Goal: Book appointment/travel/reservation

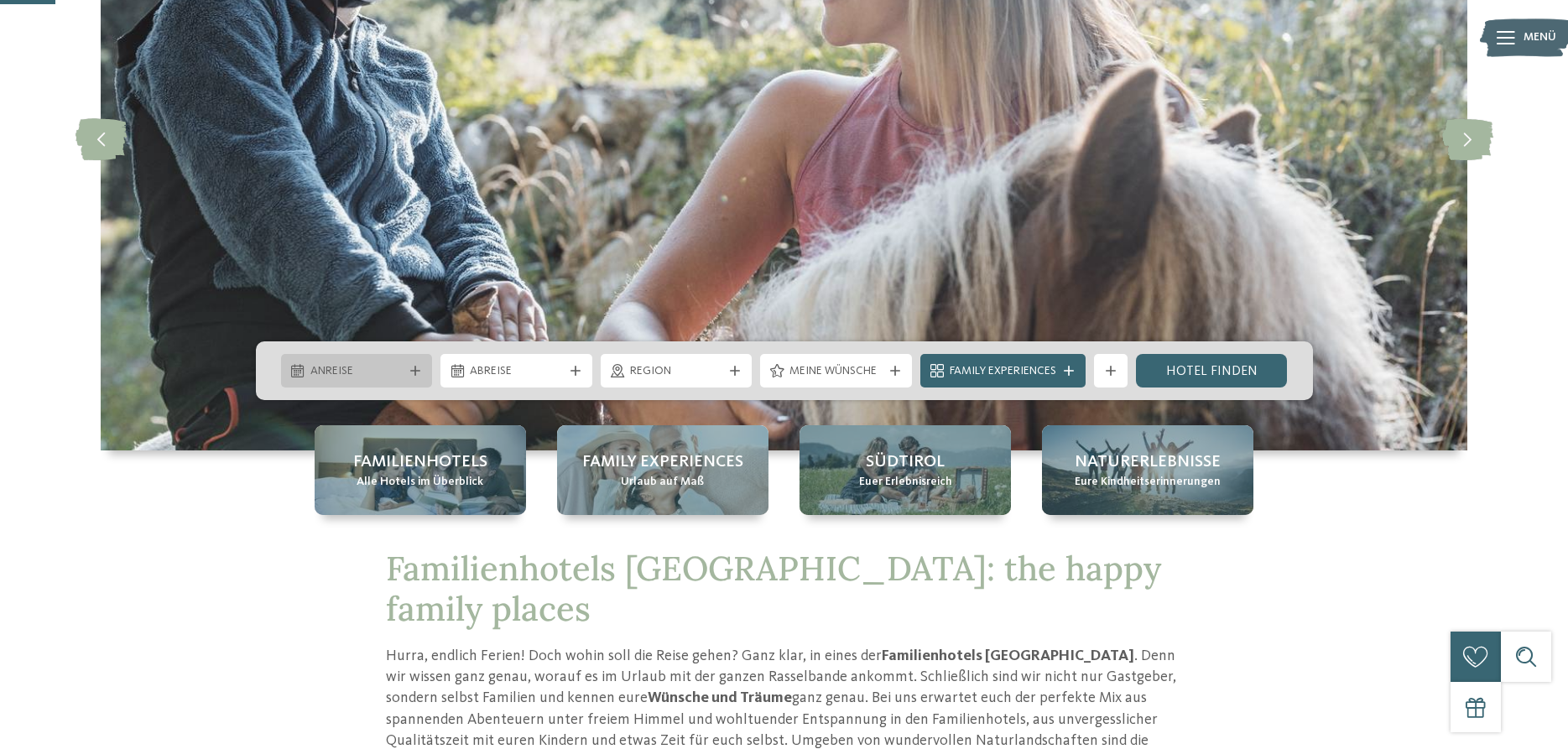
scroll to position [256, 0]
click at [393, 369] on span "Anreise" at bounding box center [357, 371] width 93 height 17
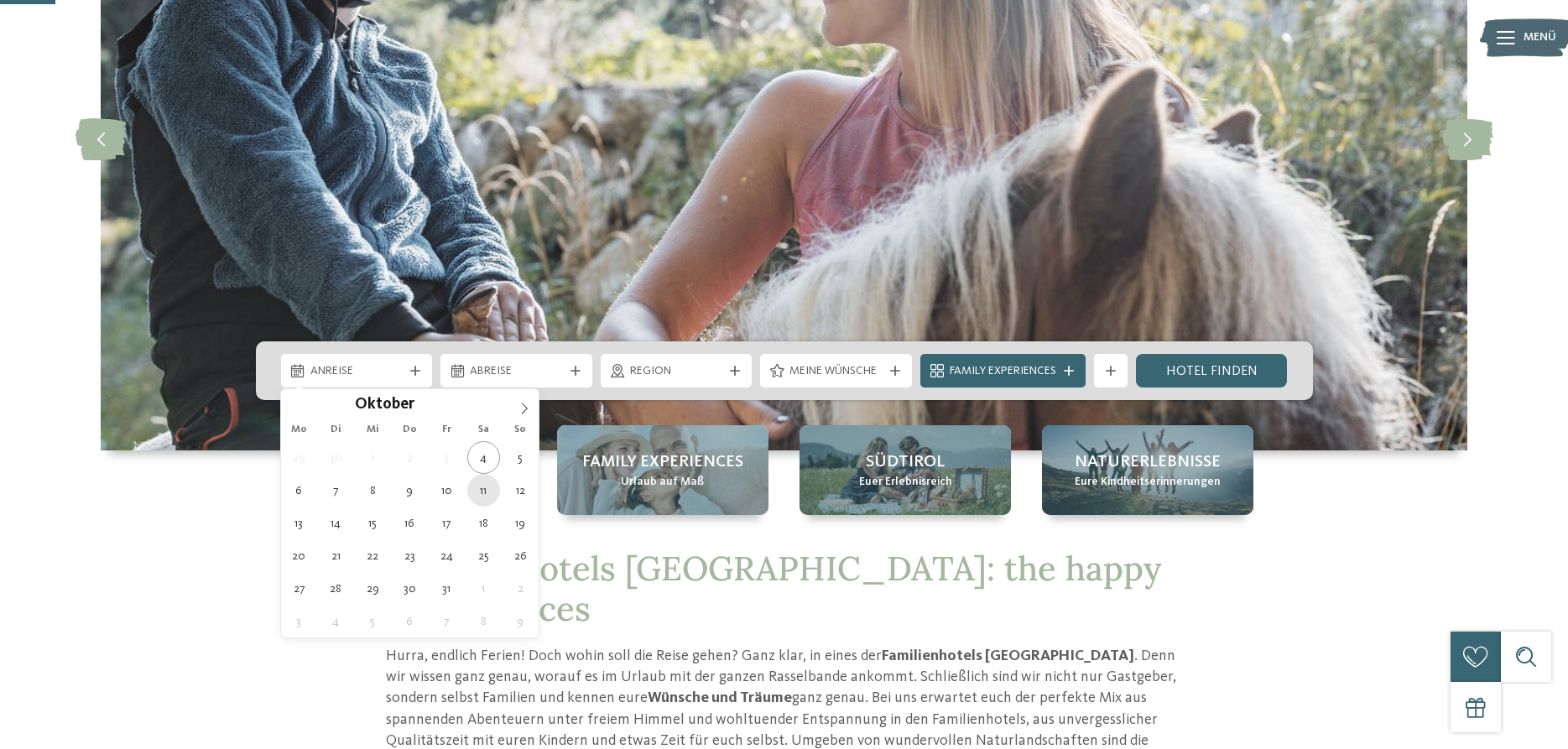
type div "11.10.2025"
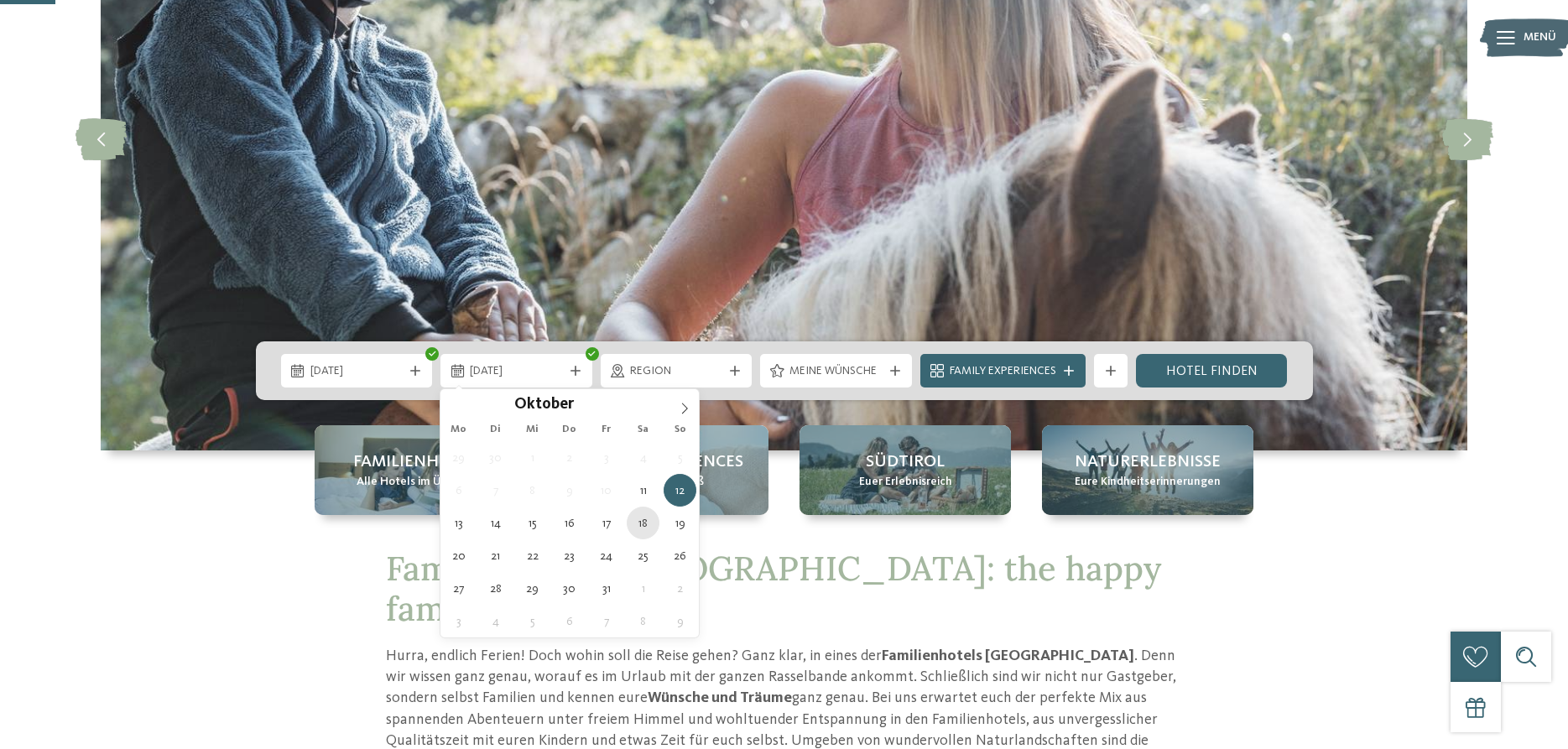
type div "18.10.2025"
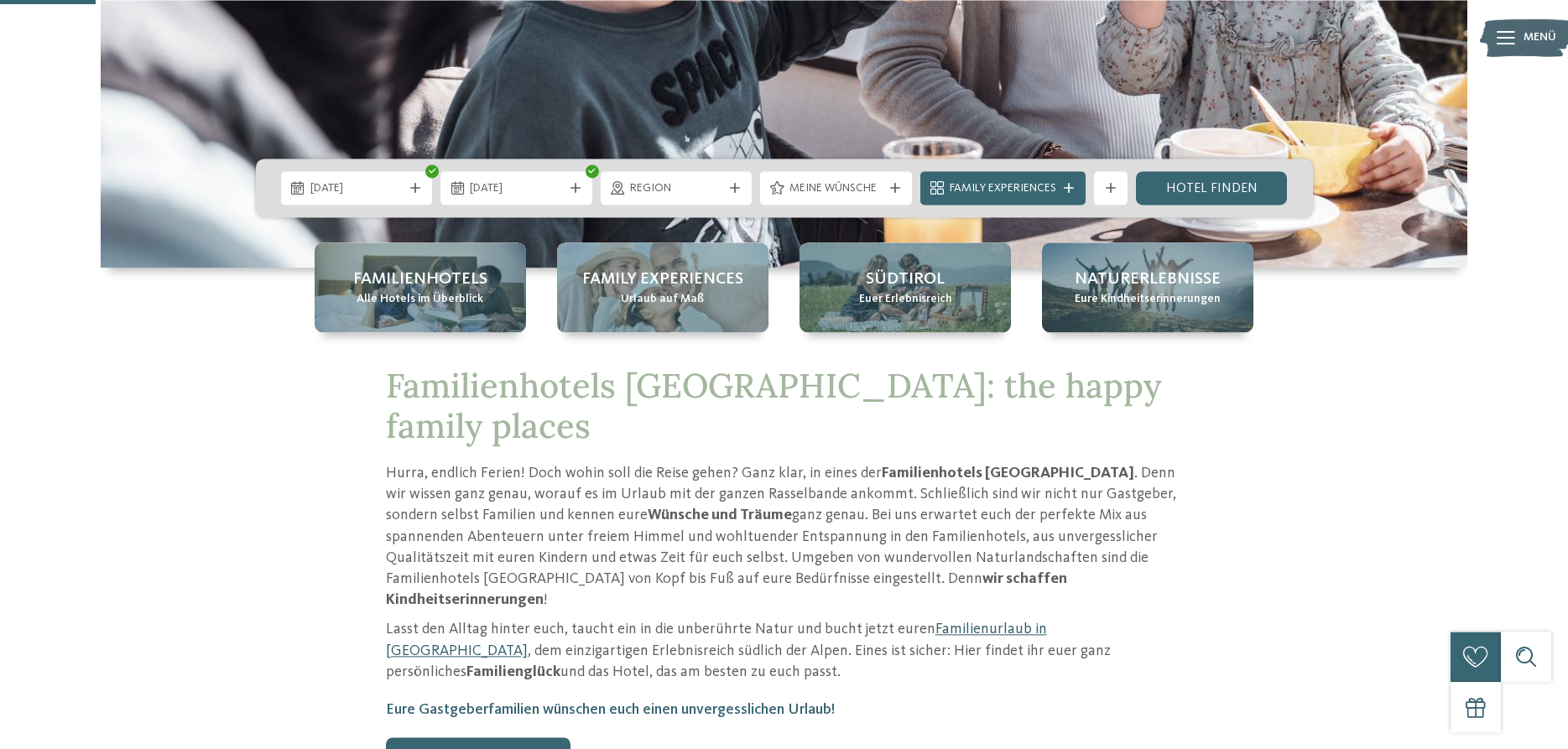
scroll to position [514, 0]
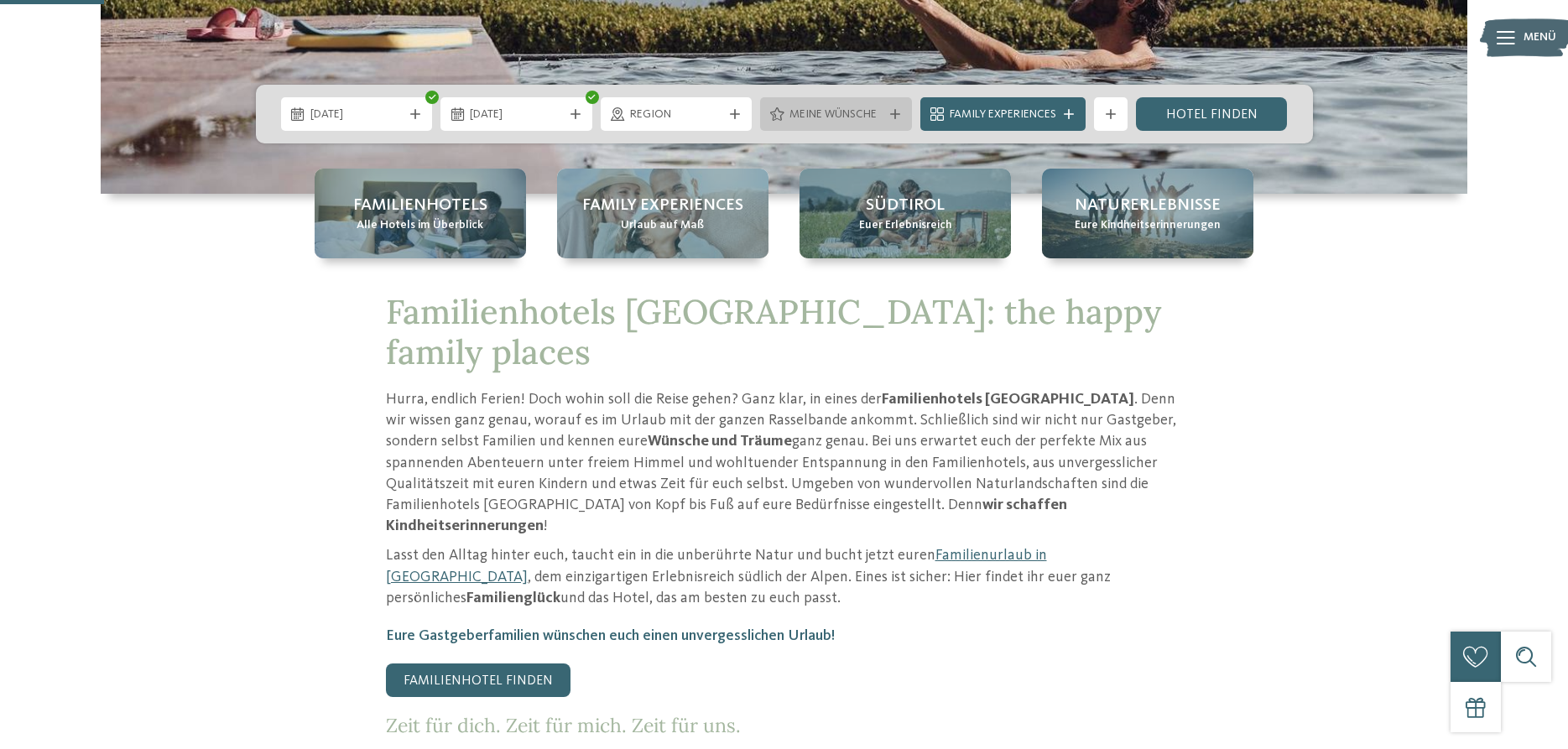
click at [891, 113] on icon at bounding box center [895, 115] width 10 height 10
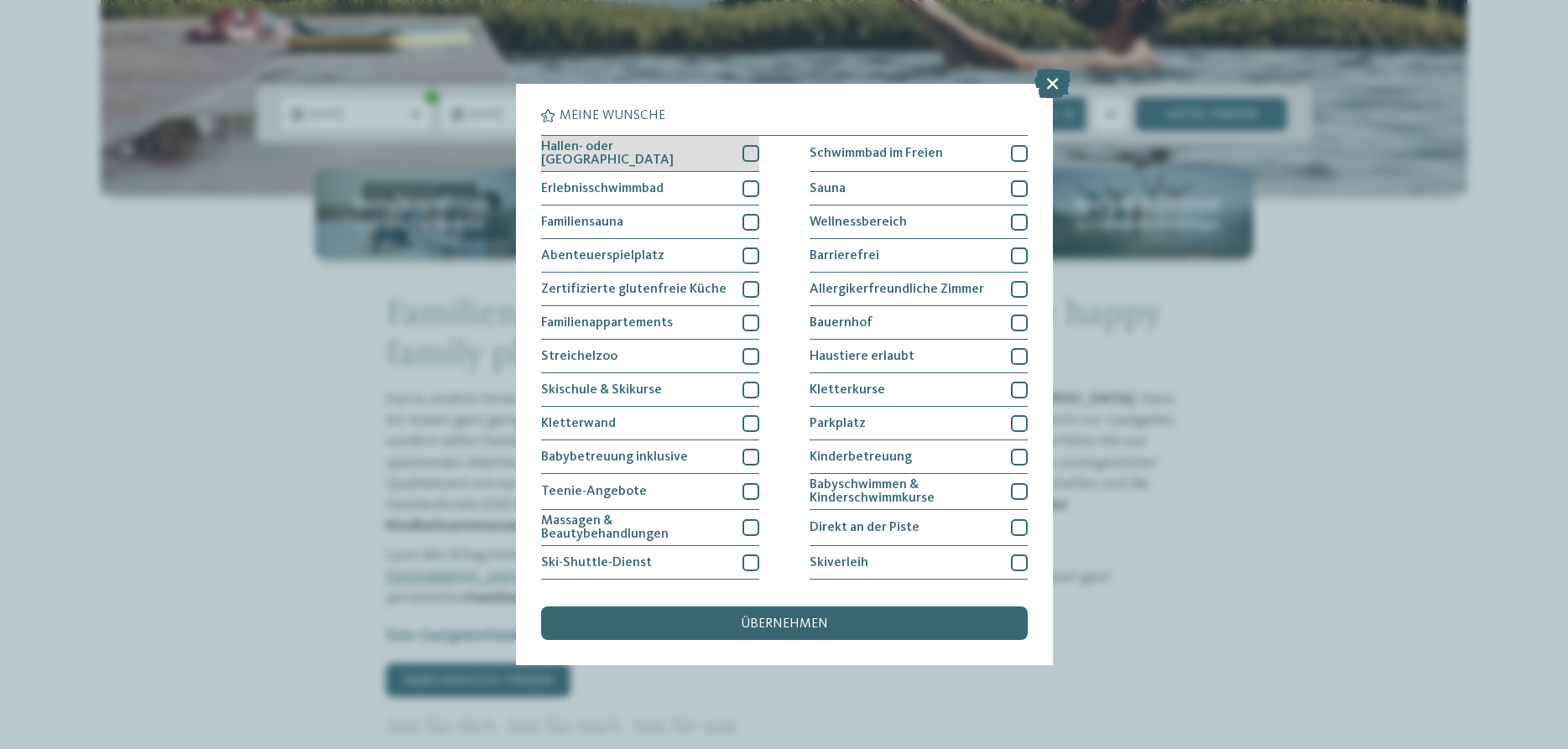
click at [750, 150] on div at bounding box center [751, 153] width 17 height 17
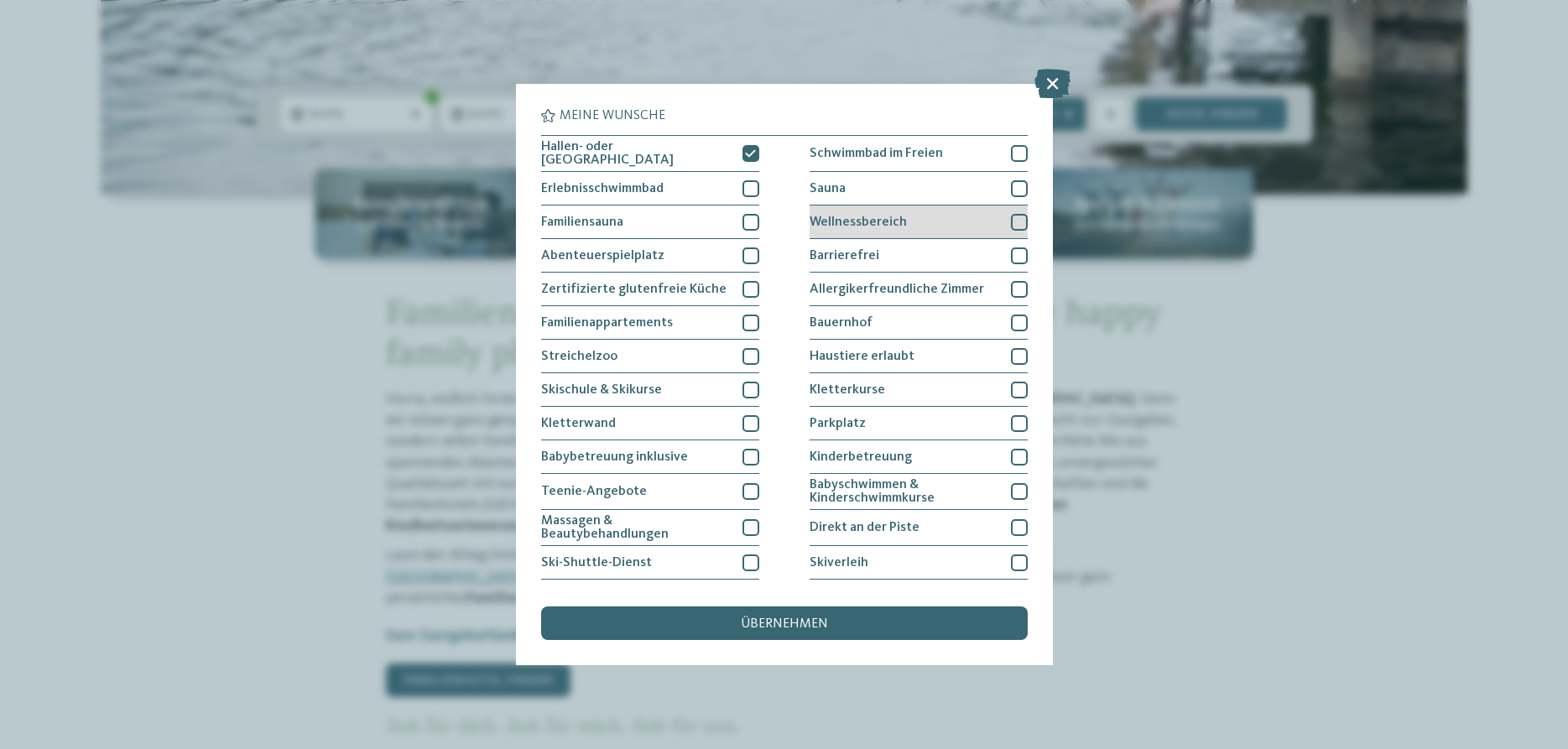
click at [1012, 216] on div at bounding box center [1019, 222] width 17 height 17
click at [754, 621] on span "übernehmen" at bounding box center [785, 624] width 88 height 13
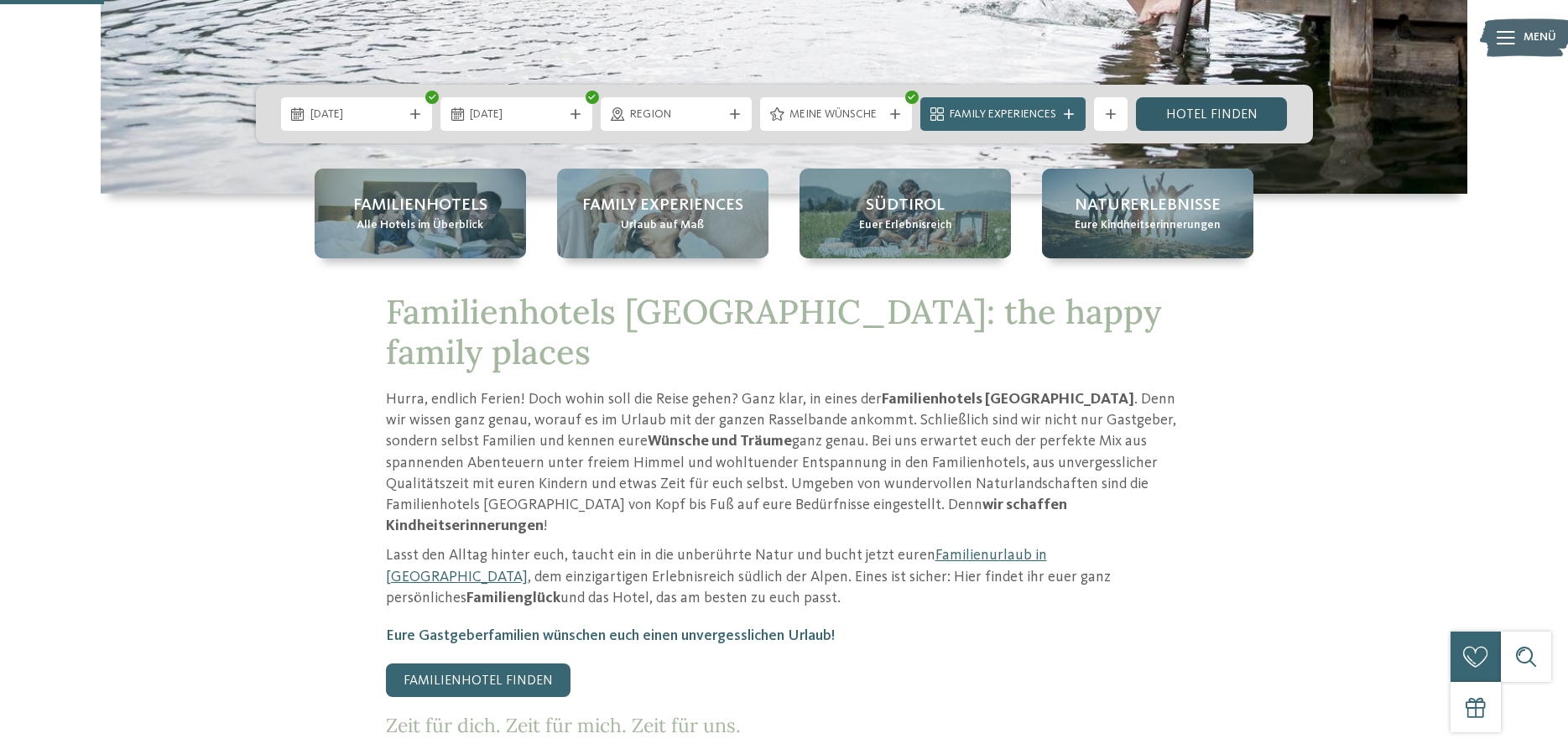
click at [1206, 119] on link "Hotel finden" at bounding box center [1212, 114] width 152 height 33
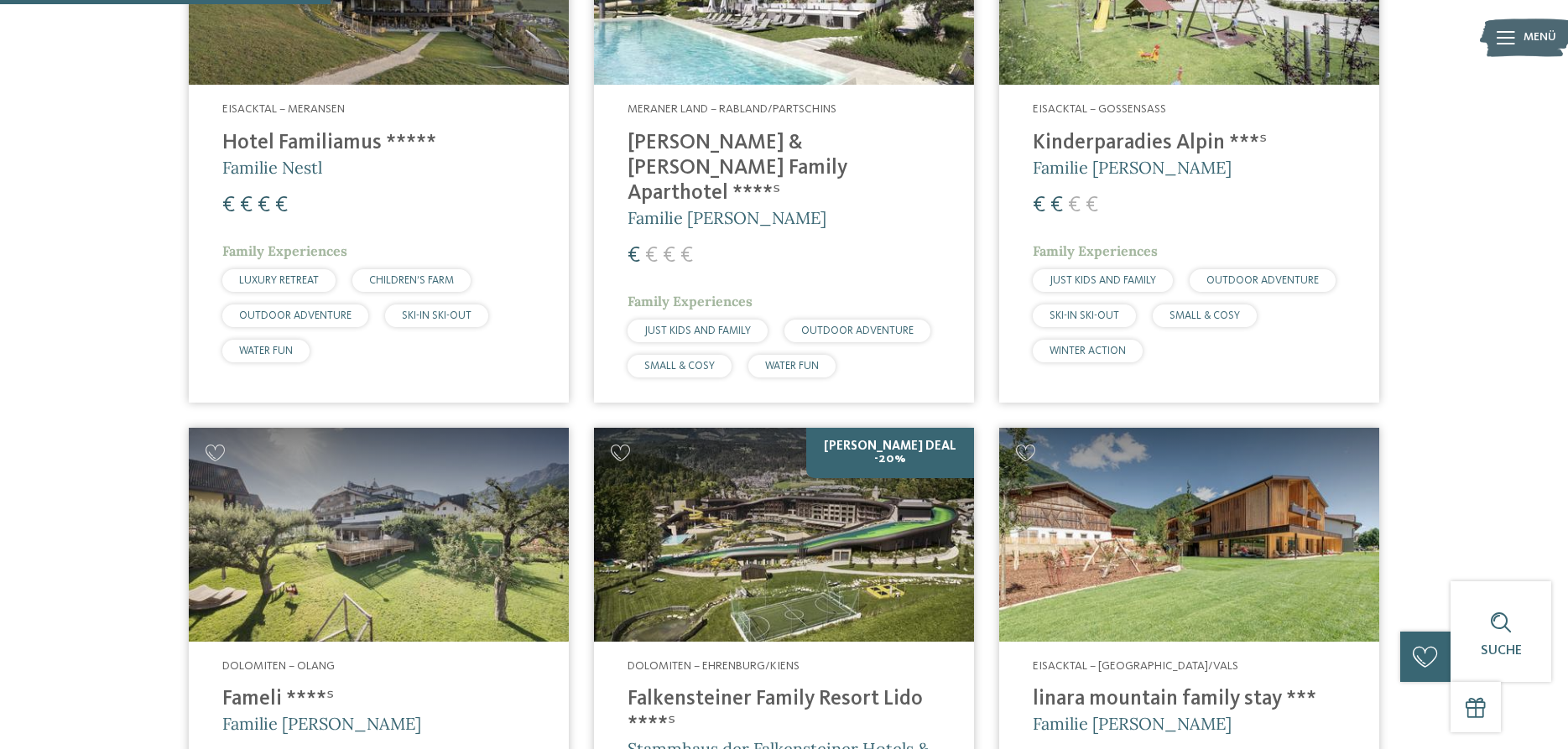
scroll to position [808, 0]
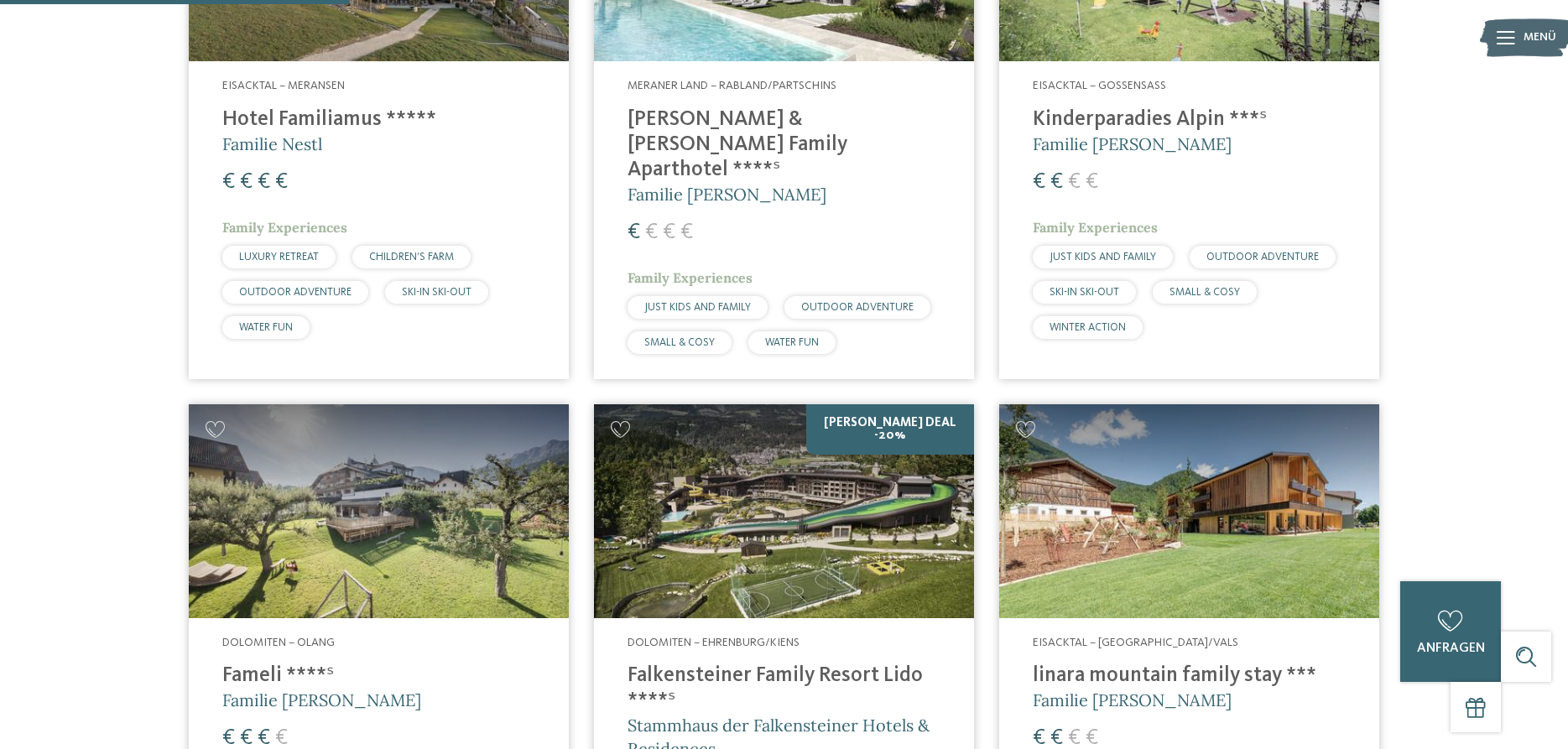
click at [368, 540] on img at bounding box center [379, 511] width 380 height 214
click at [1197, 571] on img at bounding box center [1189, 511] width 380 height 214
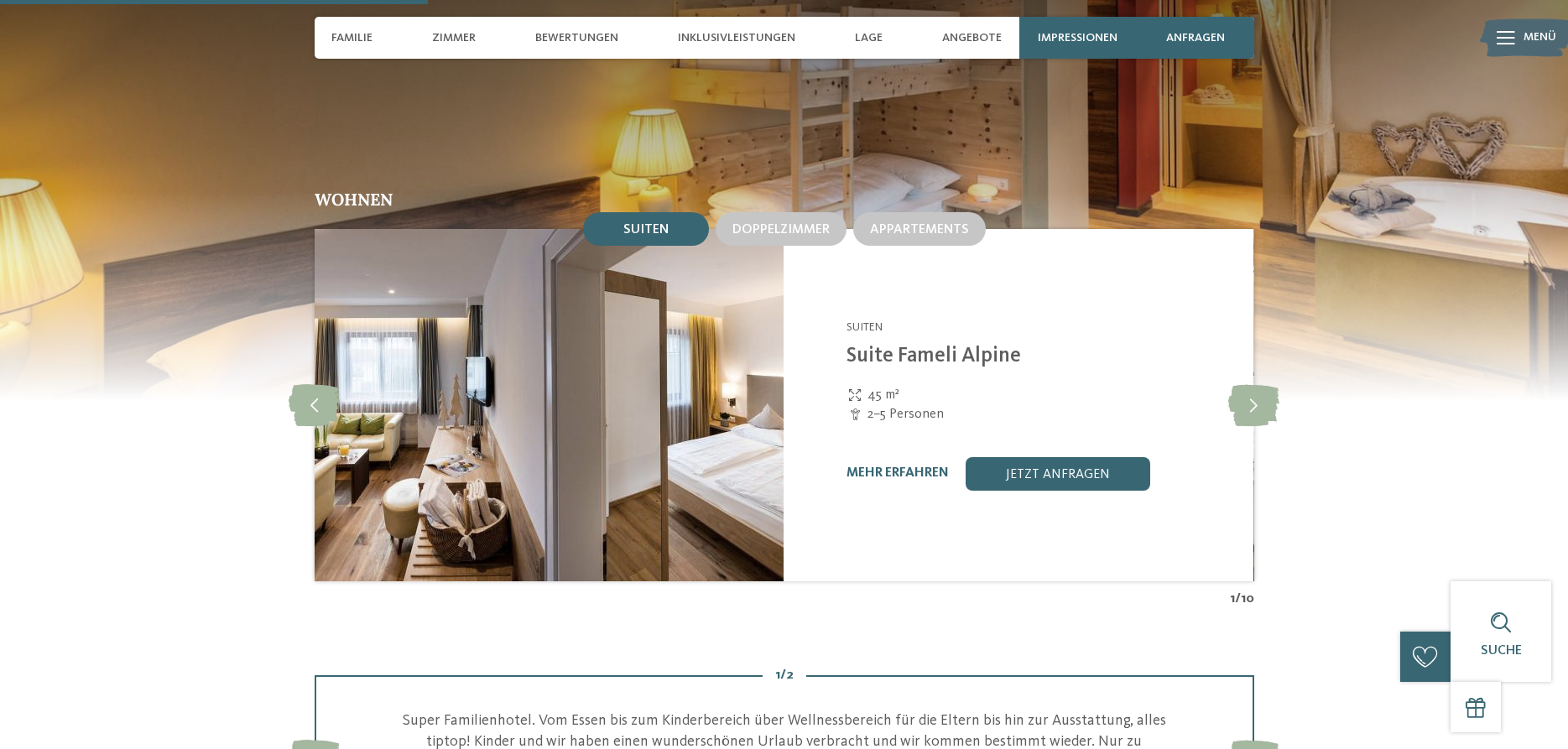
scroll to position [1369, 0]
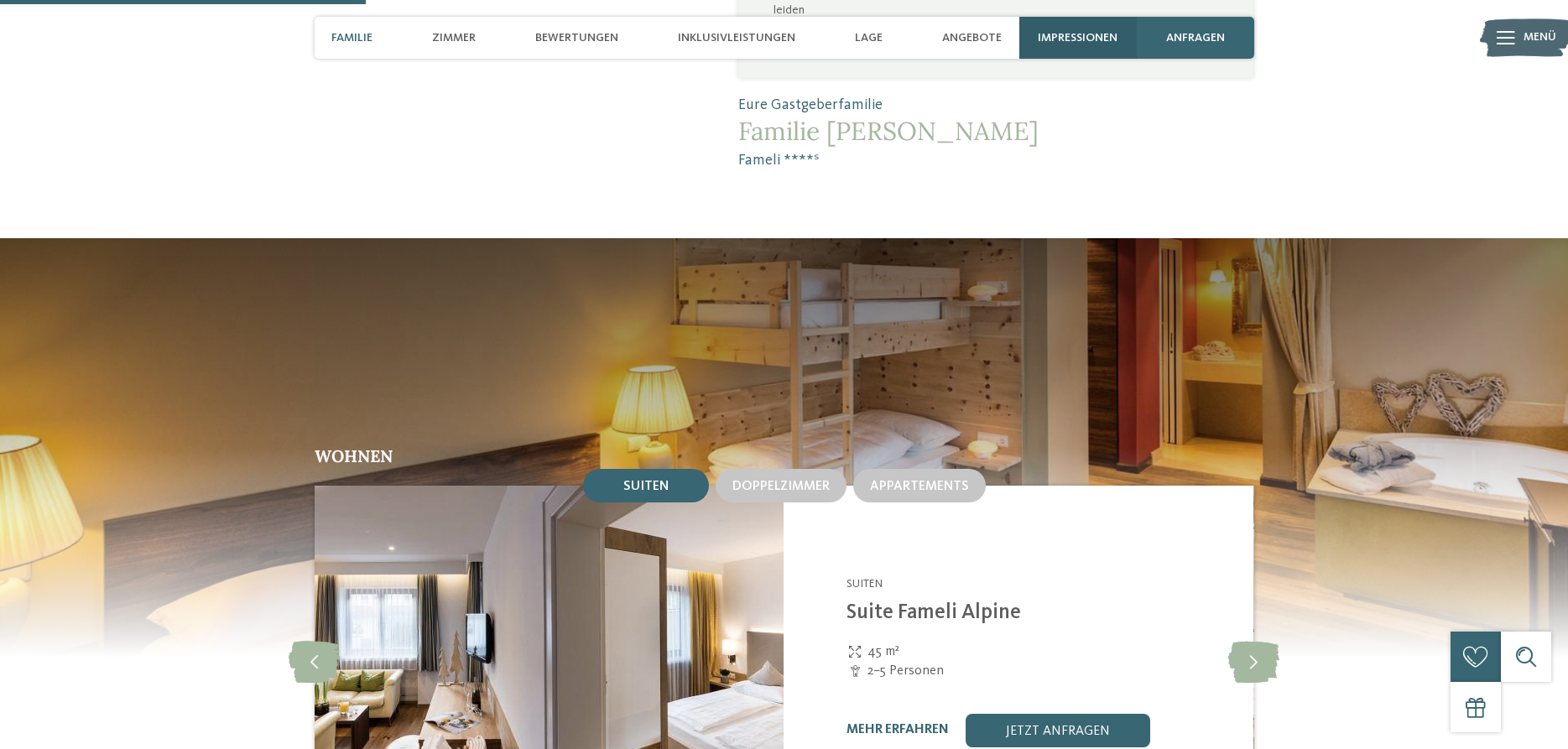
click at [1088, 34] on span "Impressionen" at bounding box center [1077, 38] width 80 height 14
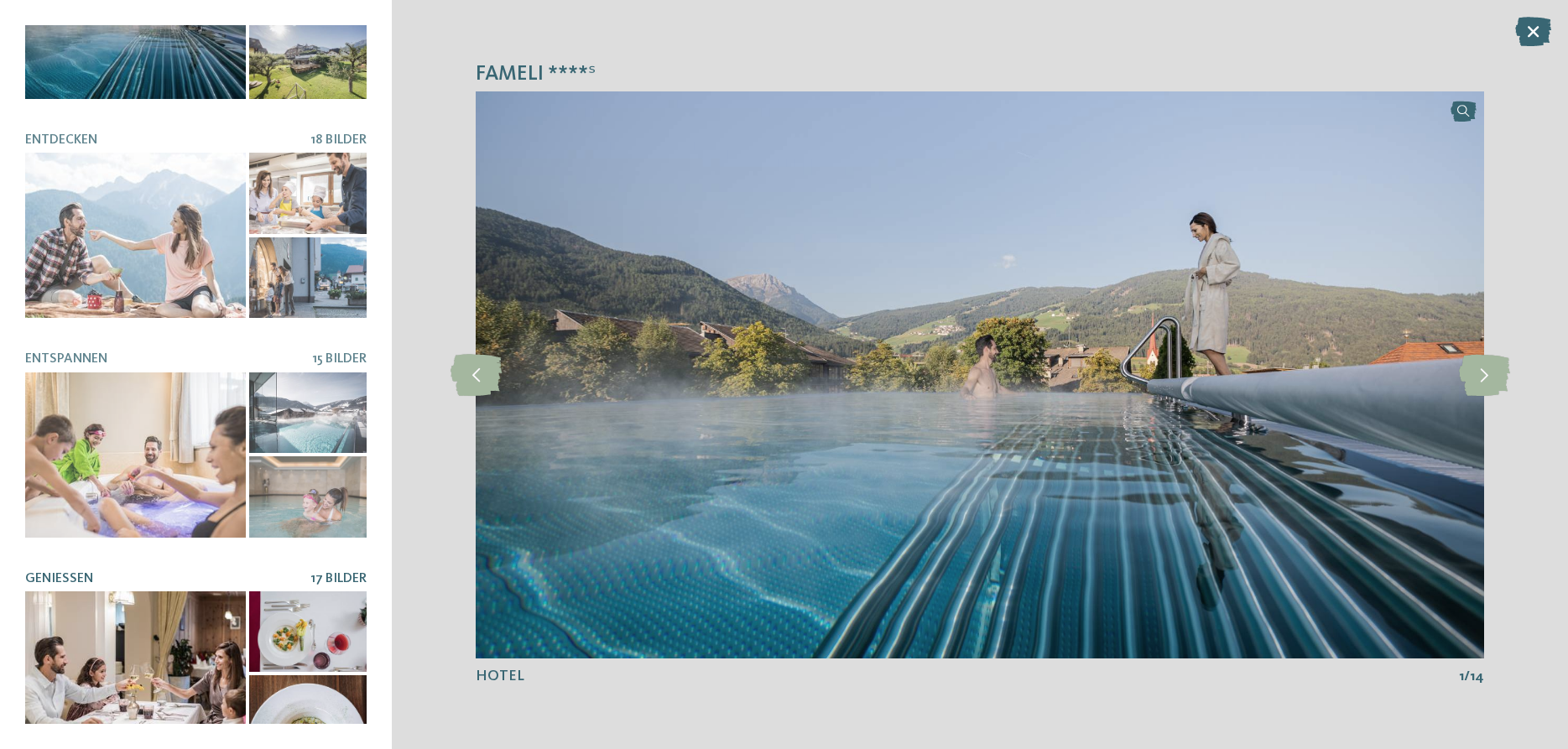
scroll to position [0, 0]
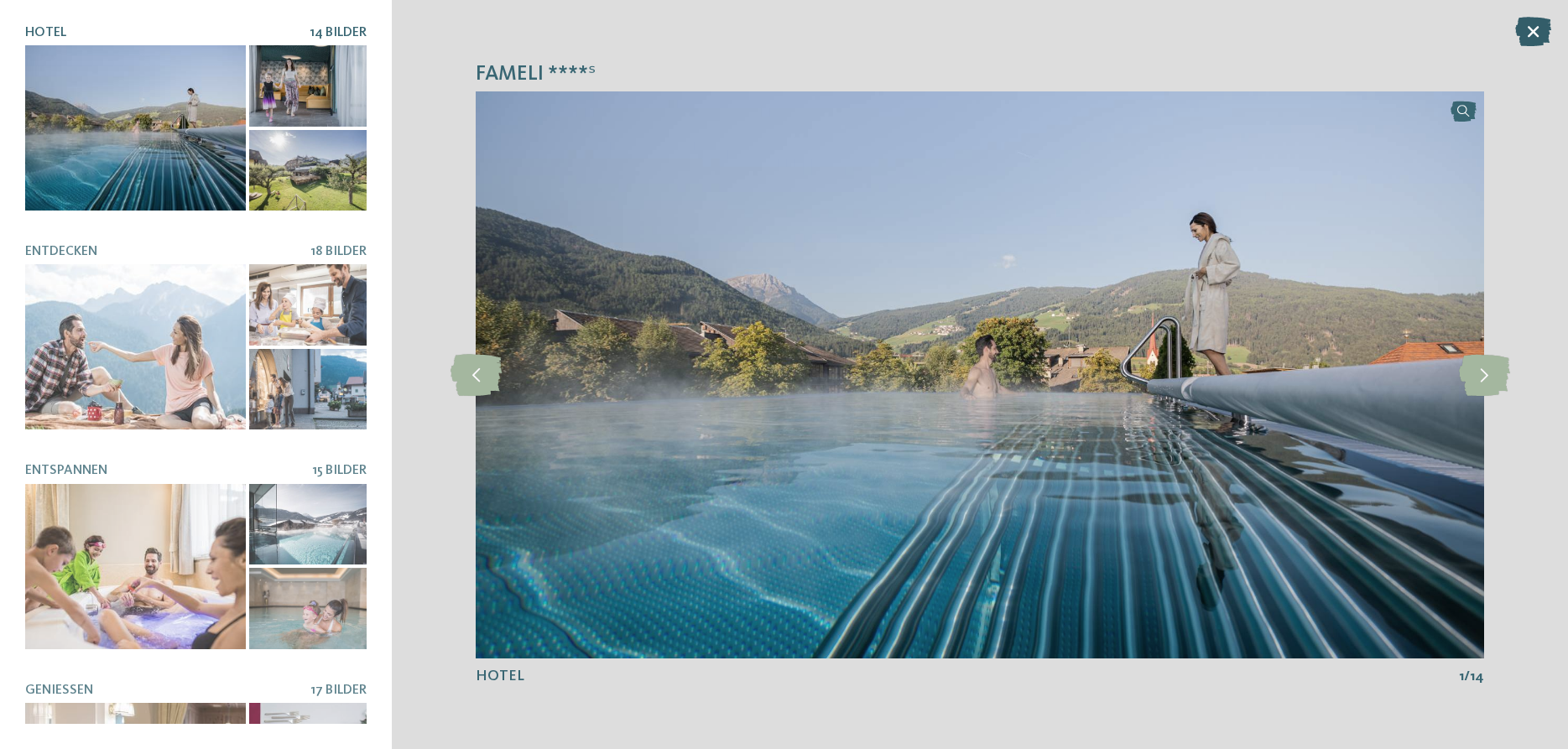
click at [1540, 23] on icon at bounding box center [1533, 32] width 36 height 30
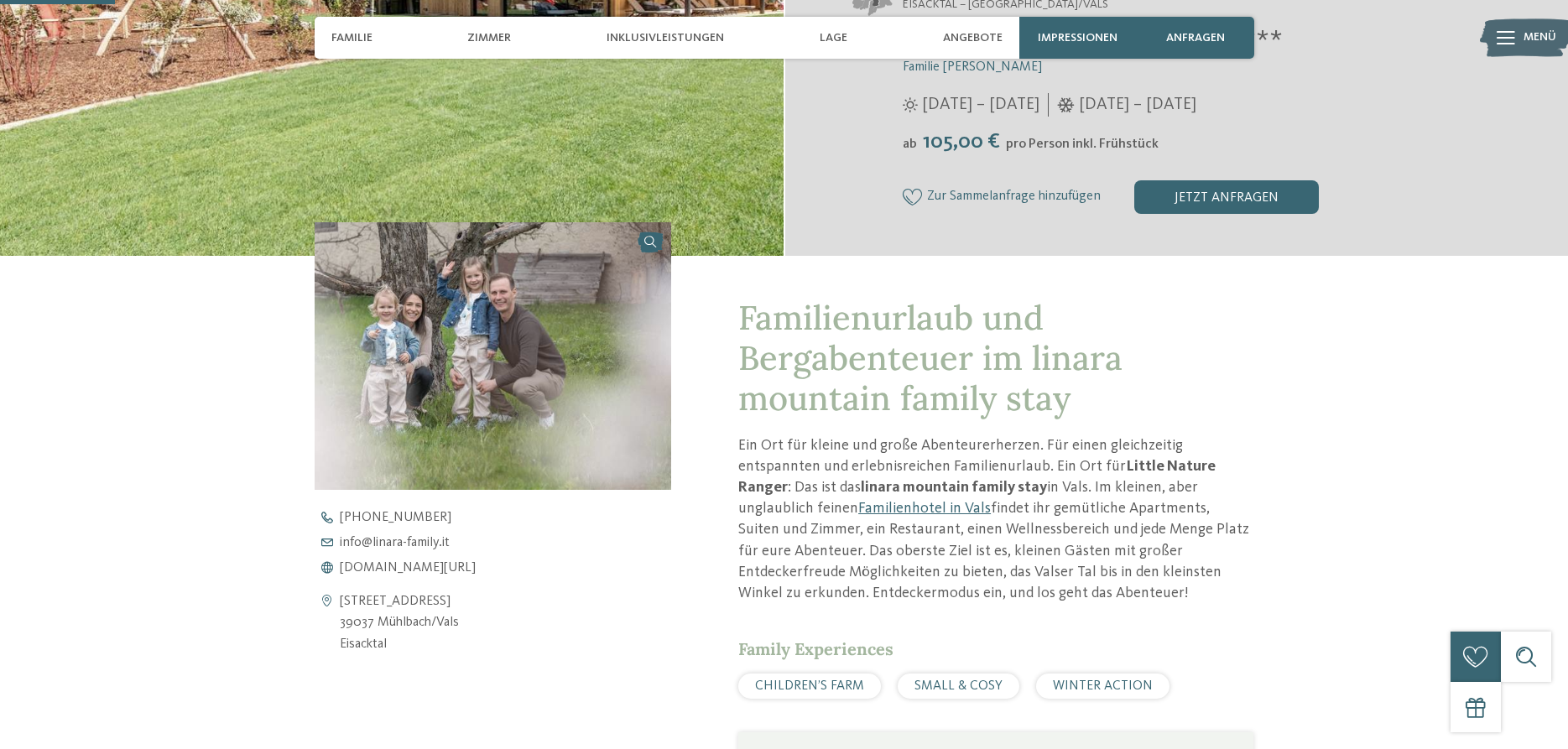
scroll to position [172, 0]
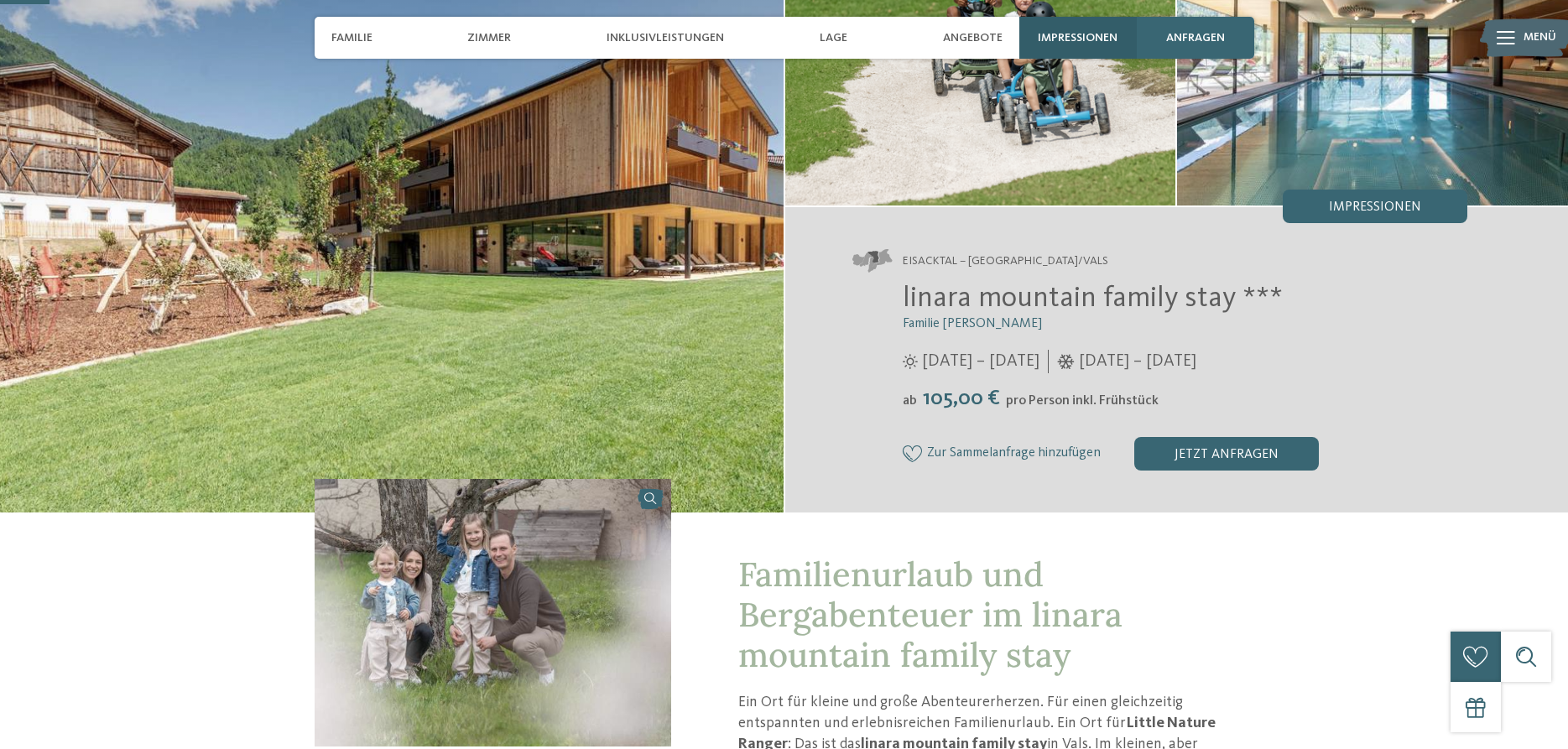
click at [1100, 36] on span "Impressionen" at bounding box center [1077, 38] width 80 height 14
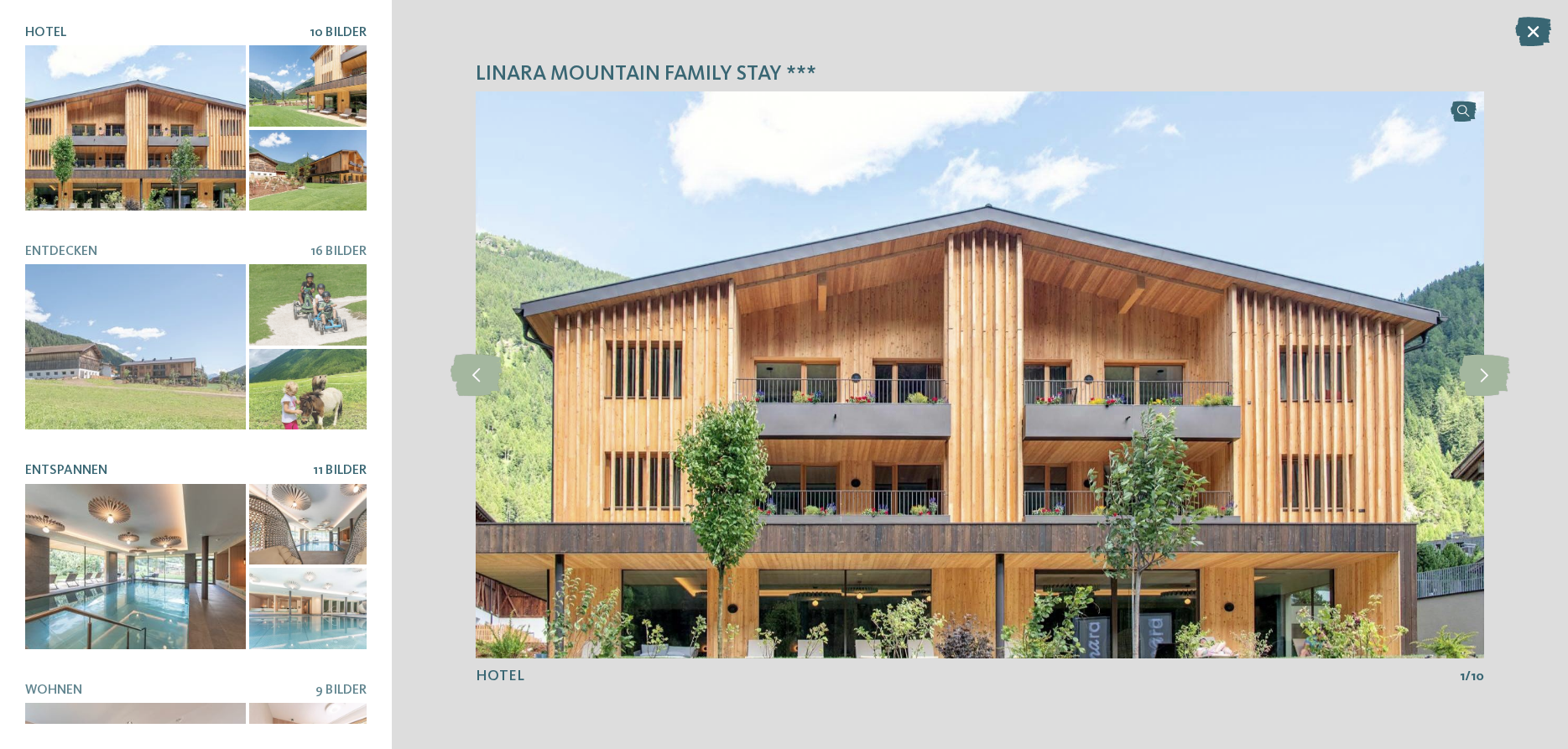
click at [164, 595] on div at bounding box center [136, 566] width 220 height 165
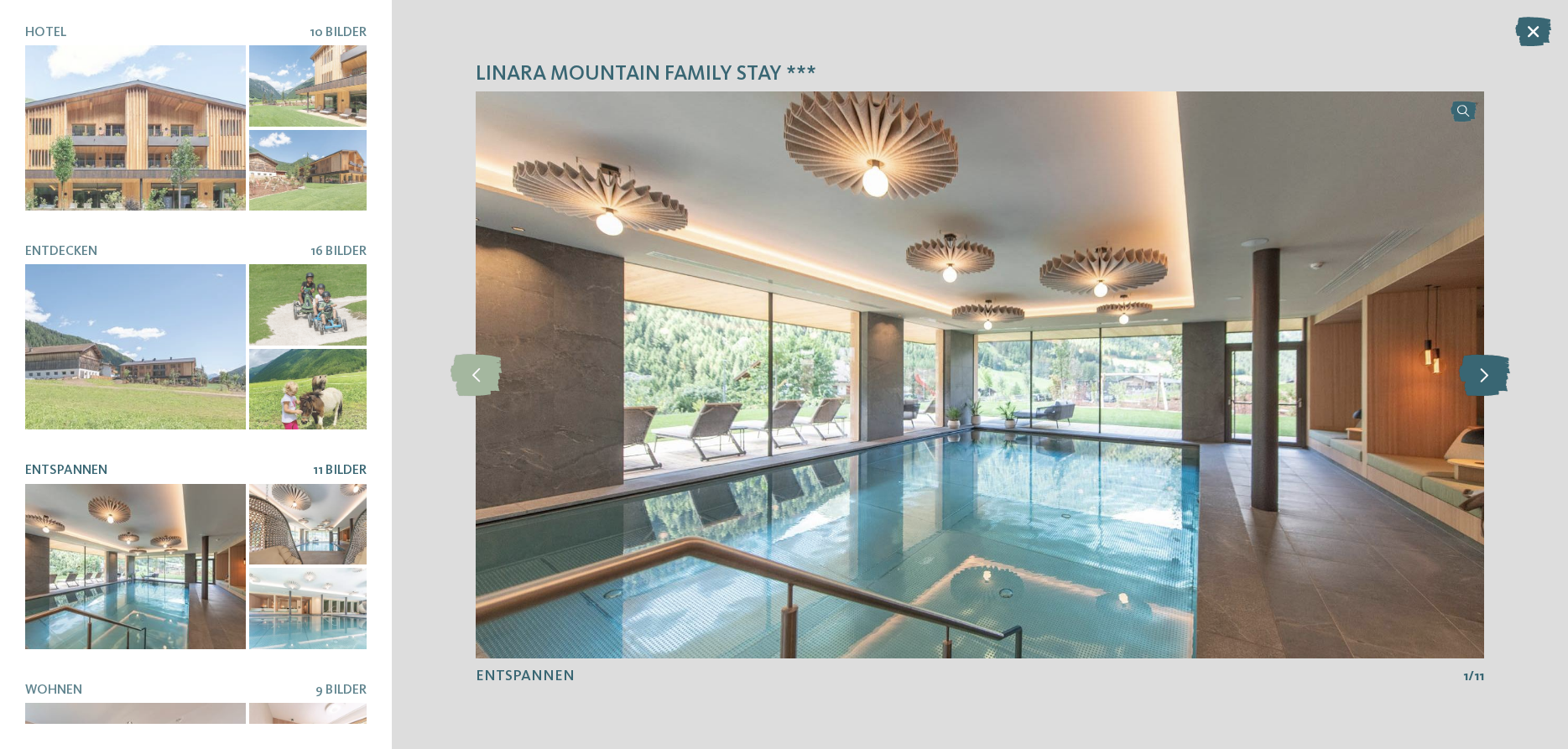
click at [1492, 371] on icon at bounding box center [1485, 375] width 51 height 42
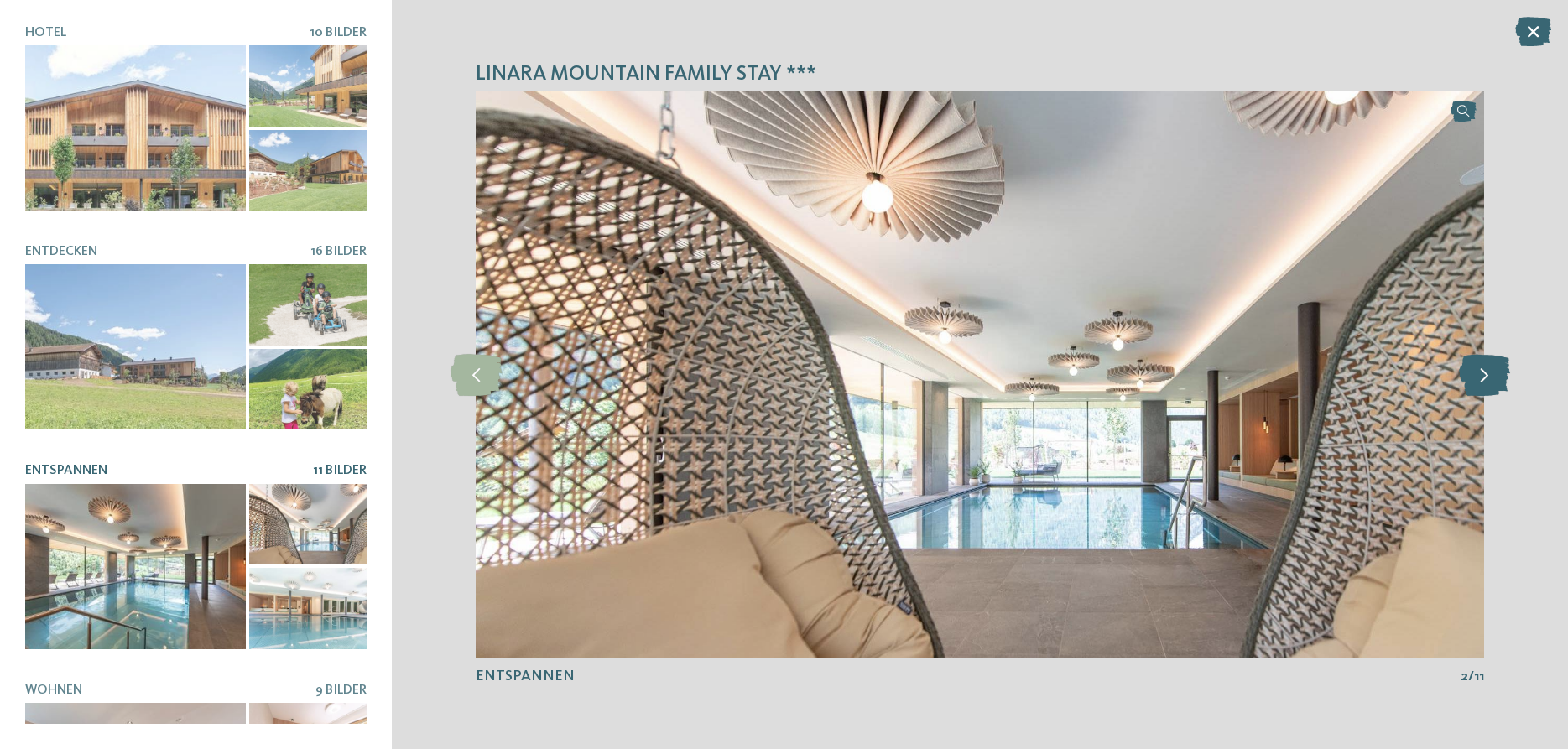
click at [1492, 371] on icon at bounding box center [1485, 375] width 51 height 42
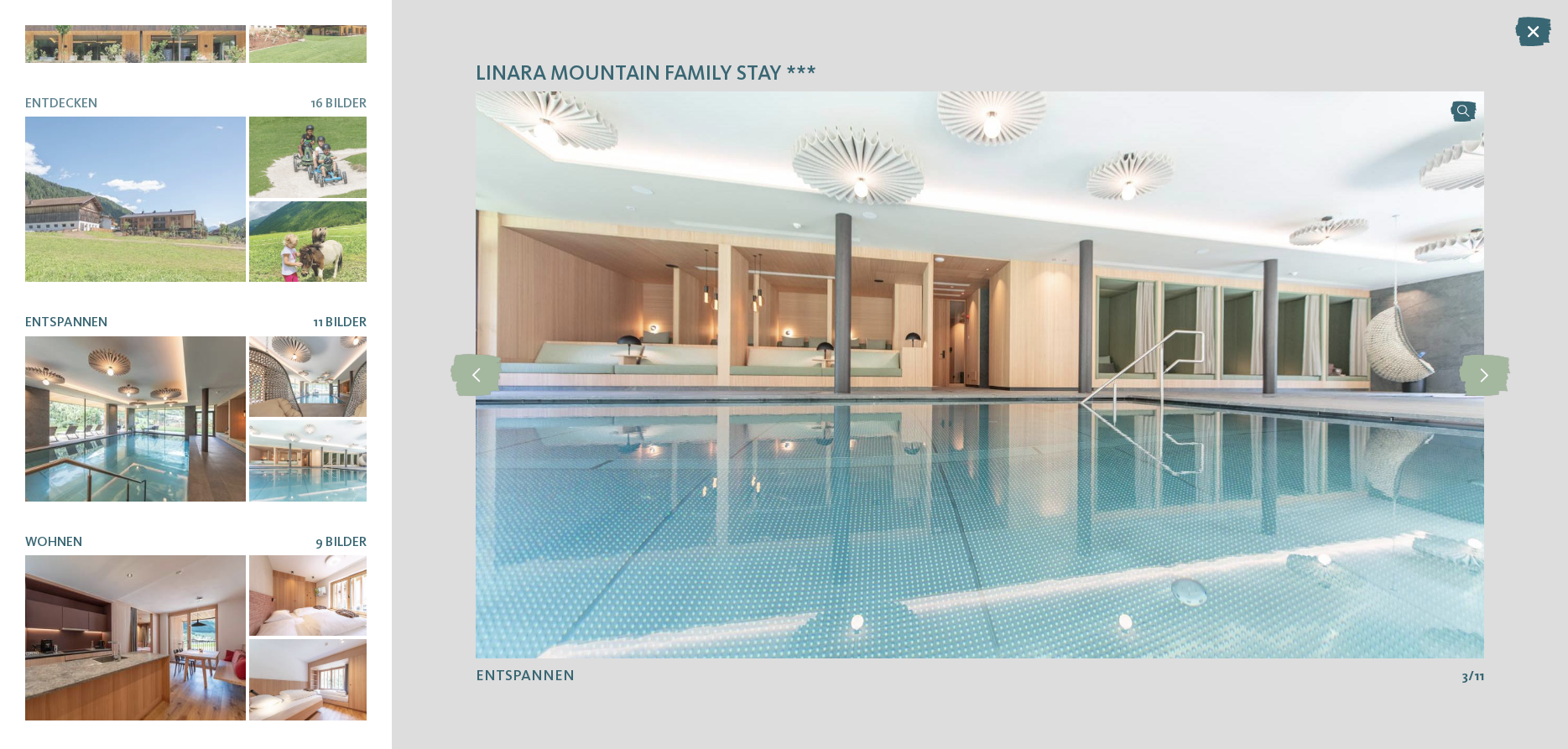
scroll to position [201, 0]
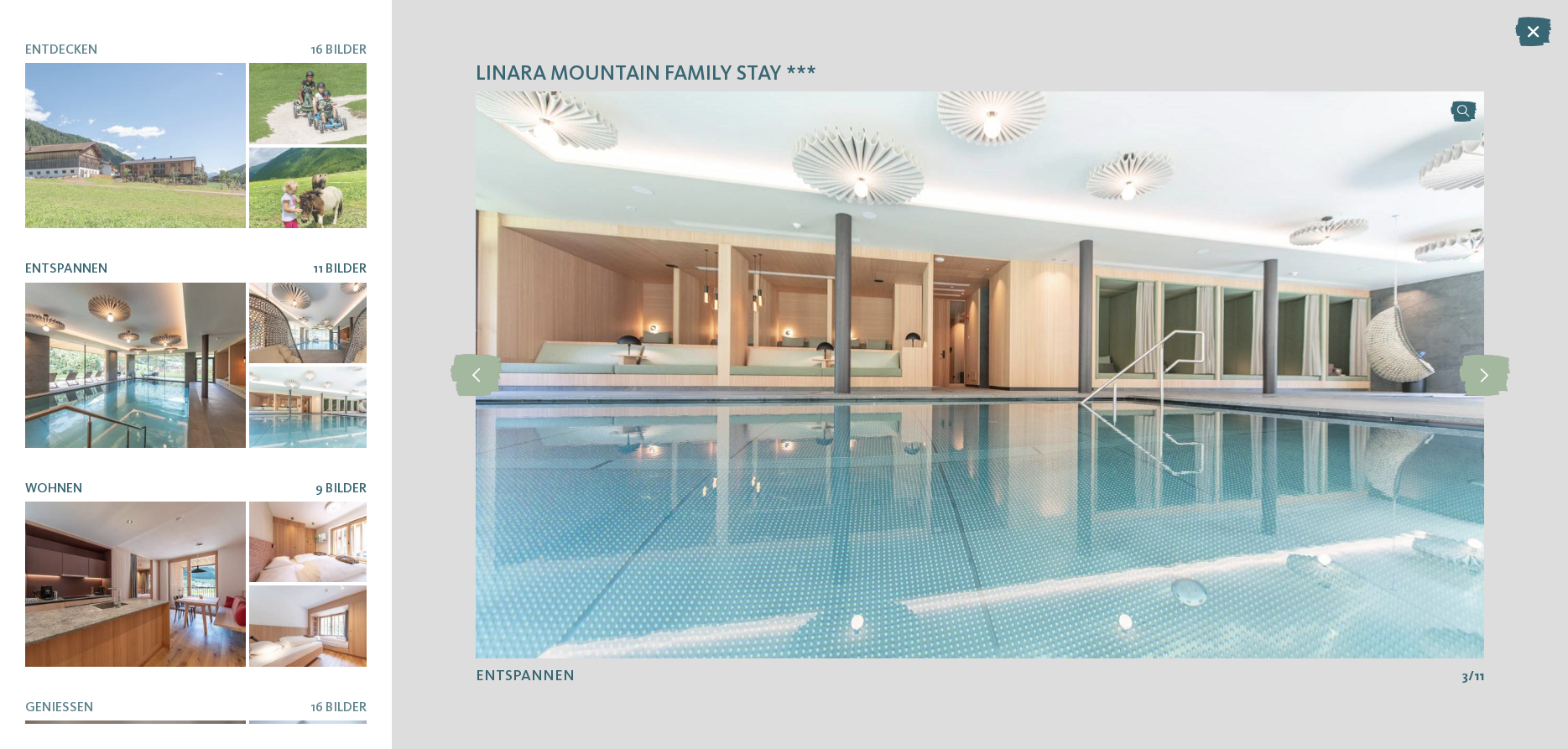
click at [187, 597] on div at bounding box center [136, 584] width 220 height 165
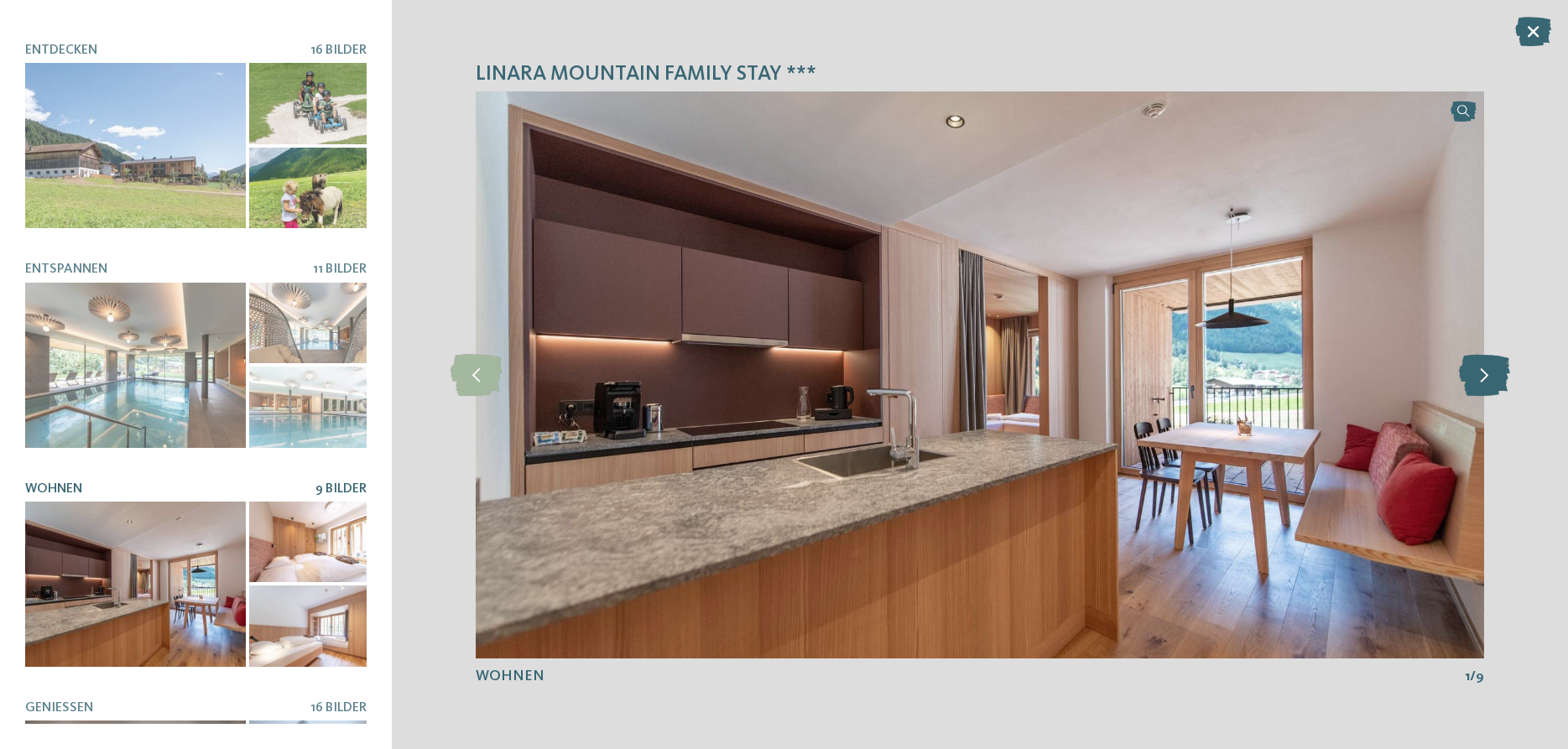
click at [1500, 382] on icon at bounding box center [1485, 375] width 51 height 42
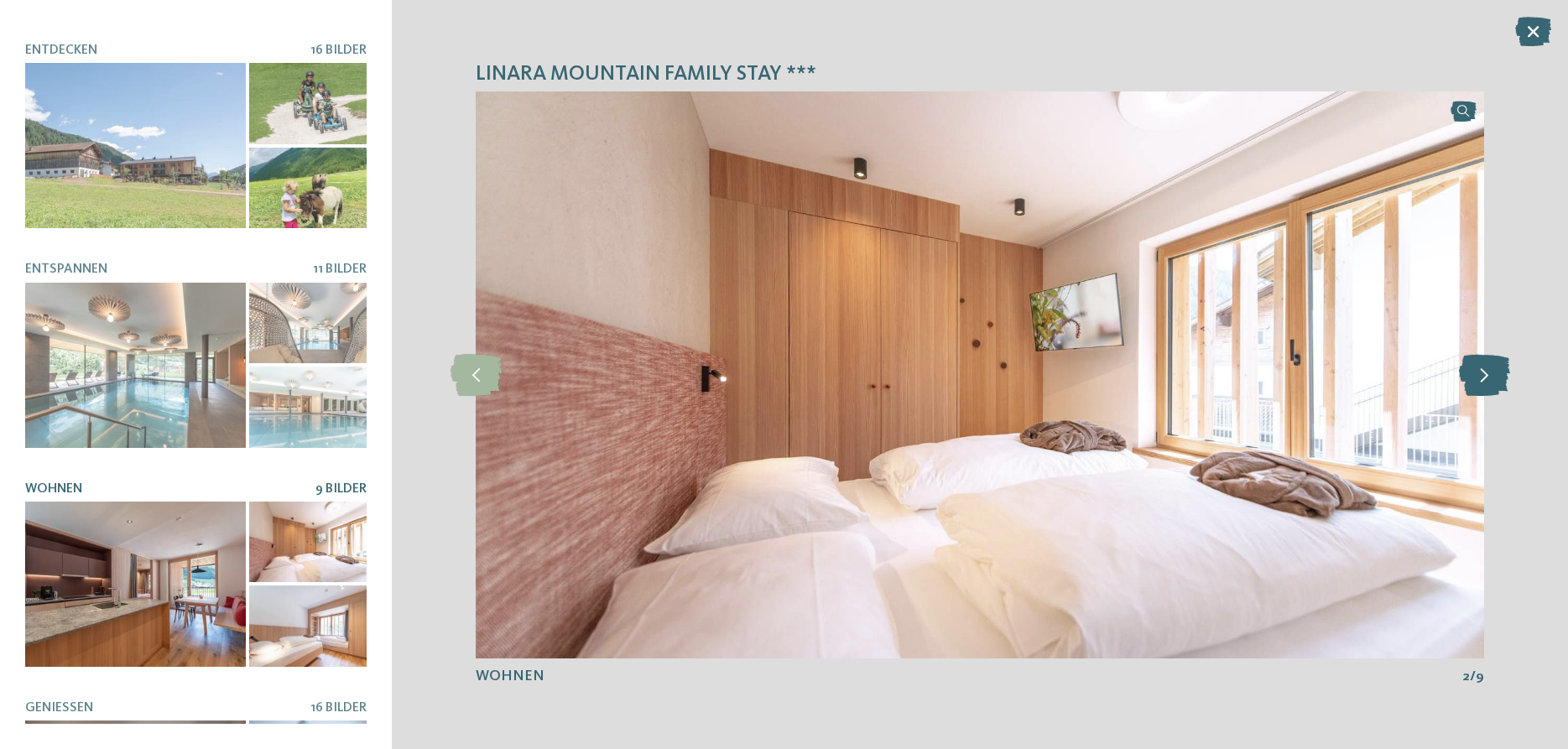
click at [1500, 382] on icon at bounding box center [1485, 375] width 51 height 42
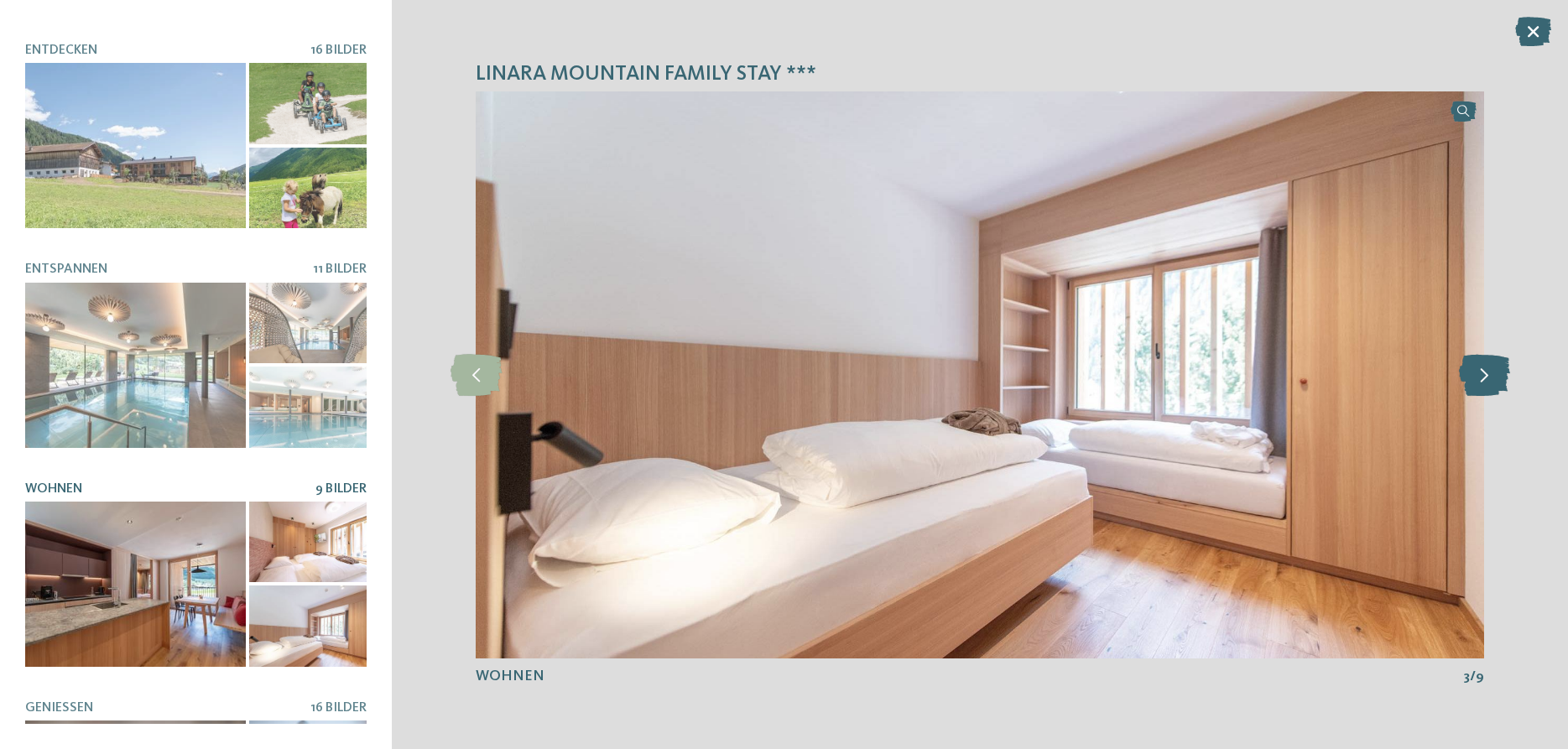
click at [1500, 382] on icon at bounding box center [1485, 375] width 51 height 42
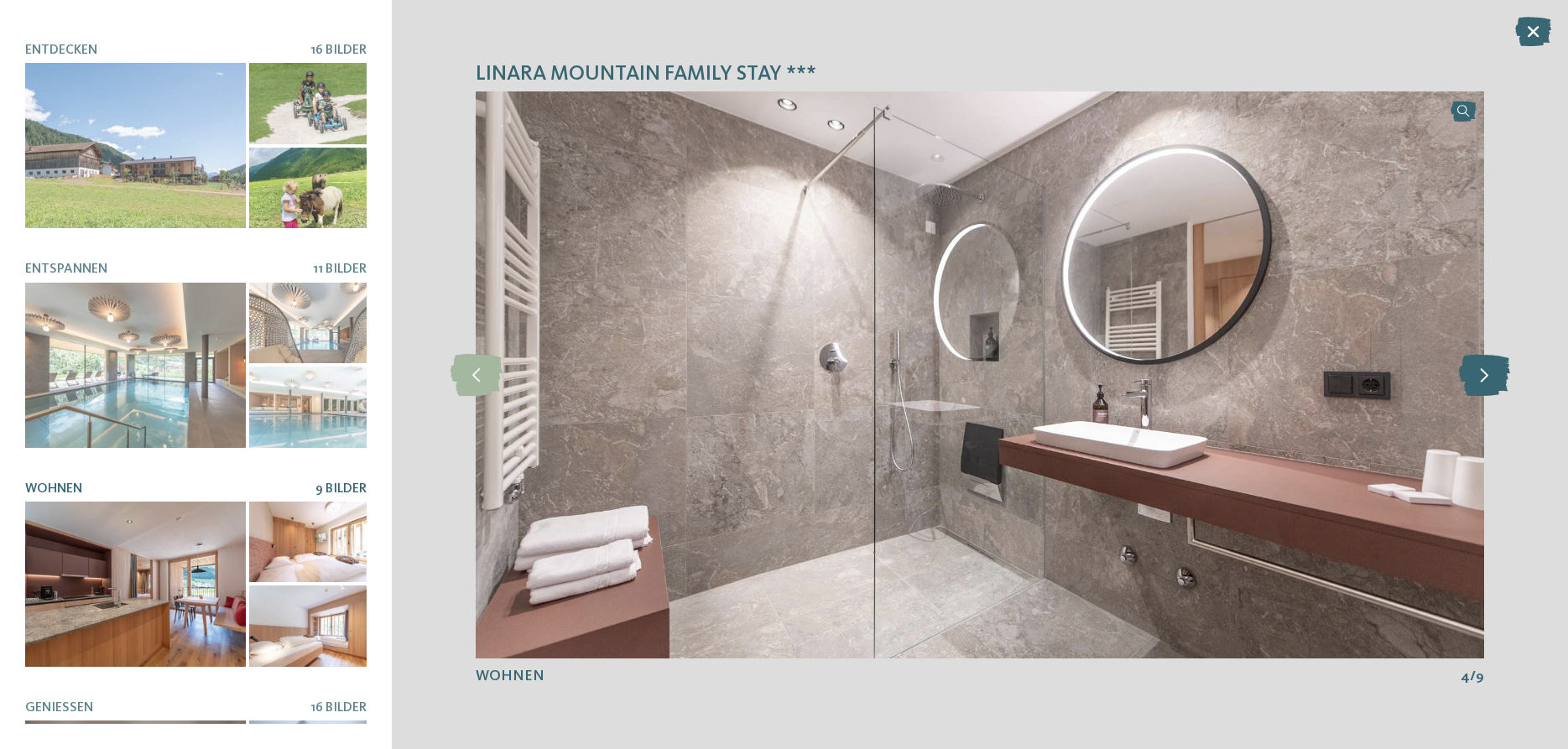
click at [1500, 382] on icon at bounding box center [1485, 375] width 51 height 42
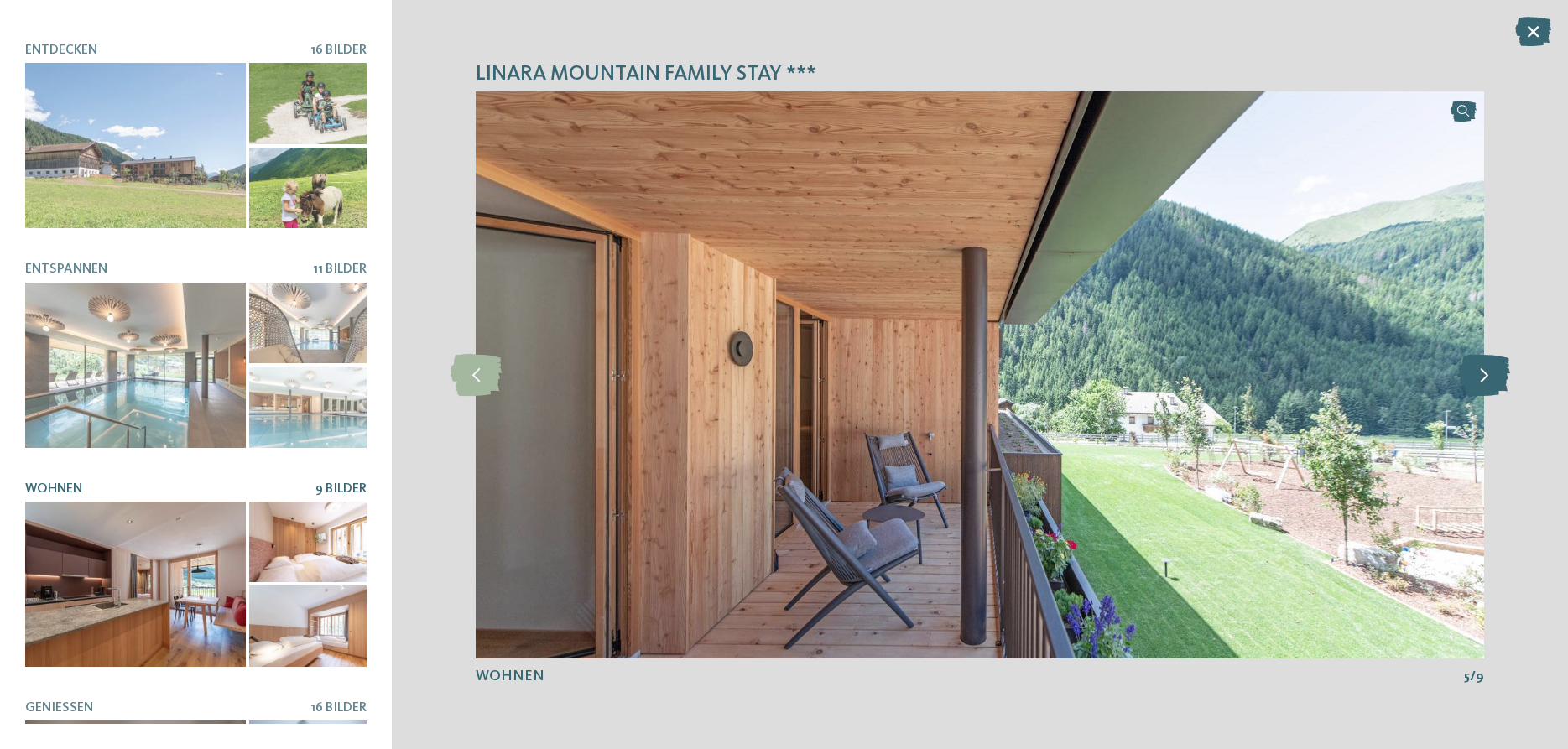
click at [1500, 382] on icon at bounding box center [1485, 375] width 51 height 42
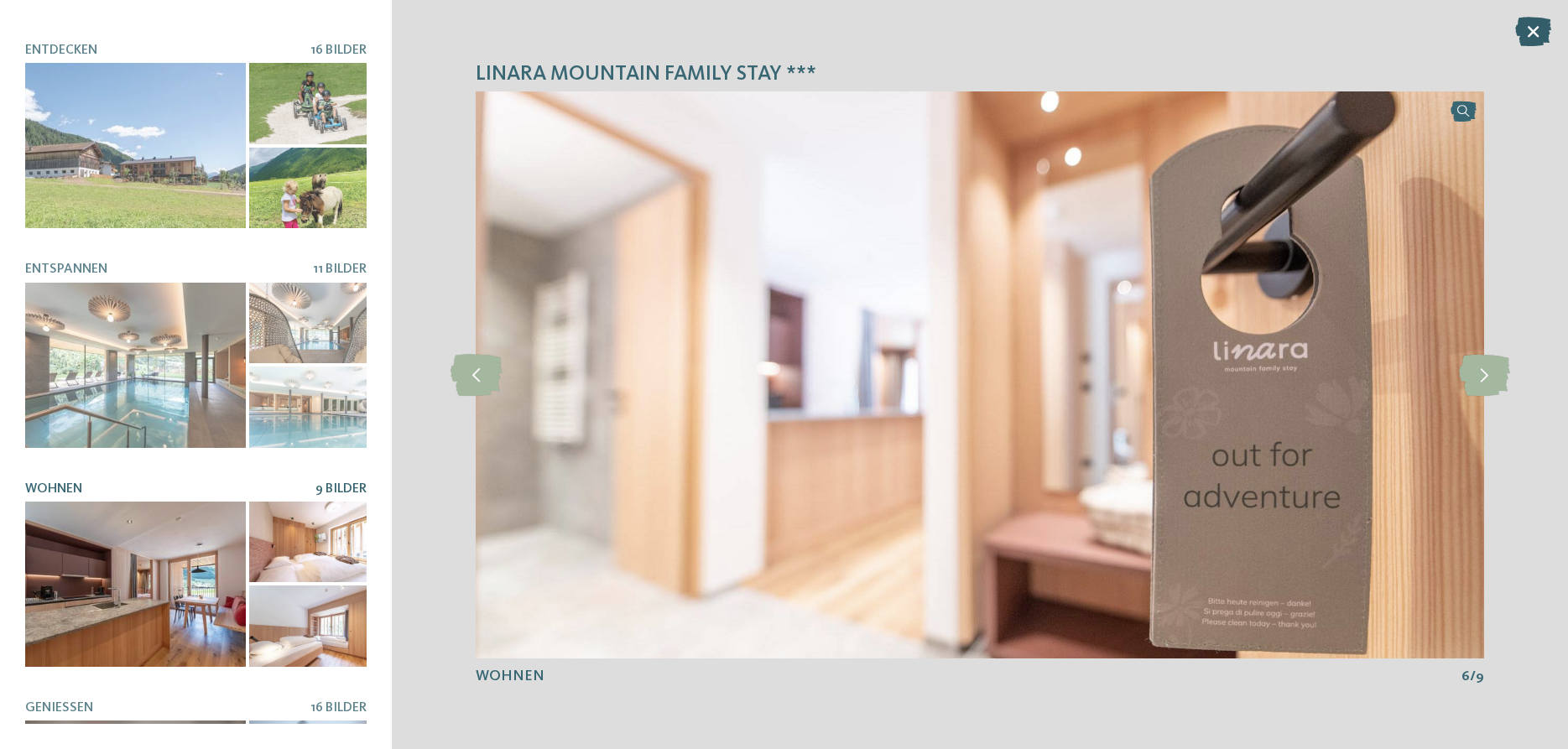
click at [1535, 31] on icon at bounding box center [1533, 32] width 36 height 30
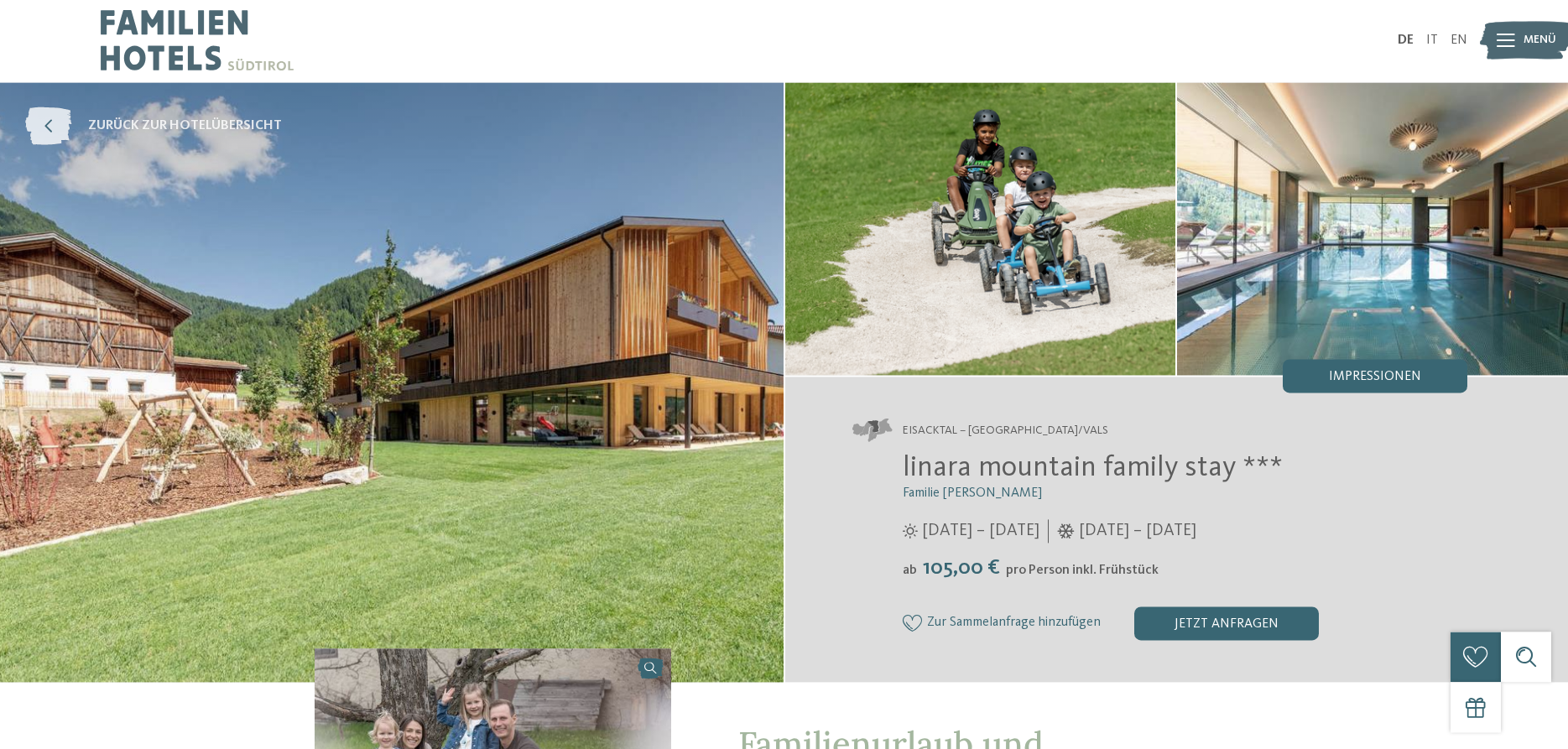
scroll to position [0, 0]
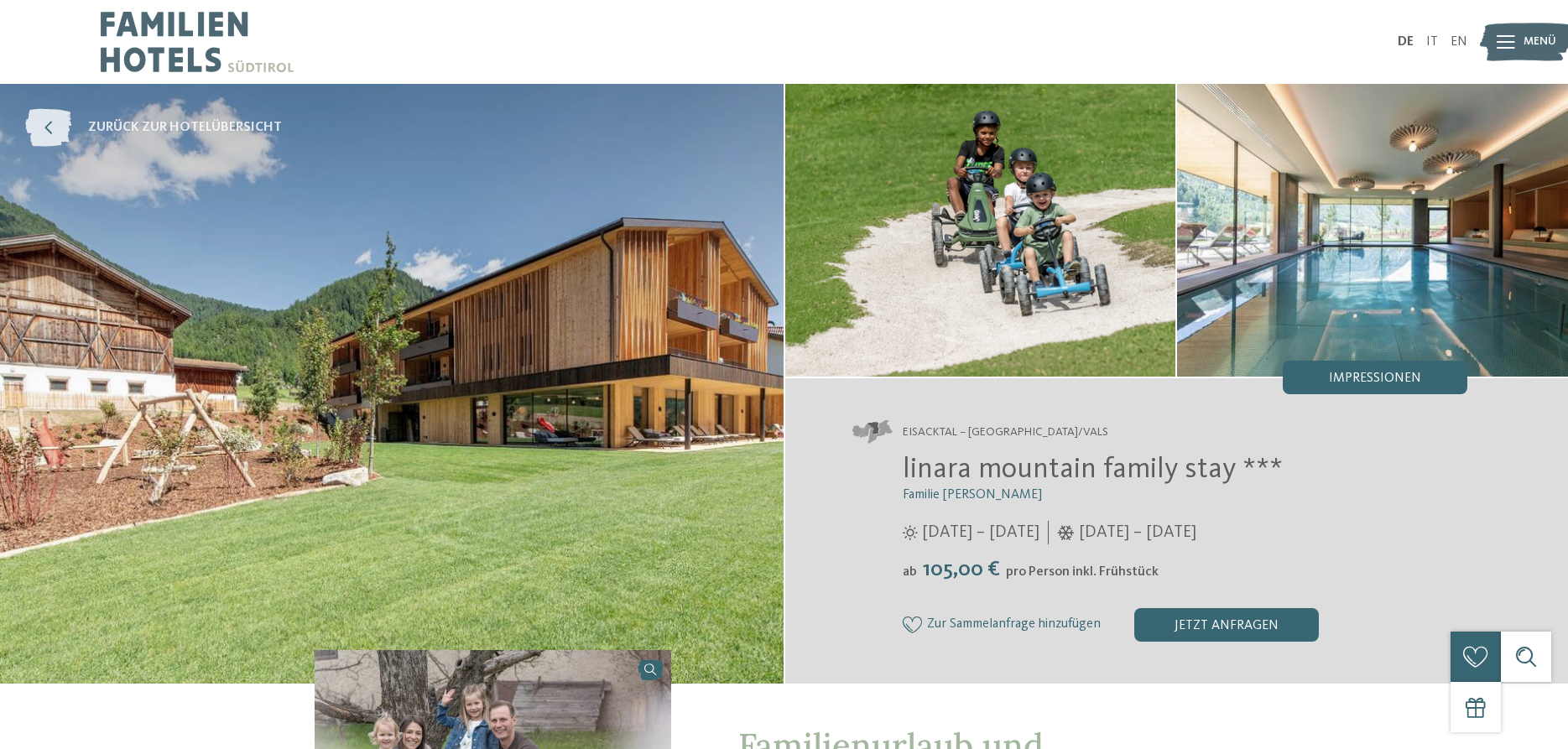
click at [51, 133] on icon at bounding box center [48, 128] width 46 height 38
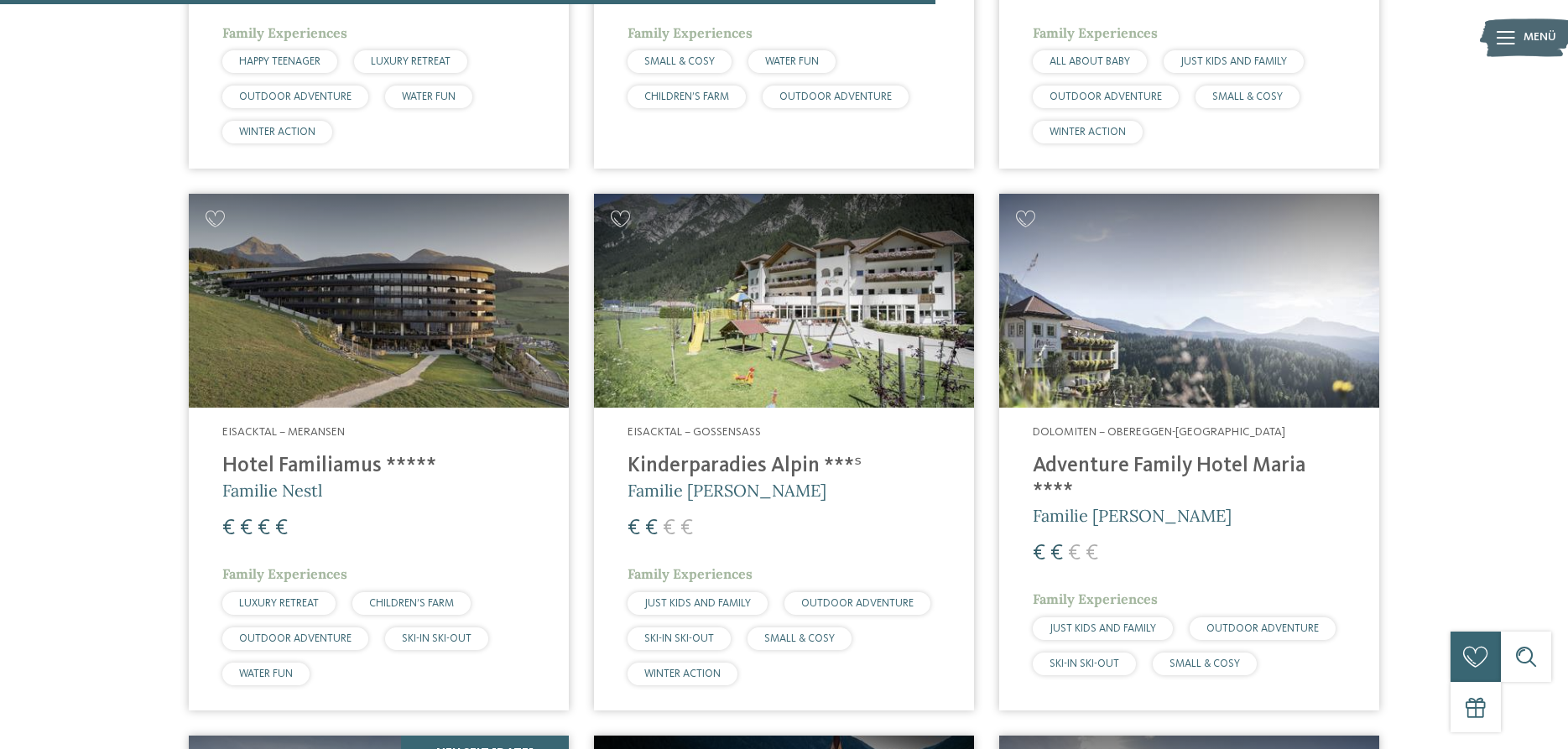
scroll to position [2177, 0]
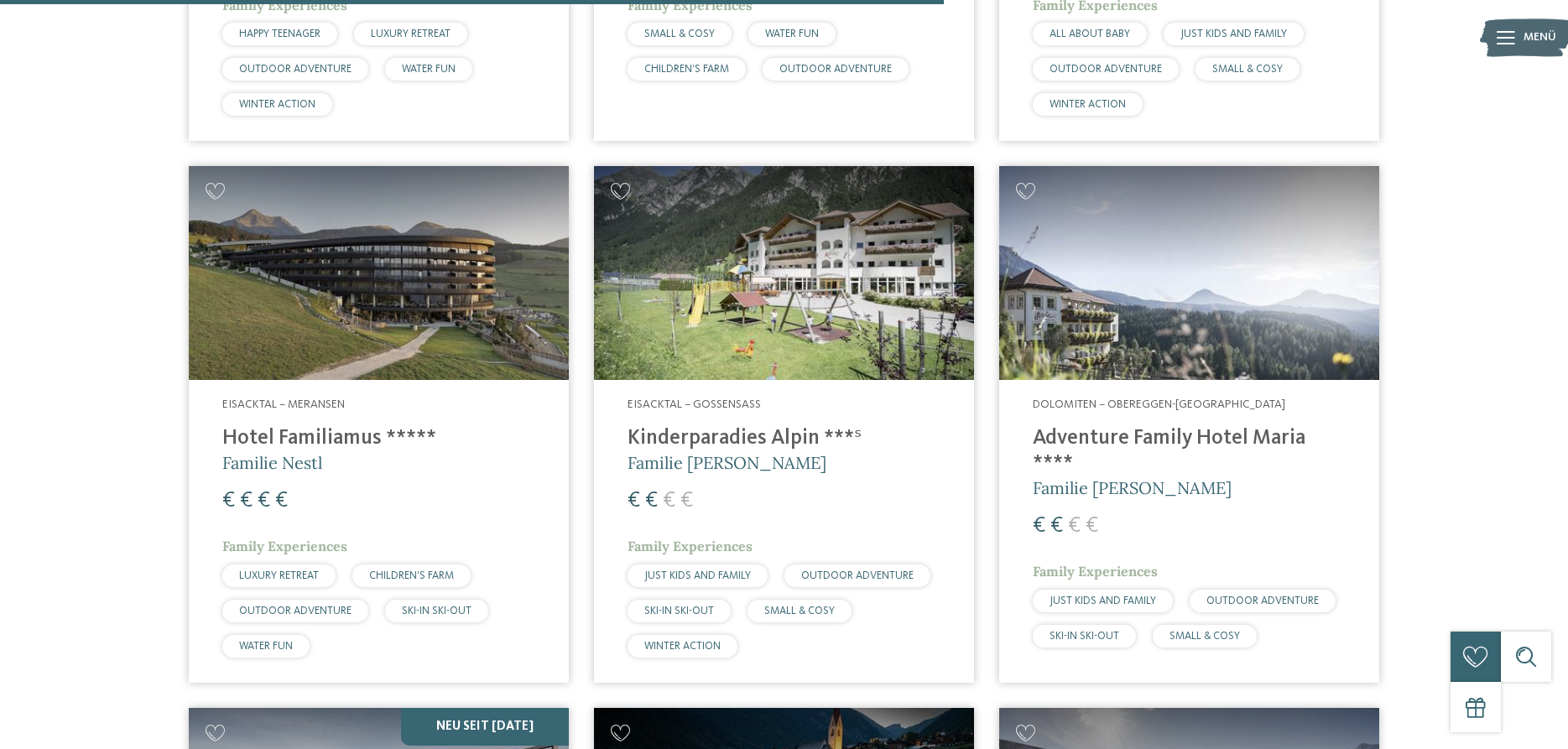
click at [1224, 292] on img at bounding box center [1189, 273] width 380 height 214
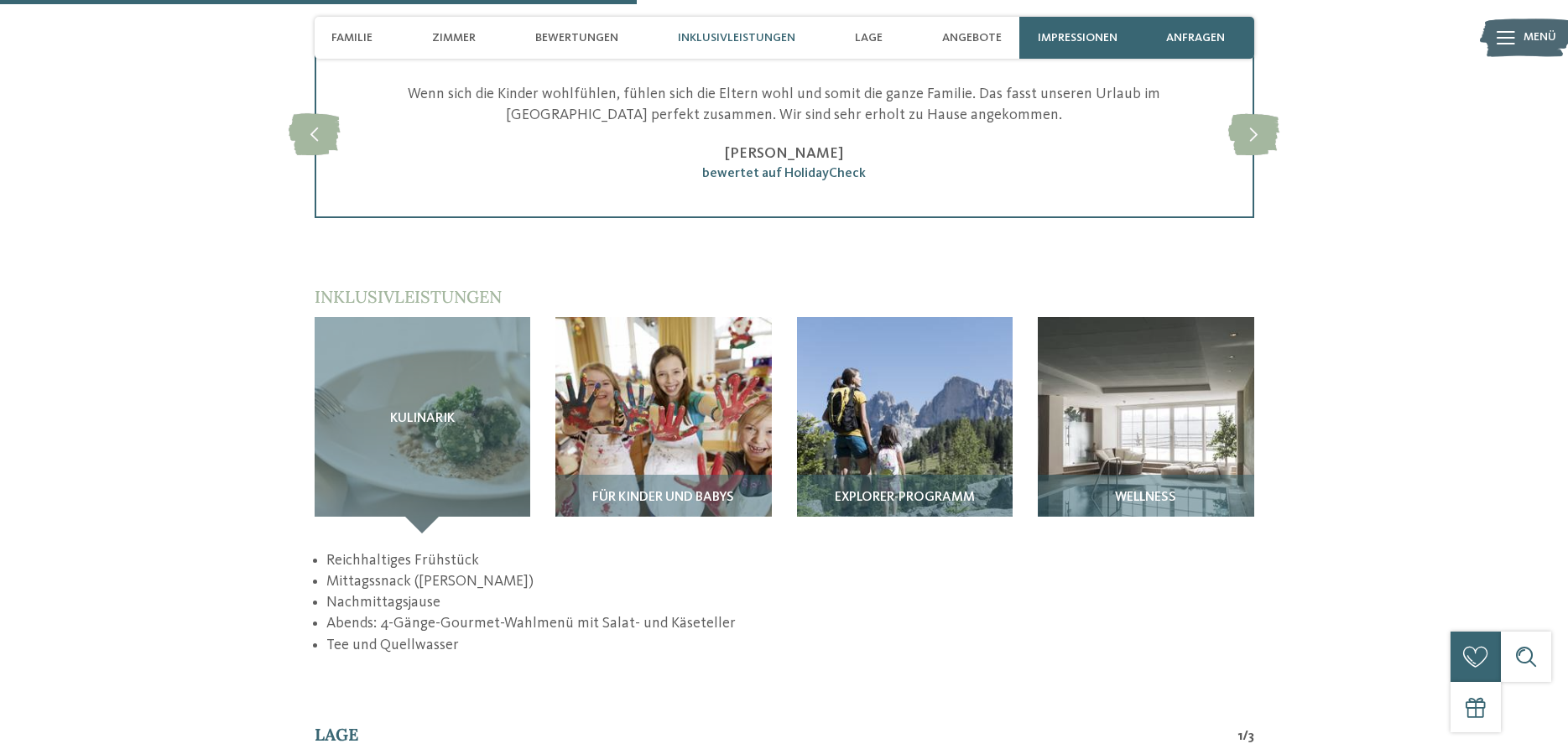
scroll to position [2139, 0]
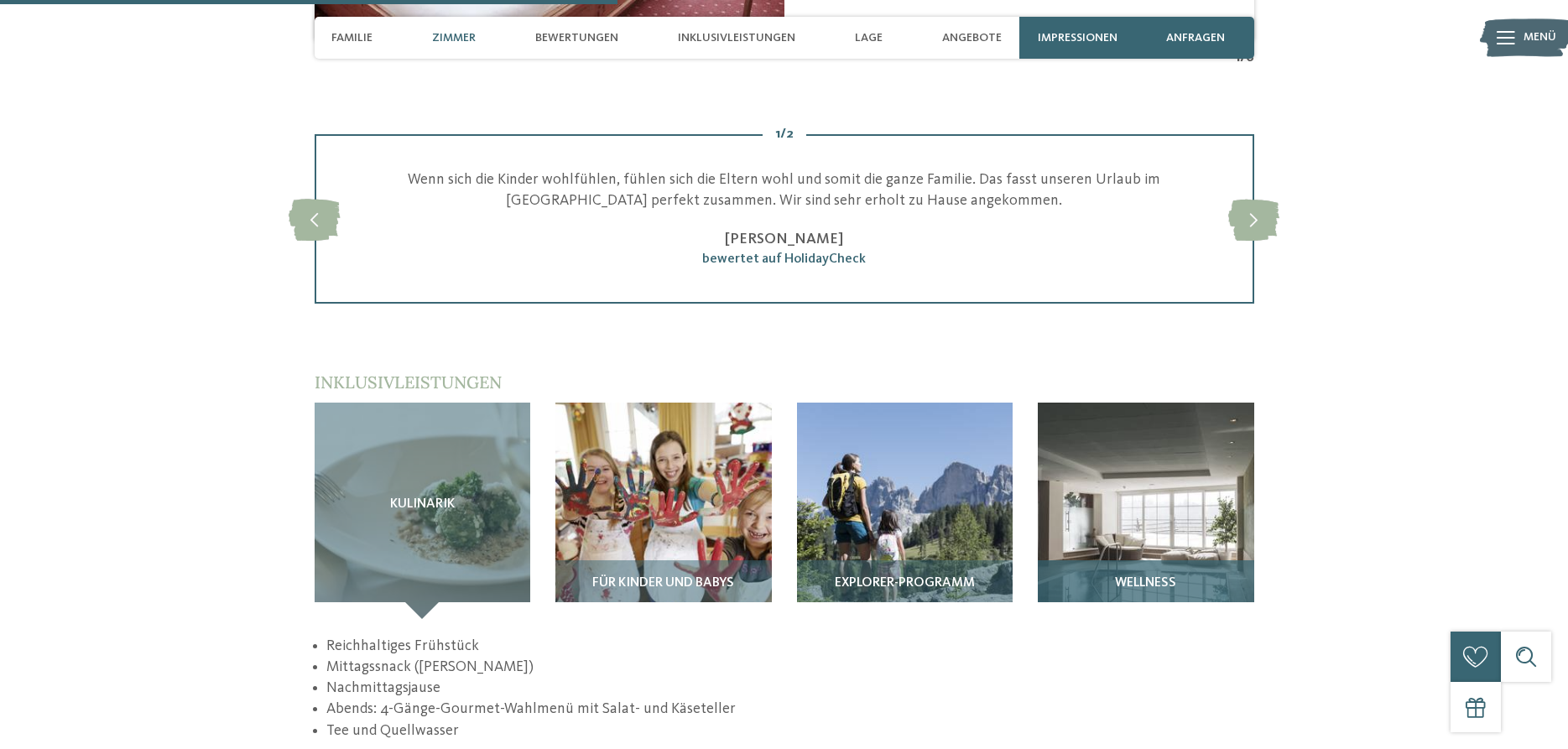
click at [1126, 495] on img at bounding box center [1145, 510] width 216 height 216
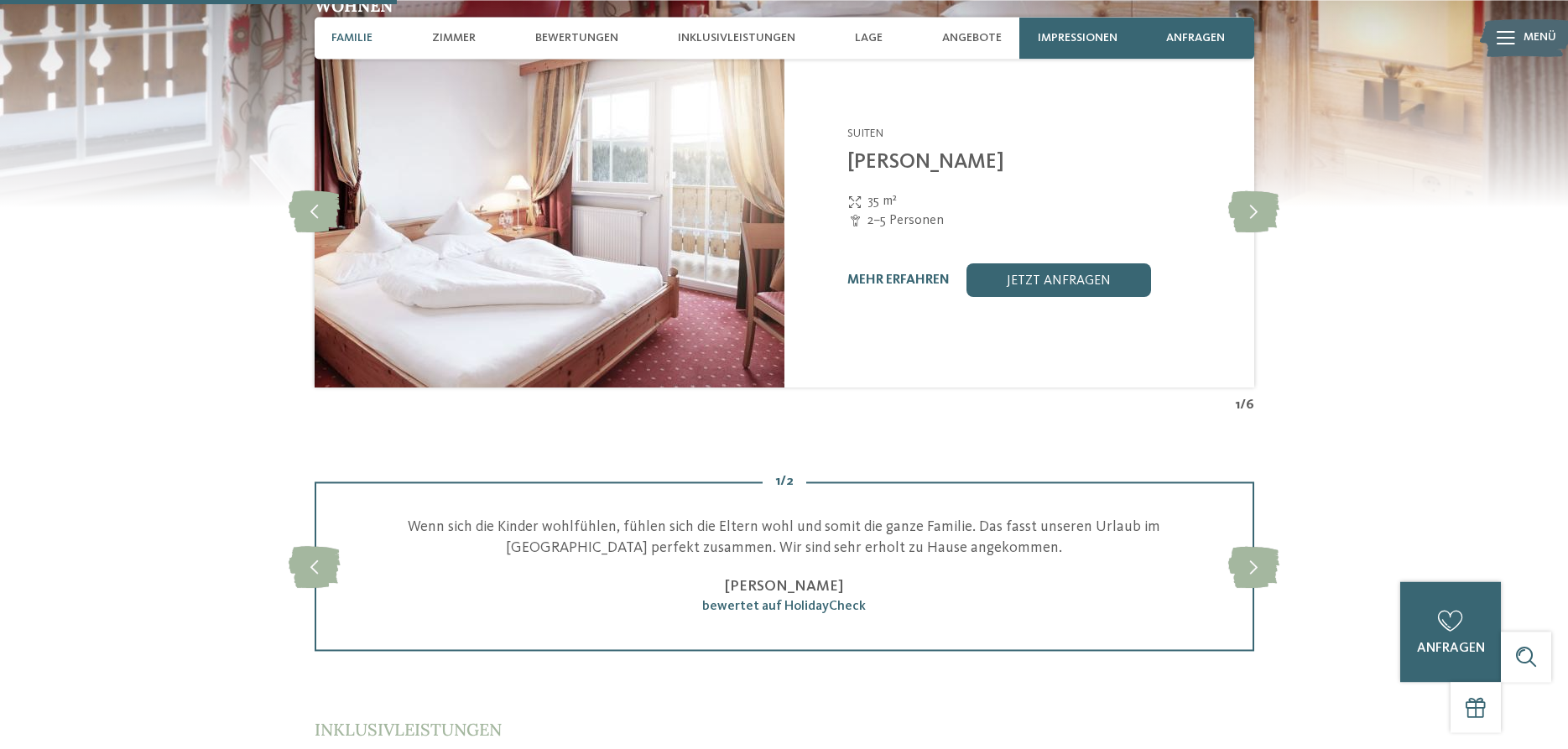
scroll to position [1369, 0]
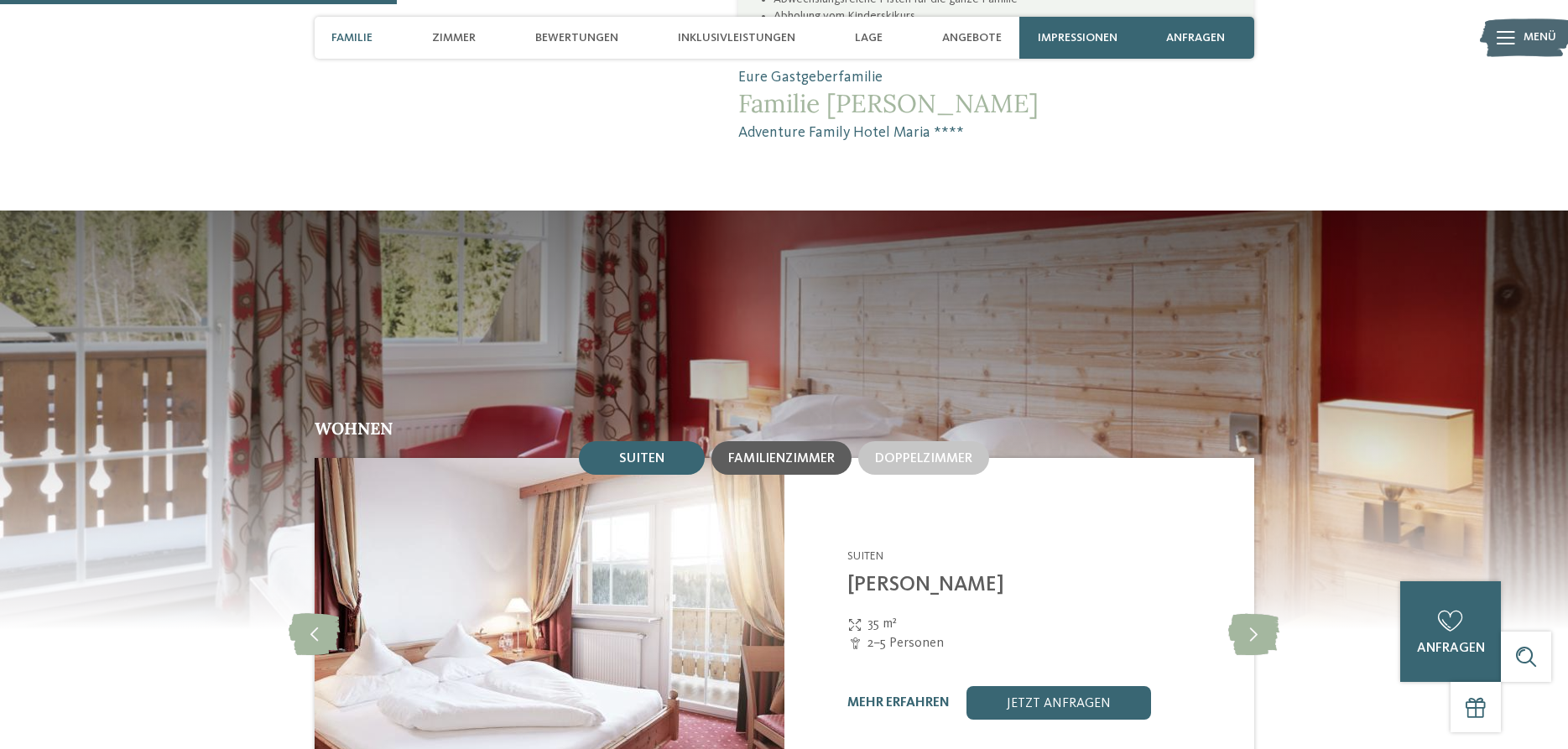
click at [821, 452] on span "Familienzimmer" at bounding box center [781, 458] width 107 height 13
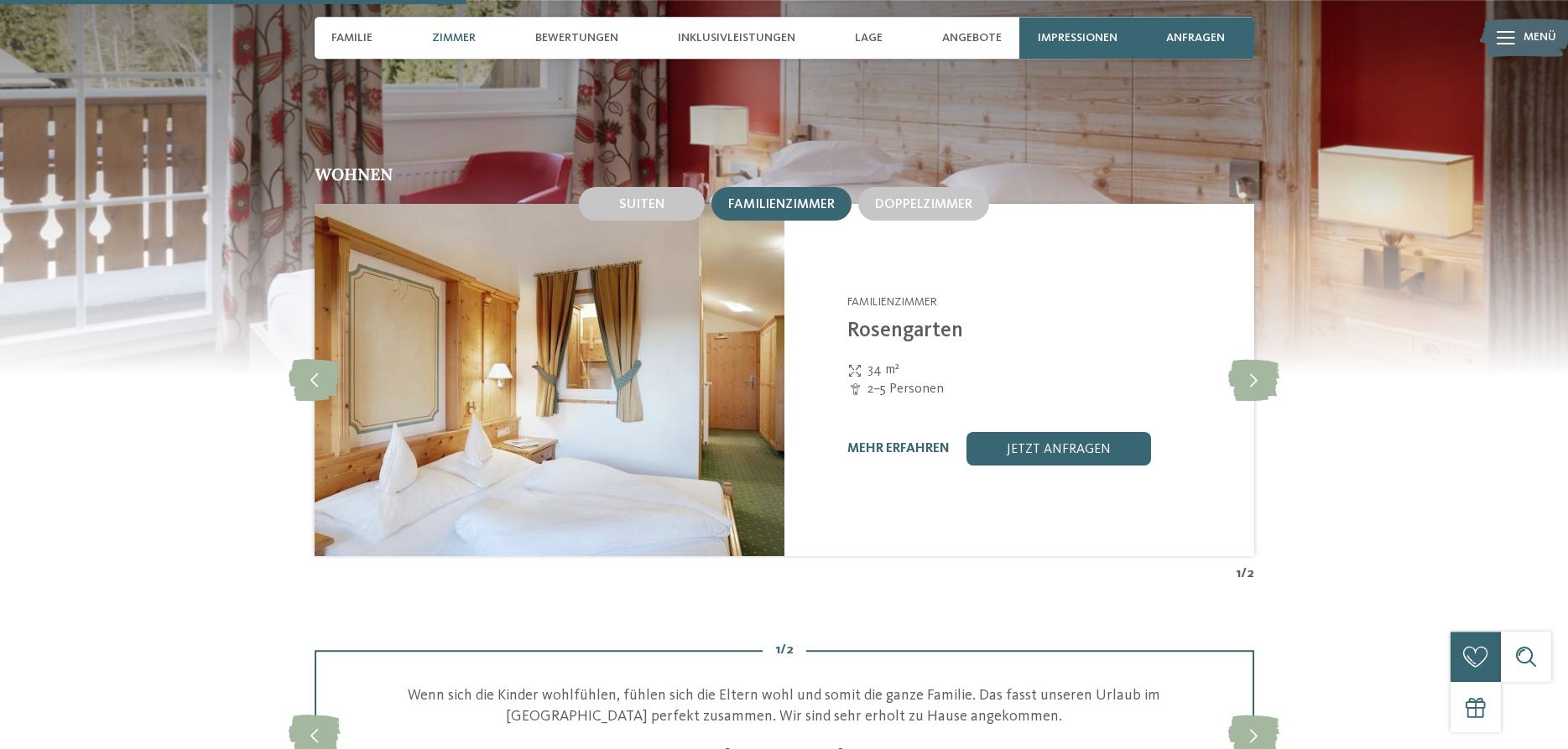
scroll to position [1626, 0]
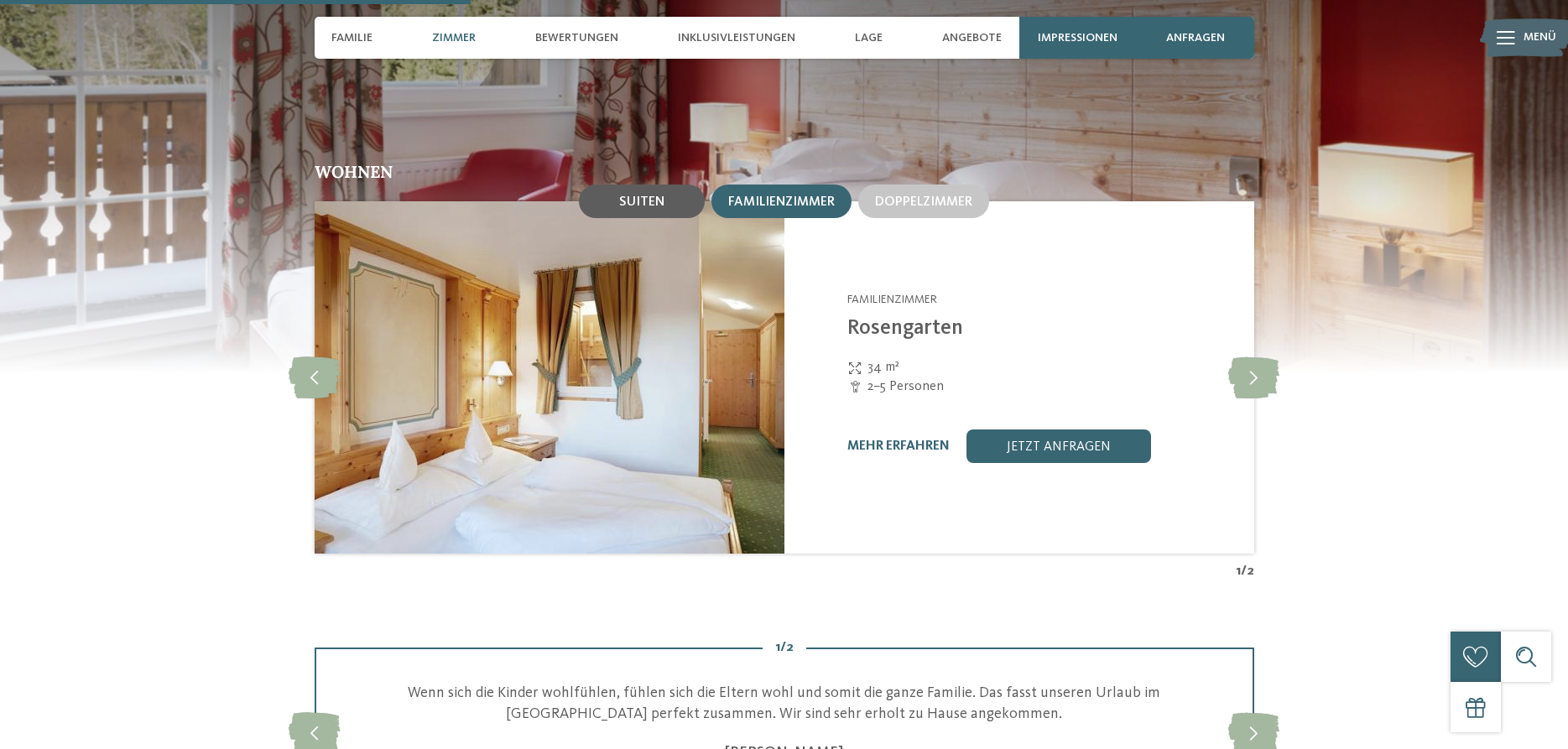
click at [675, 185] on div "Suiten" at bounding box center [642, 201] width 126 height 33
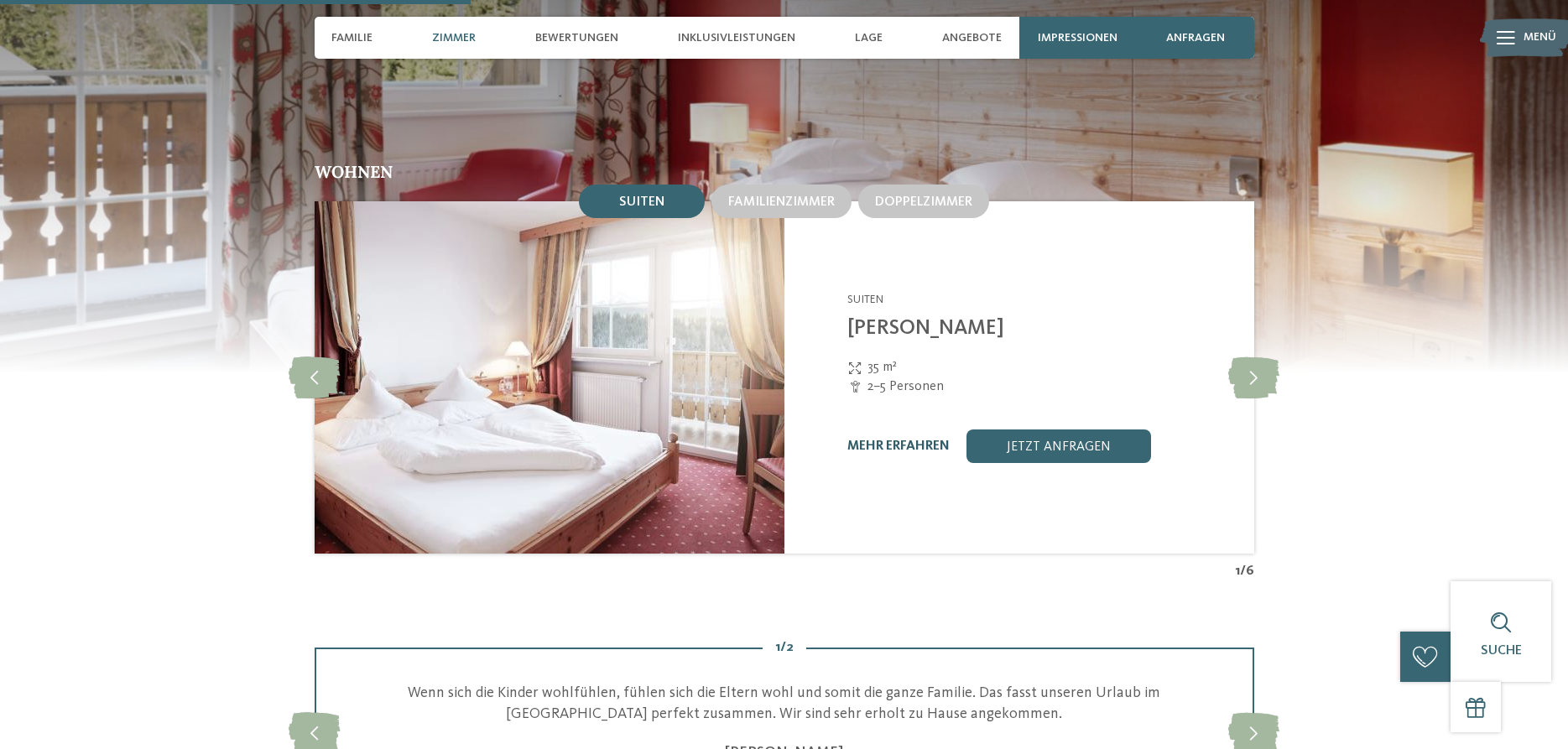
click at [900, 439] on link "mehr erfahren" at bounding box center [899, 445] width 102 height 13
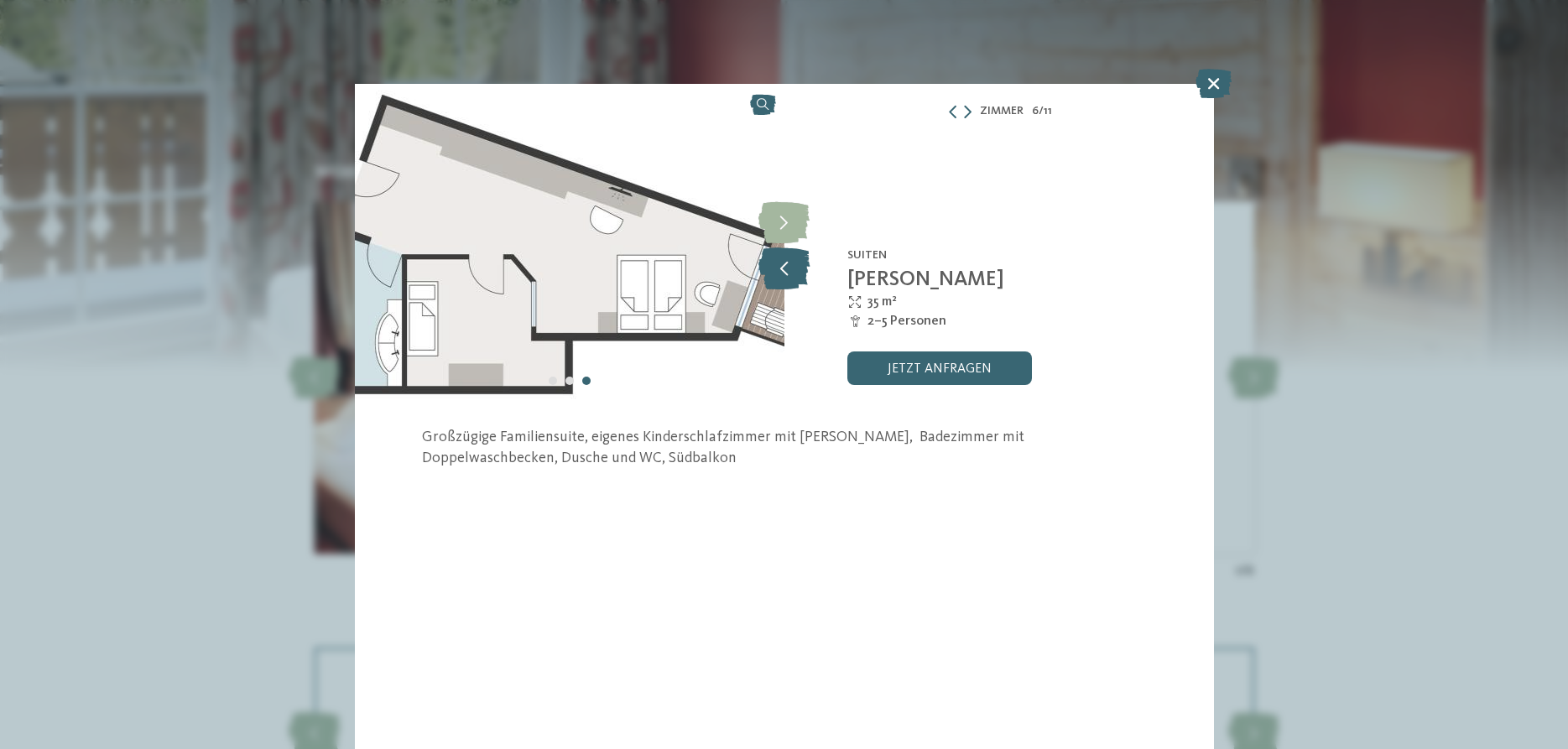
click at [790, 259] on icon at bounding box center [784, 269] width 51 height 42
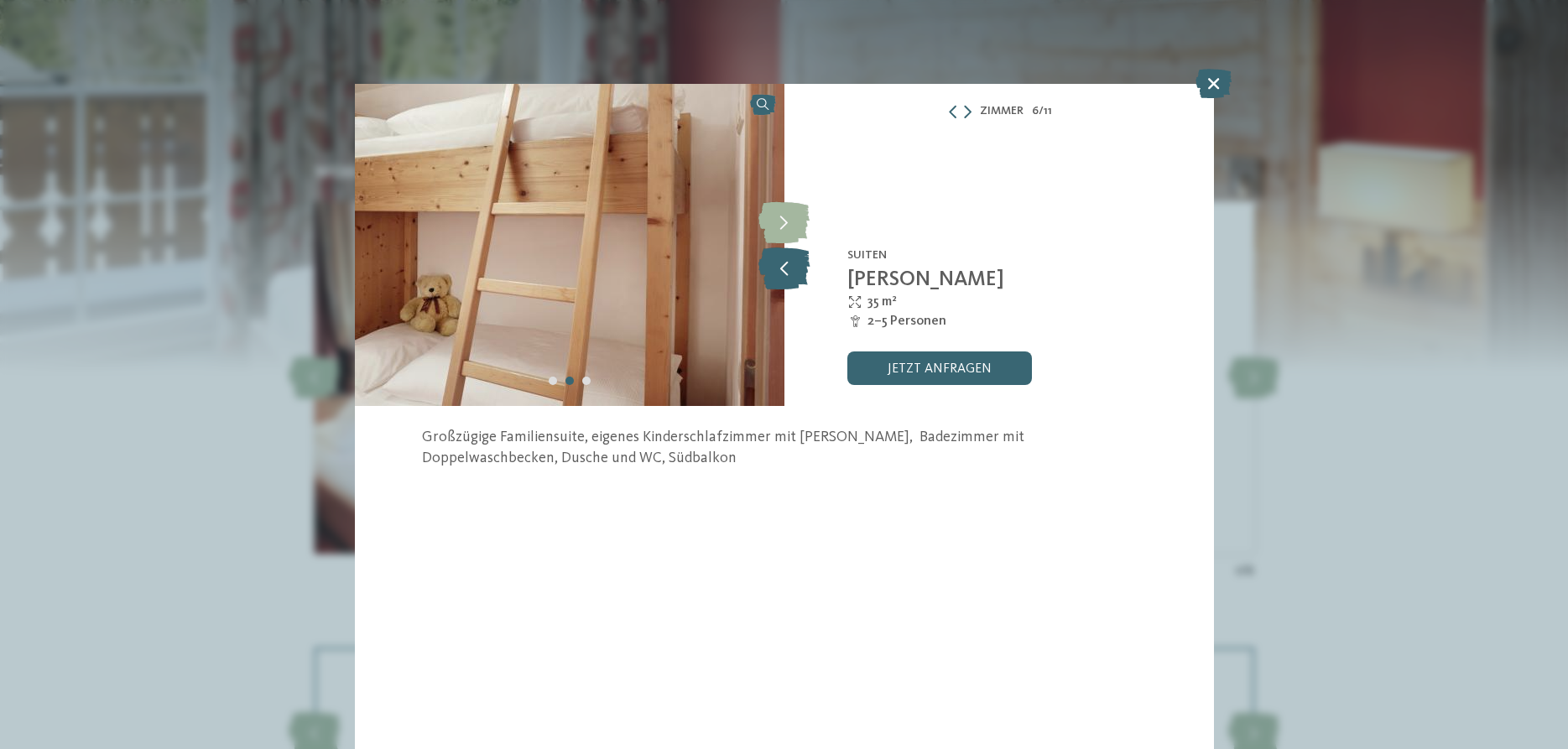
click at [790, 259] on icon at bounding box center [784, 269] width 51 height 42
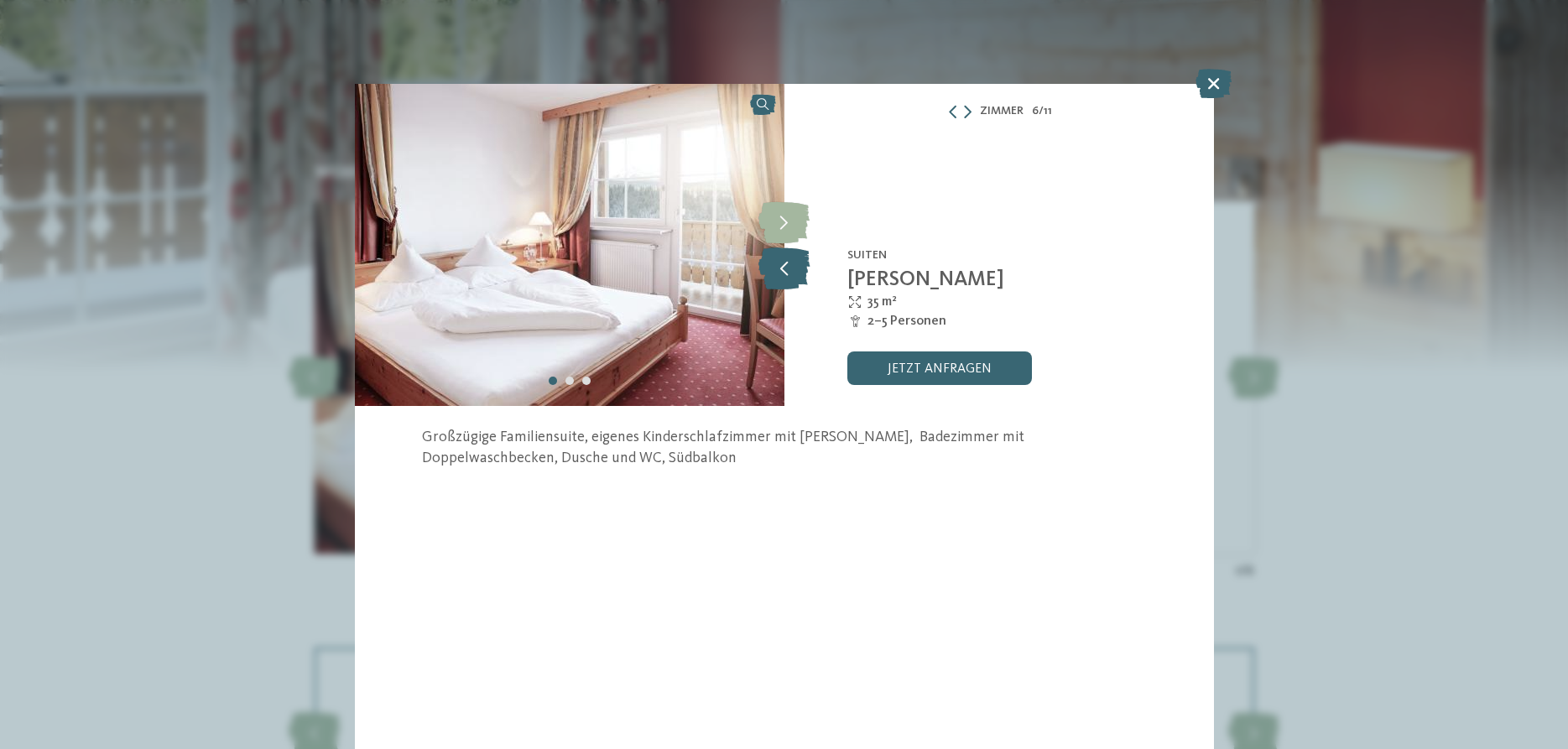
click at [790, 259] on icon at bounding box center [784, 269] width 51 height 42
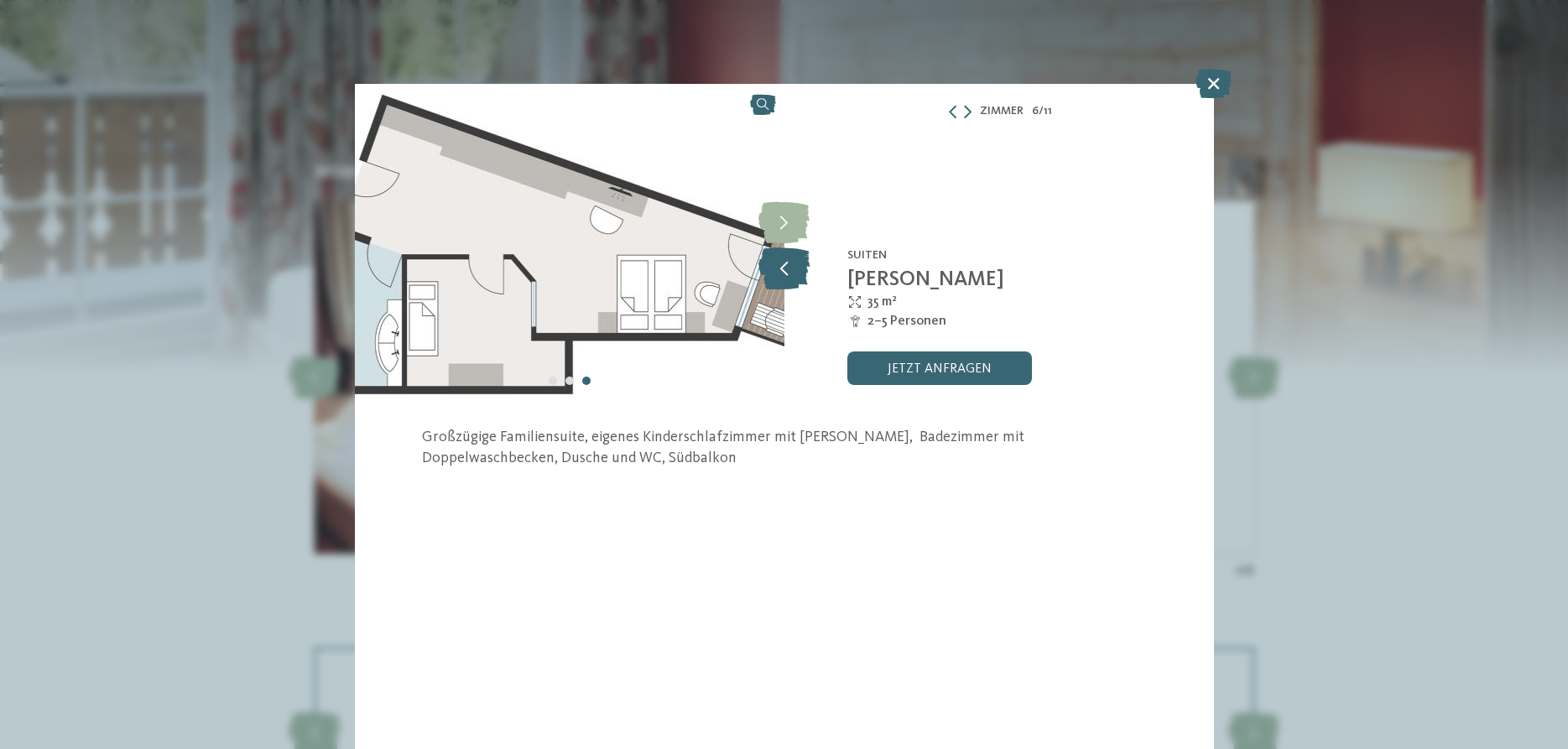
click at [790, 259] on icon at bounding box center [784, 269] width 51 height 42
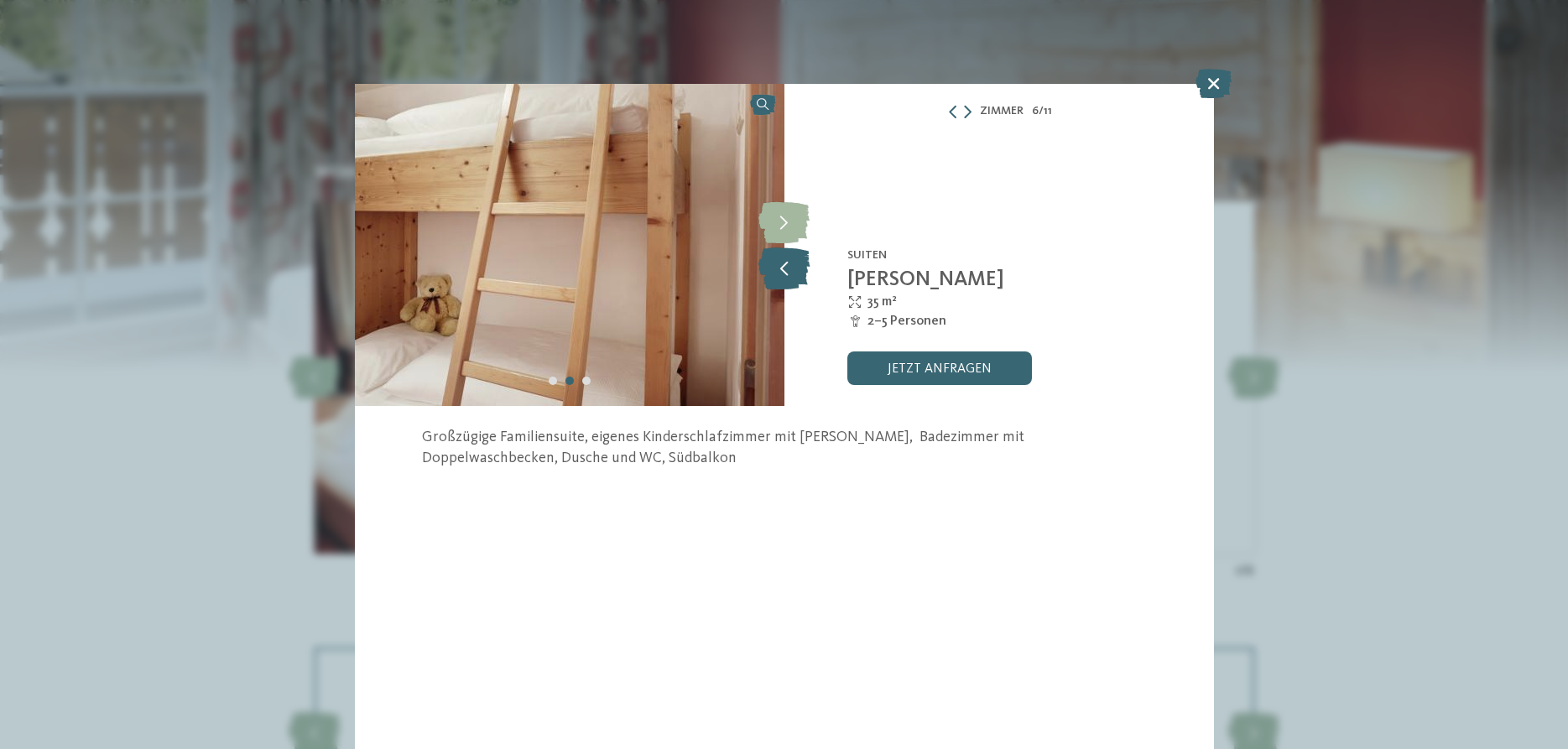
click at [790, 259] on icon at bounding box center [784, 269] width 51 height 42
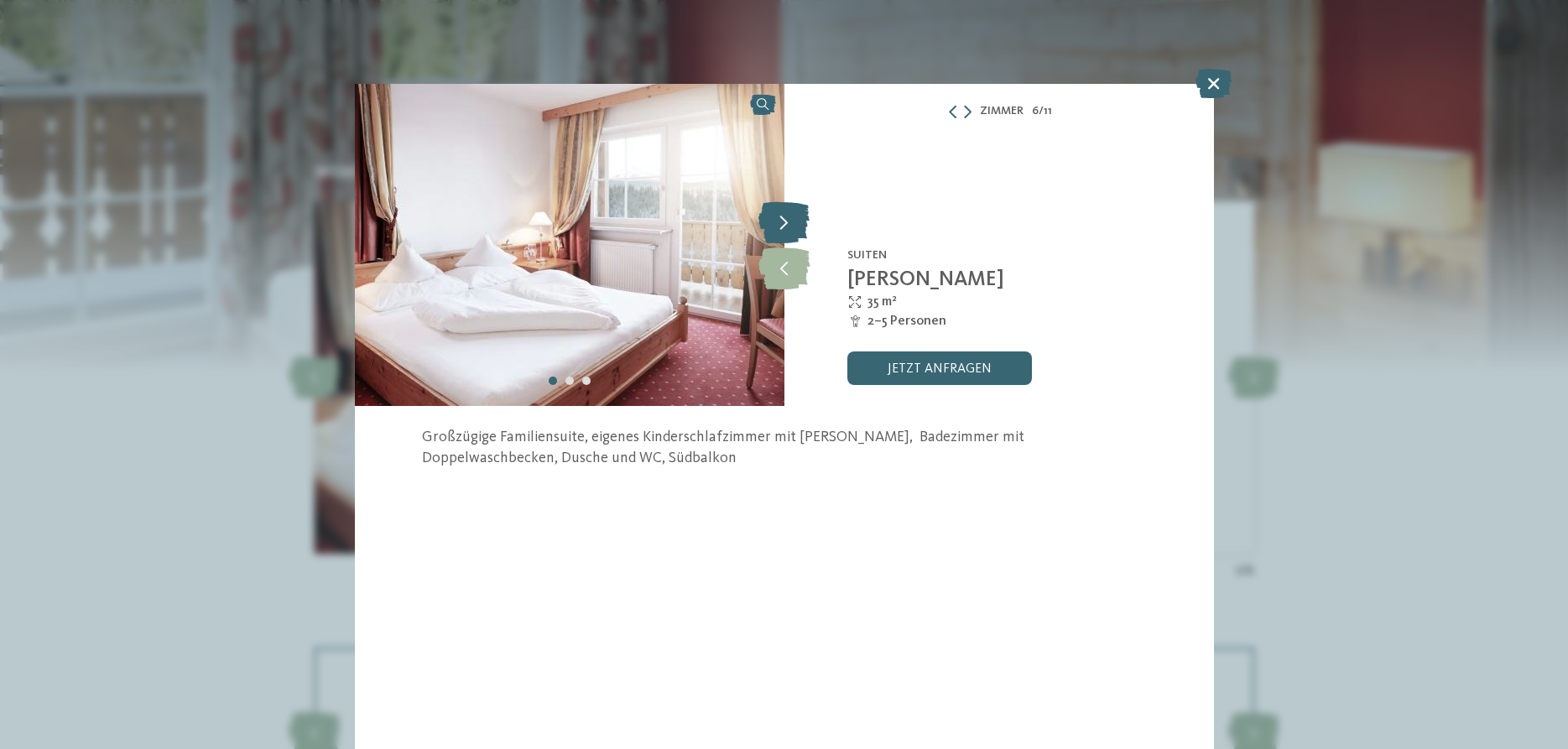
click at [788, 226] on icon at bounding box center [784, 222] width 51 height 42
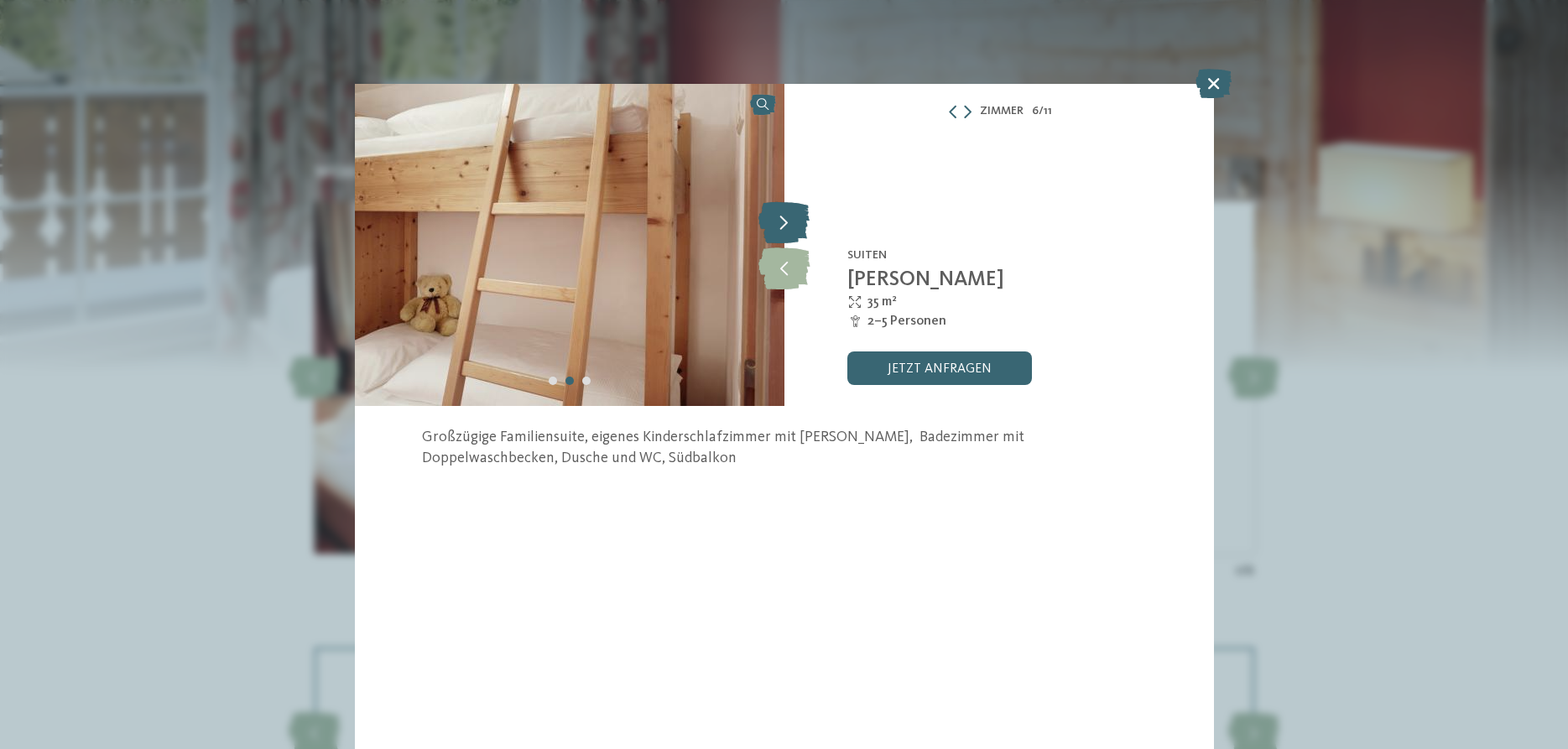
click at [788, 226] on icon at bounding box center [784, 222] width 51 height 42
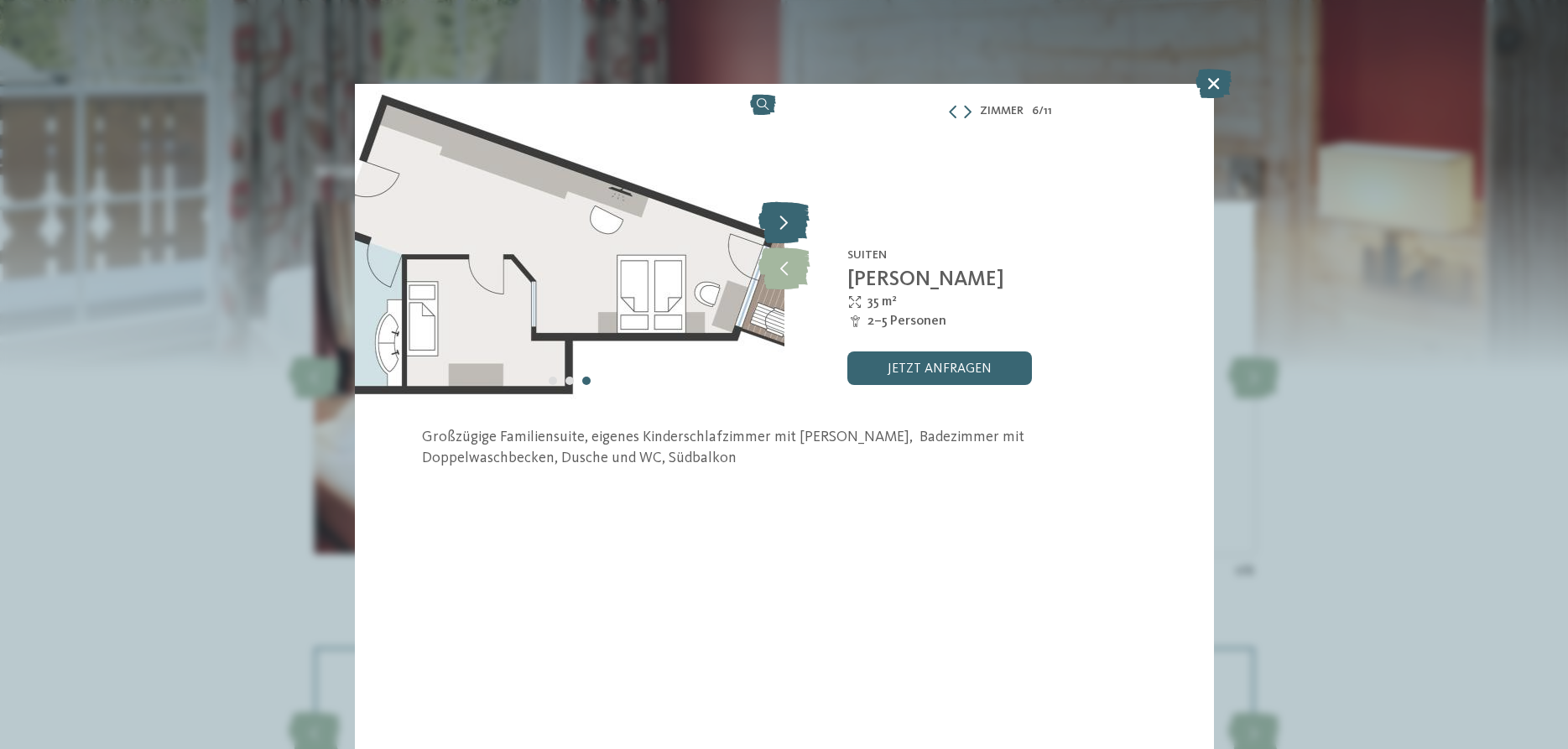
click at [788, 226] on icon at bounding box center [784, 222] width 51 height 42
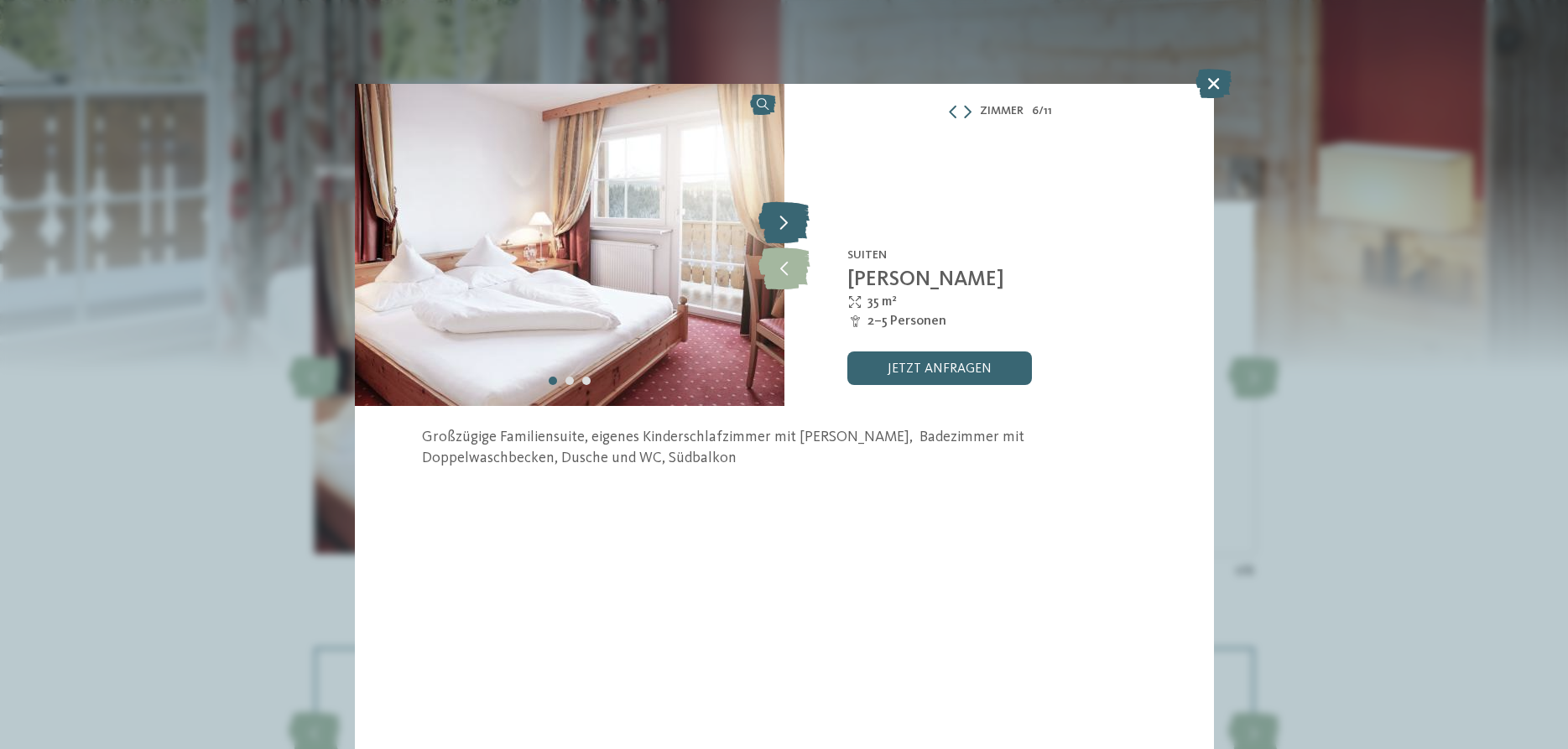
click at [788, 226] on icon at bounding box center [784, 222] width 51 height 42
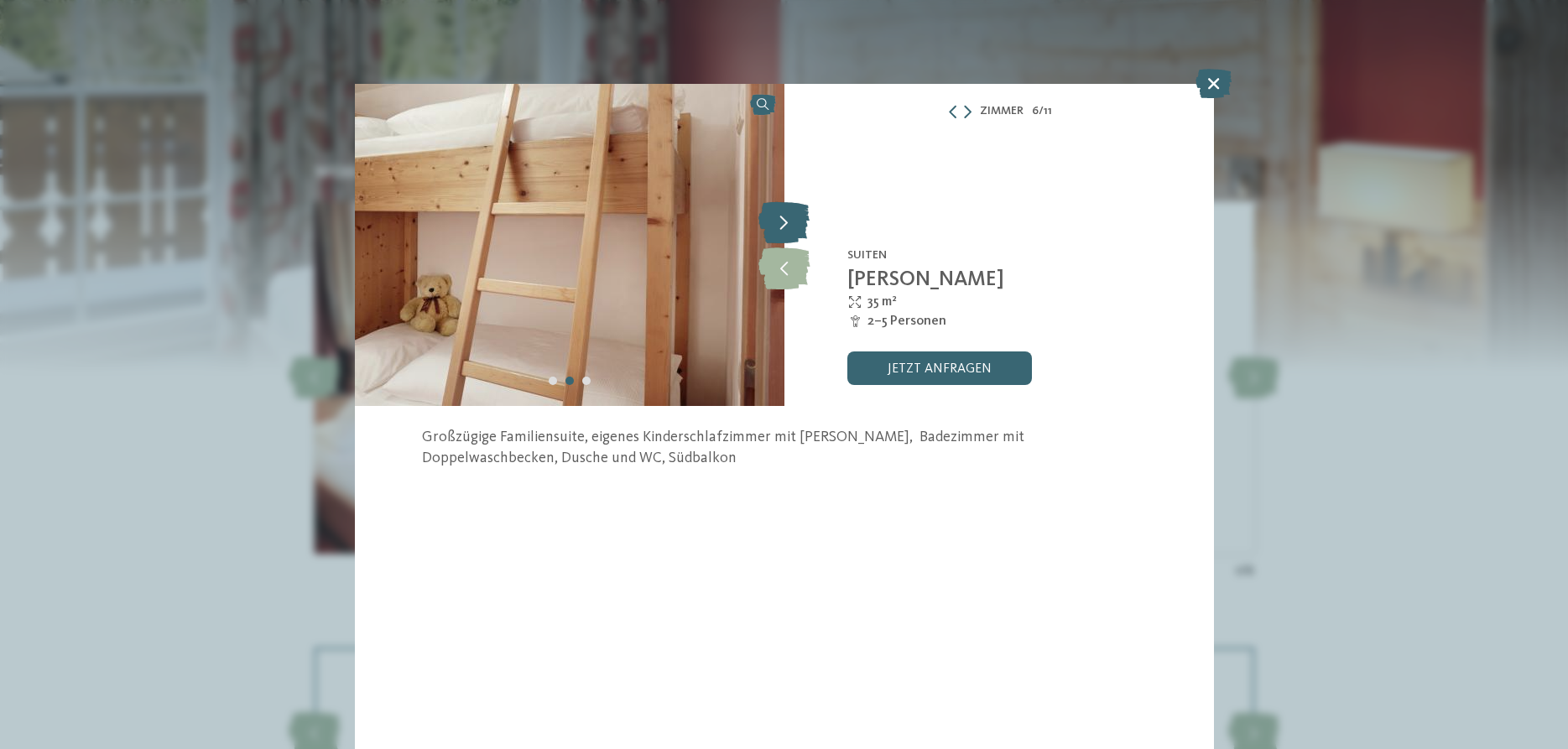
click at [788, 226] on icon at bounding box center [784, 222] width 51 height 42
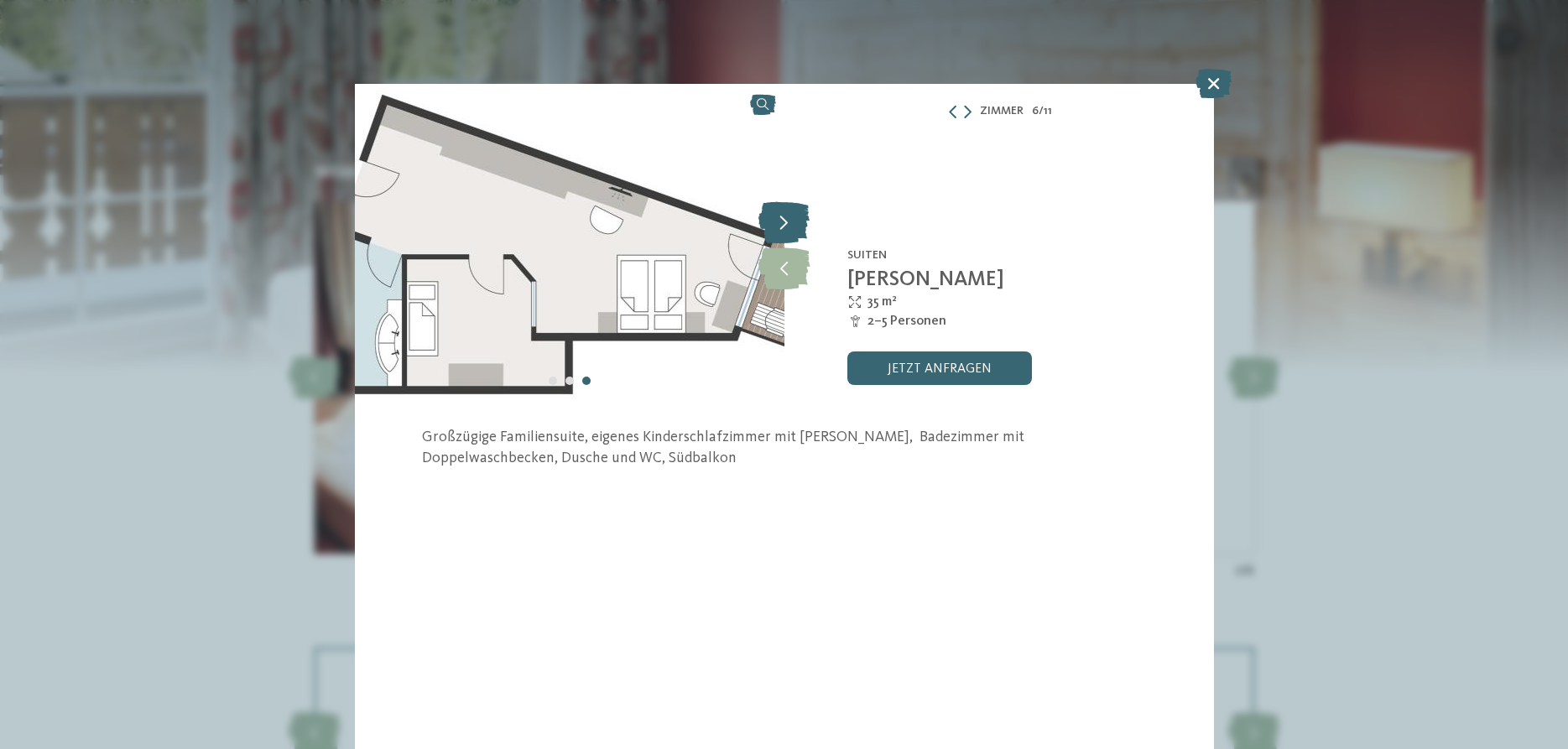
click at [788, 226] on icon at bounding box center [784, 222] width 51 height 42
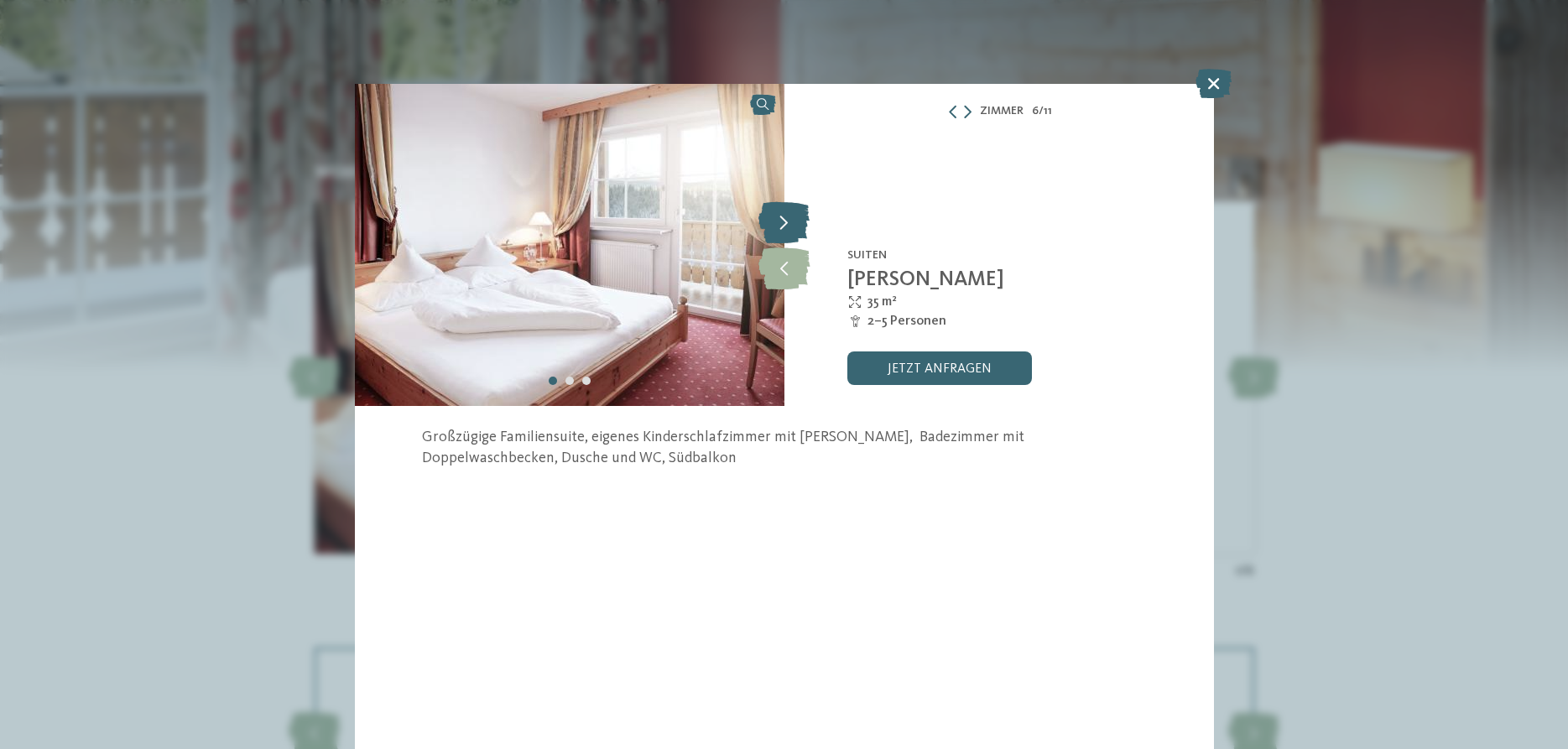
click at [788, 226] on icon at bounding box center [784, 222] width 51 height 42
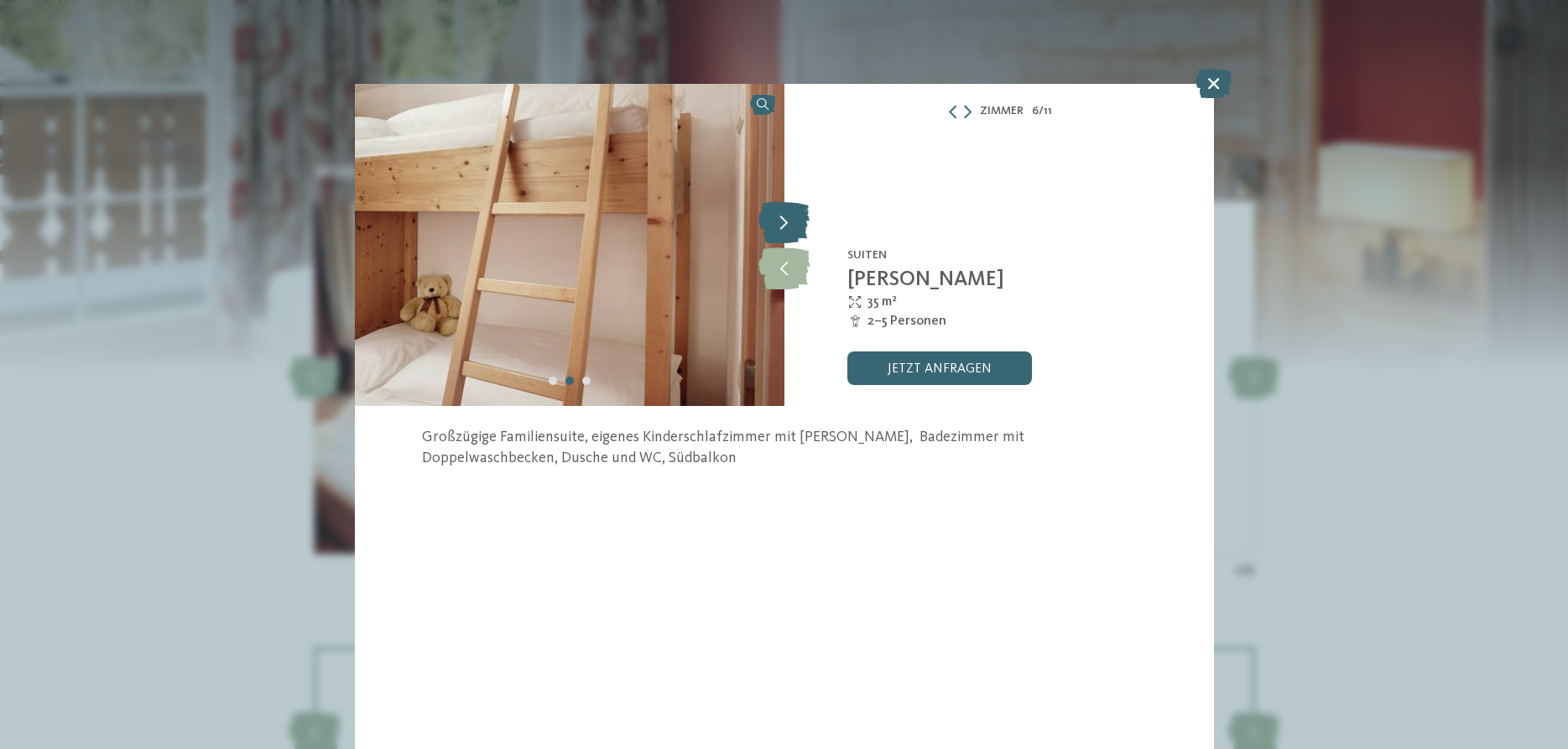
click at [788, 226] on icon at bounding box center [784, 222] width 51 height 42
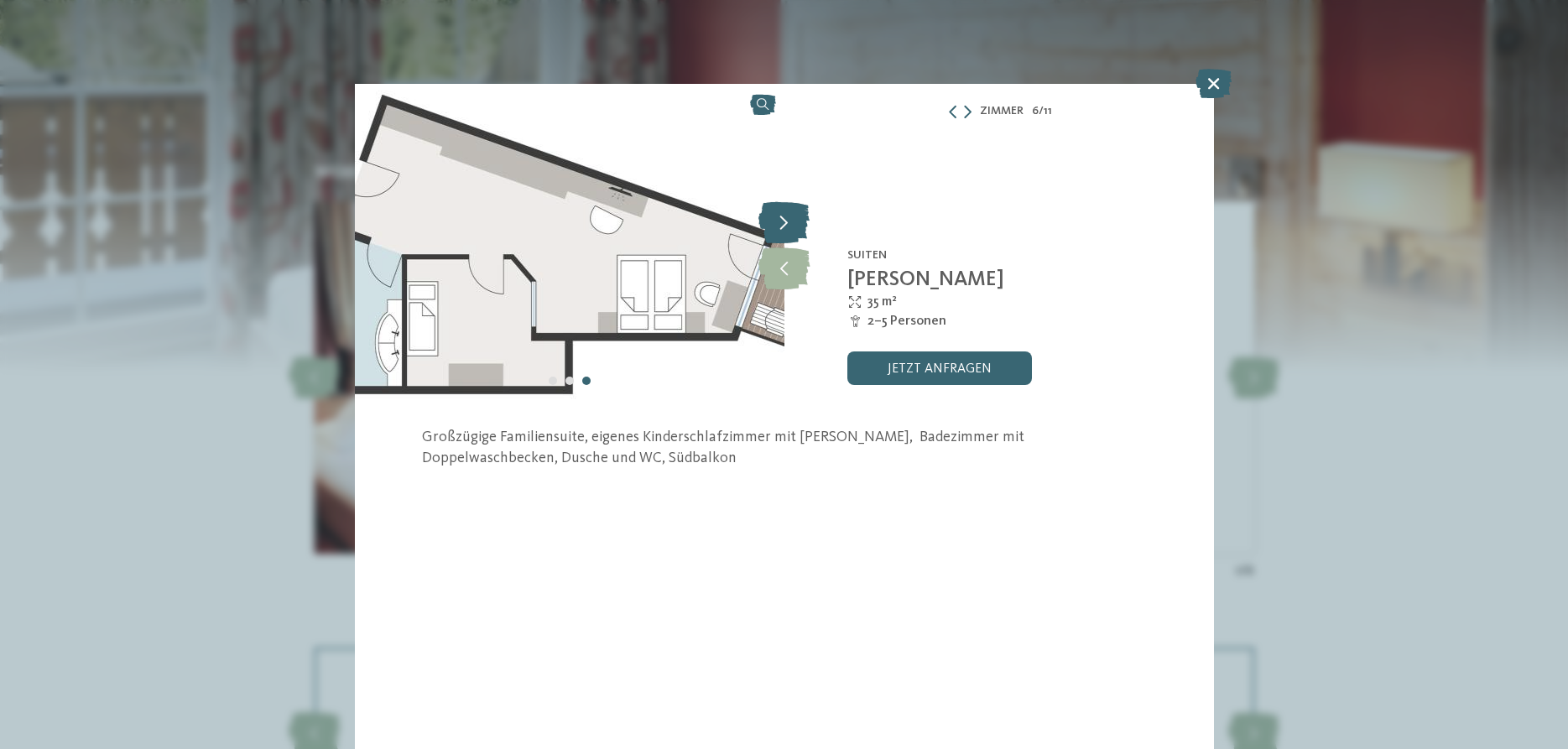
click at [788, 226] on icon at bounding box center [784, 222] width 51 height 42
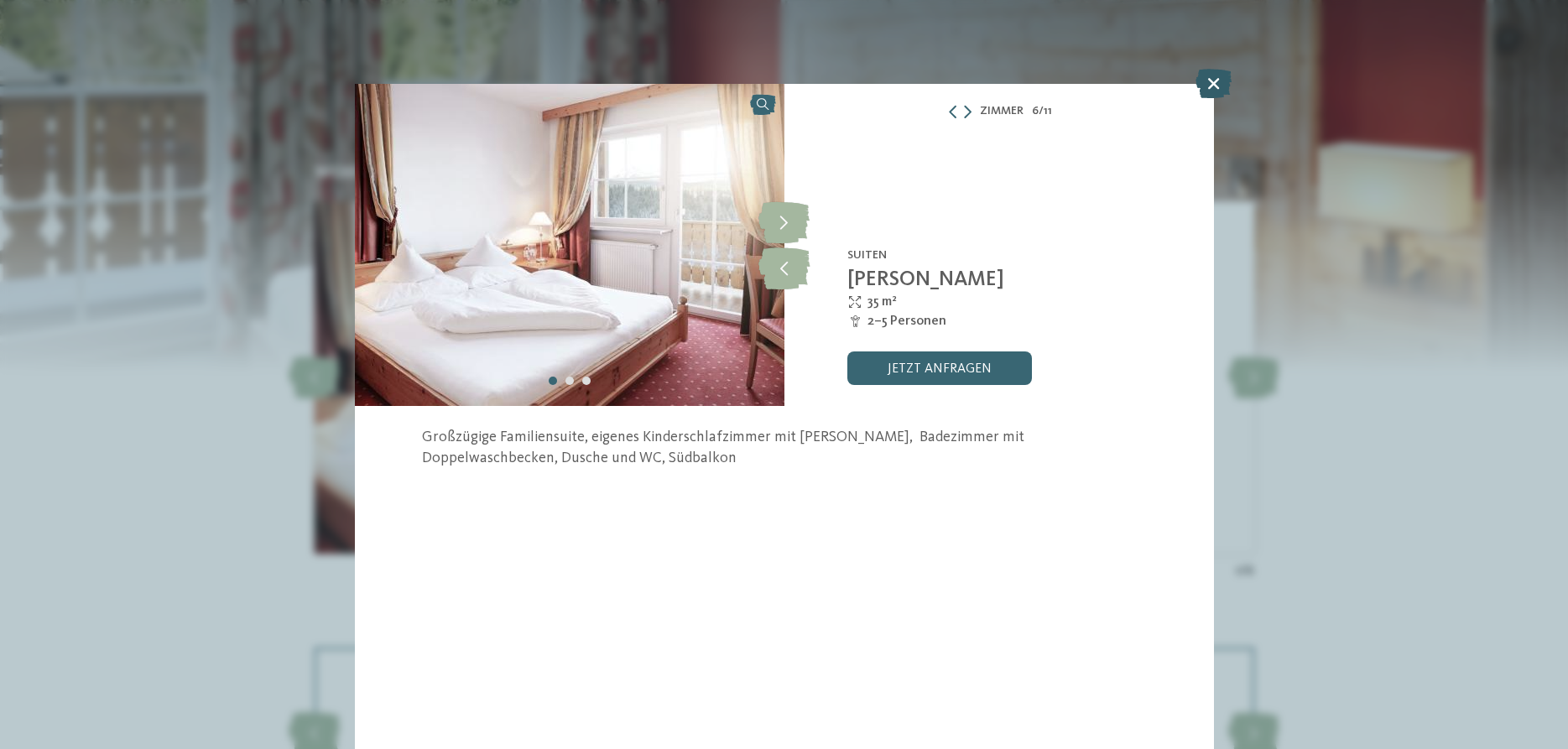
click at [1208, 86] on icon at bounding box center [1214, 84] width 36 height 30
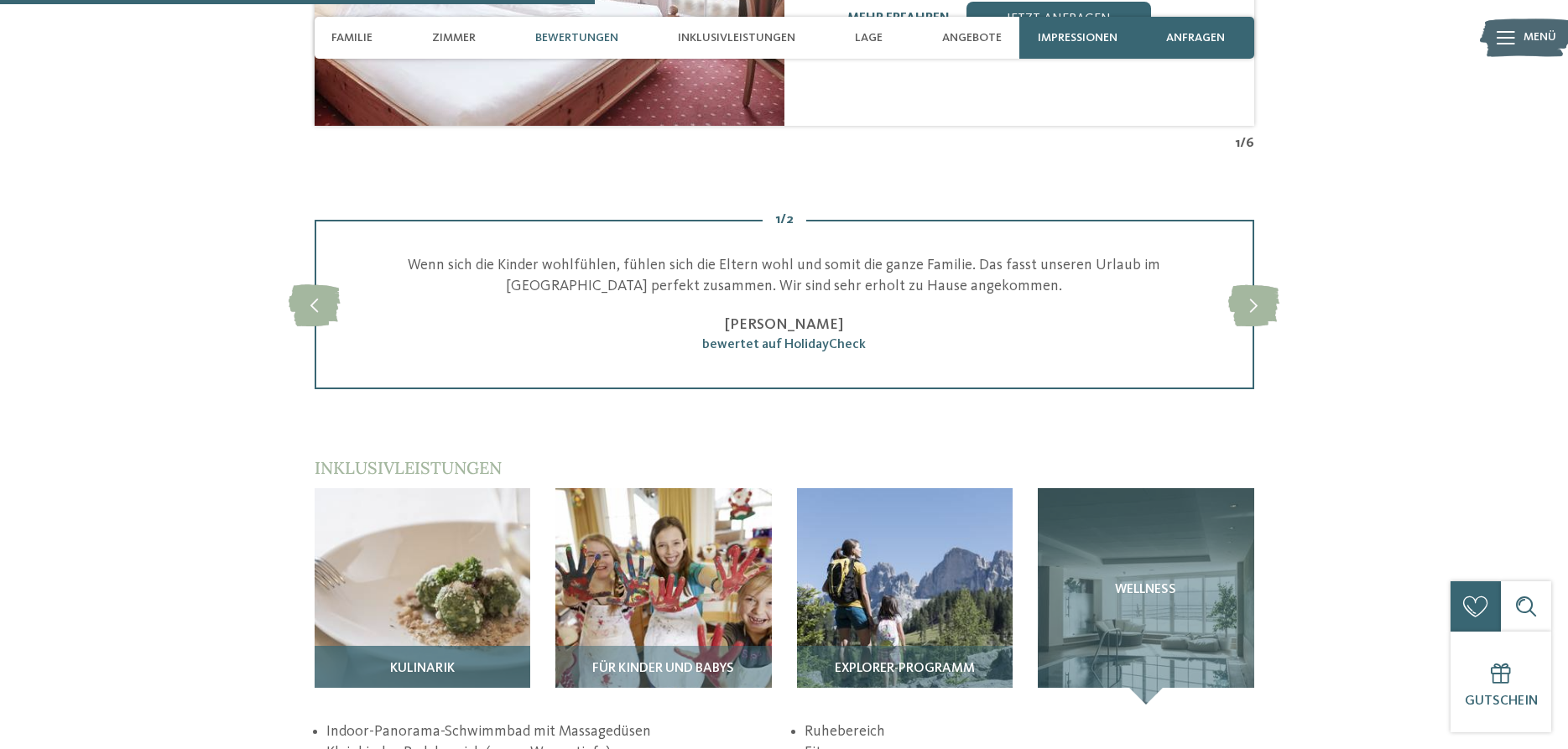
scroll to position [1626, 0]
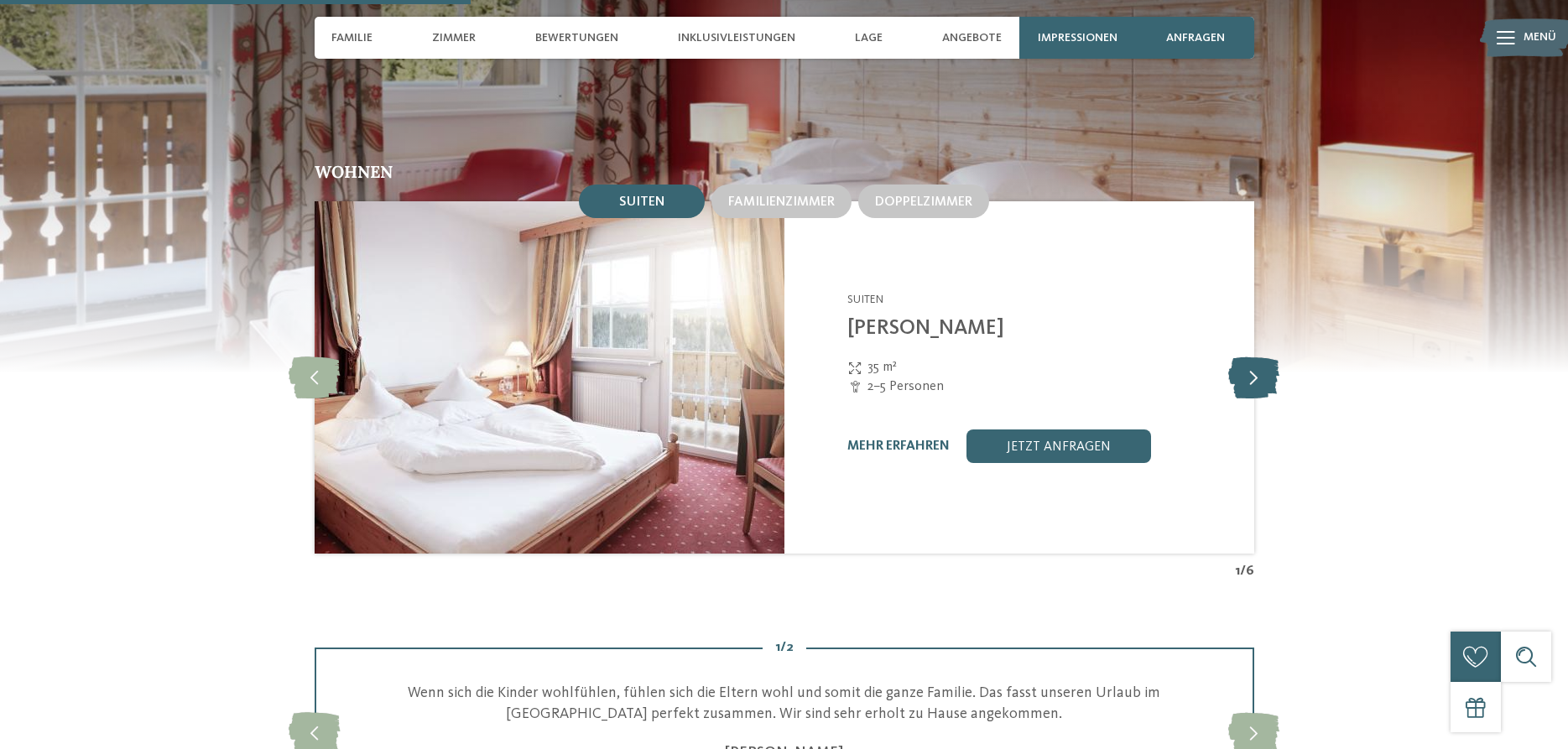
click at [1255, 374] on icon at bounding box center [1254, 378] width 51 height 42
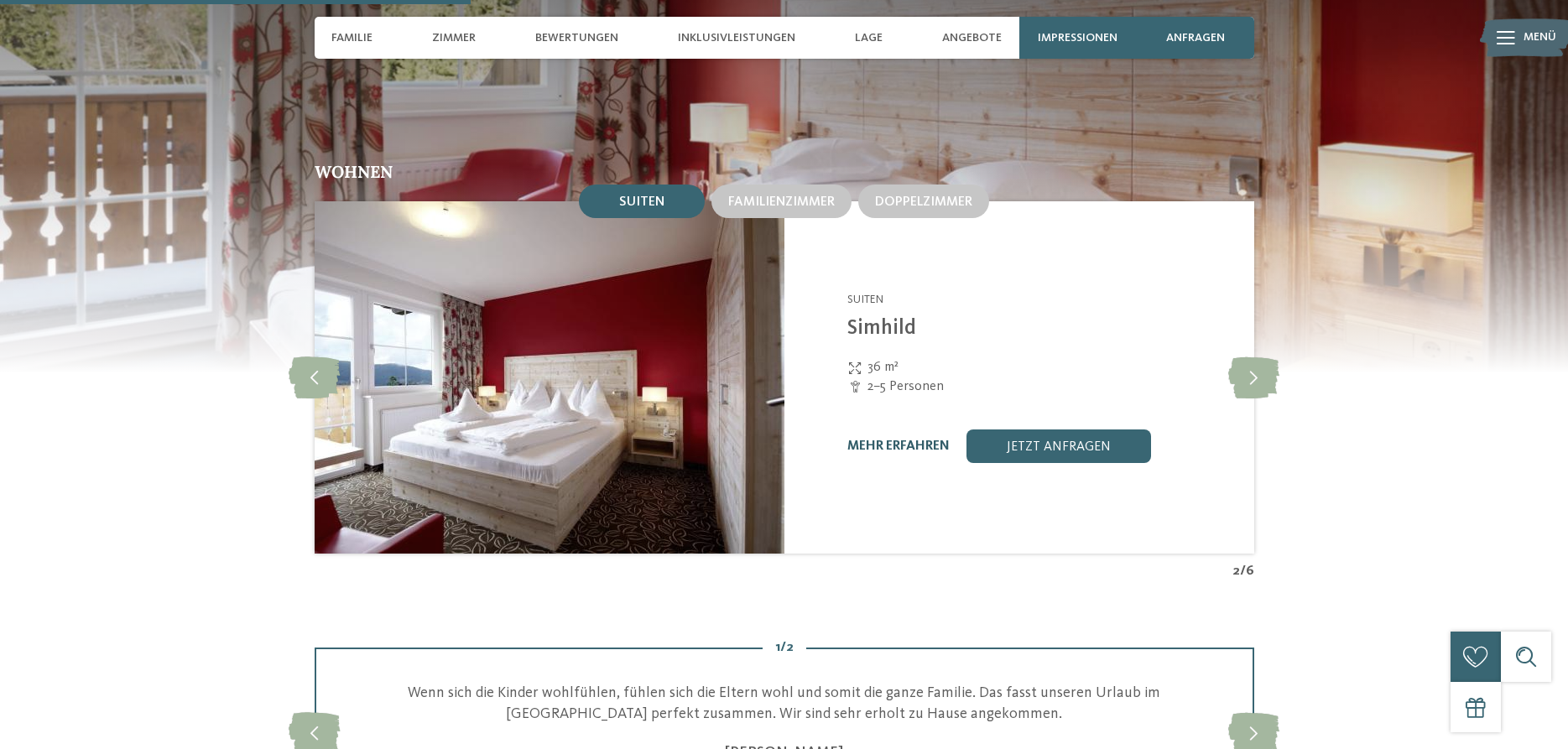
click at [892, 439] on link "mehr erfahren" at bounding box center [899, 445] width 102 height 13
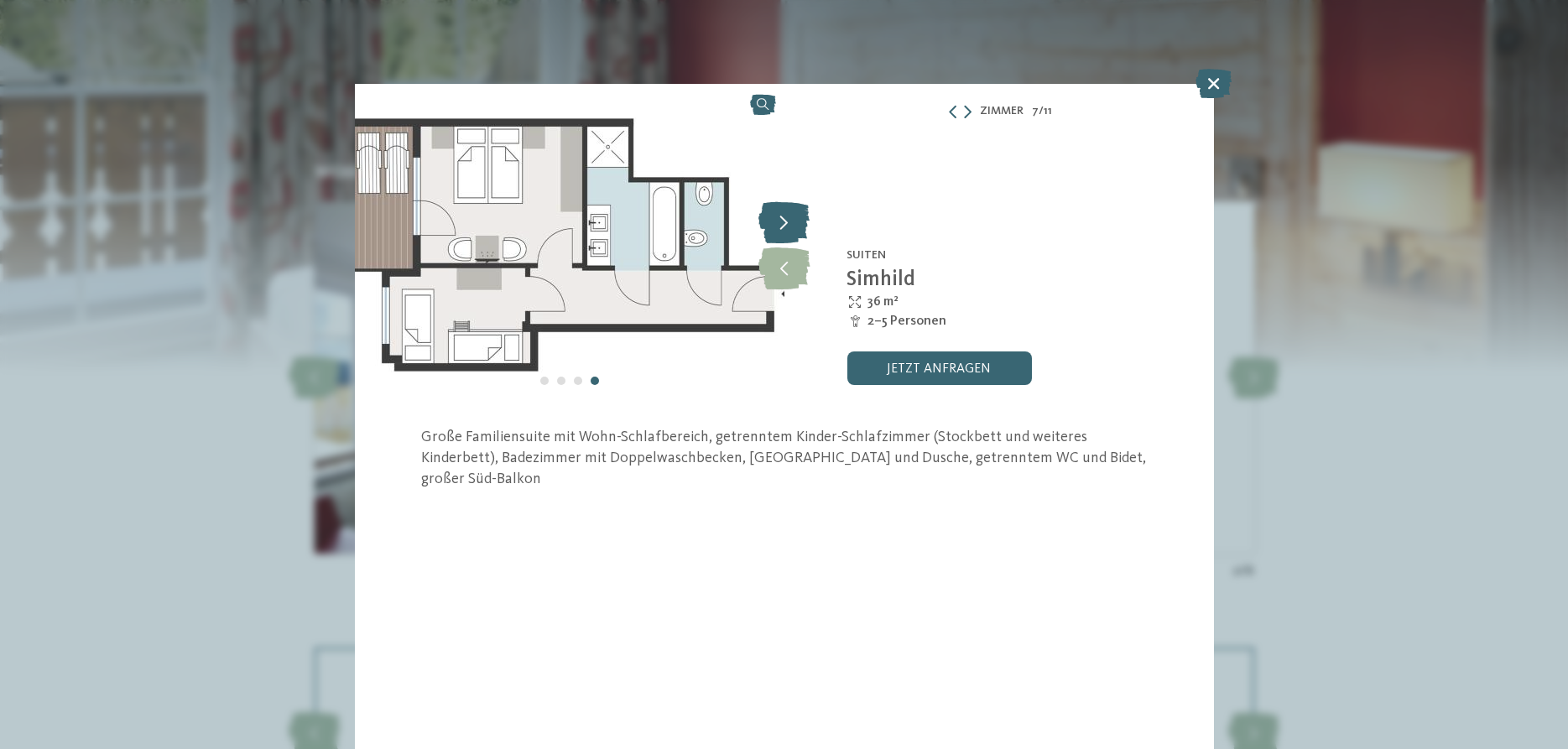
click at [786, 218] on icon at bounding box center [784, 222] width 51 height 42
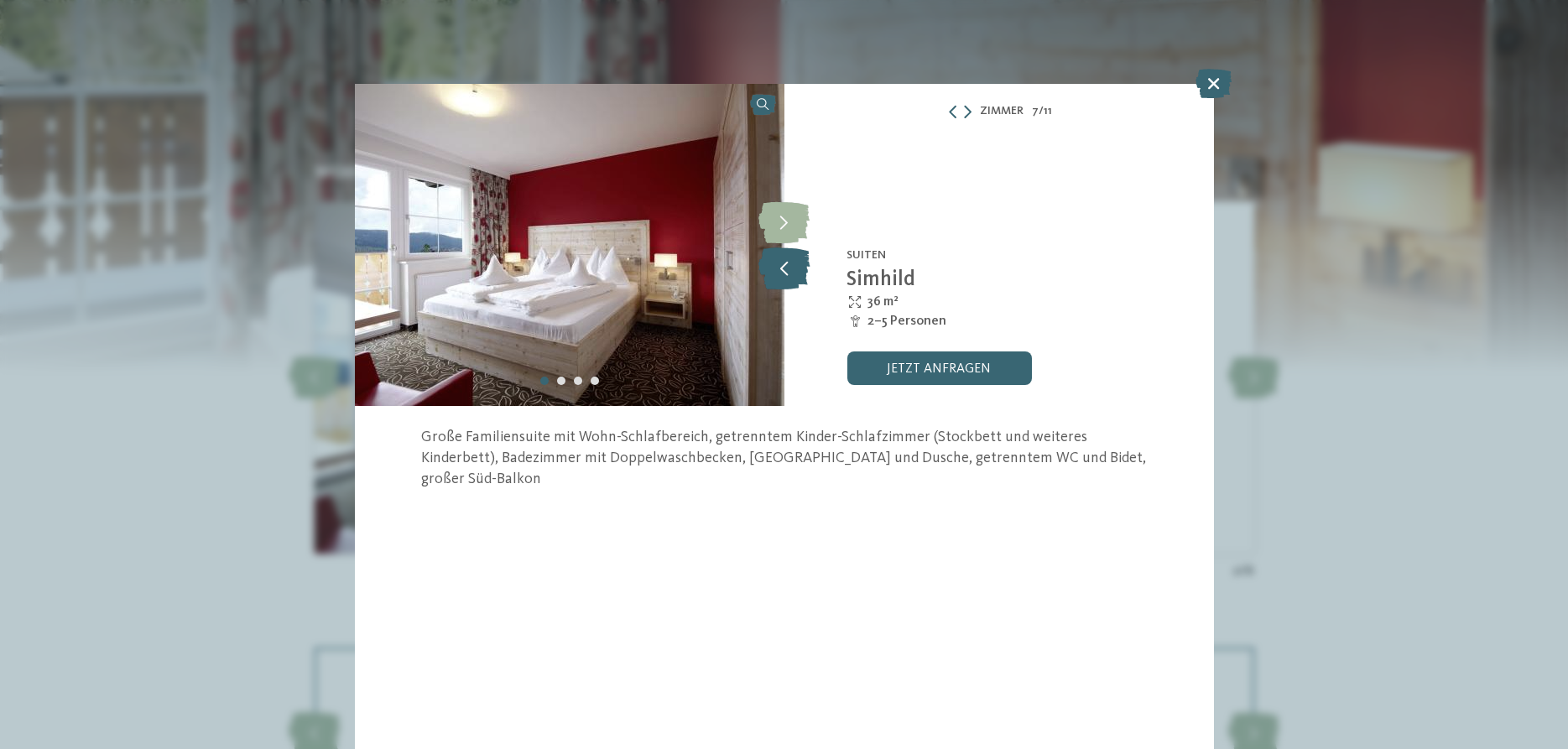
click at [779, 269] on icon at bounding box center [784, 269] width 51 height 42
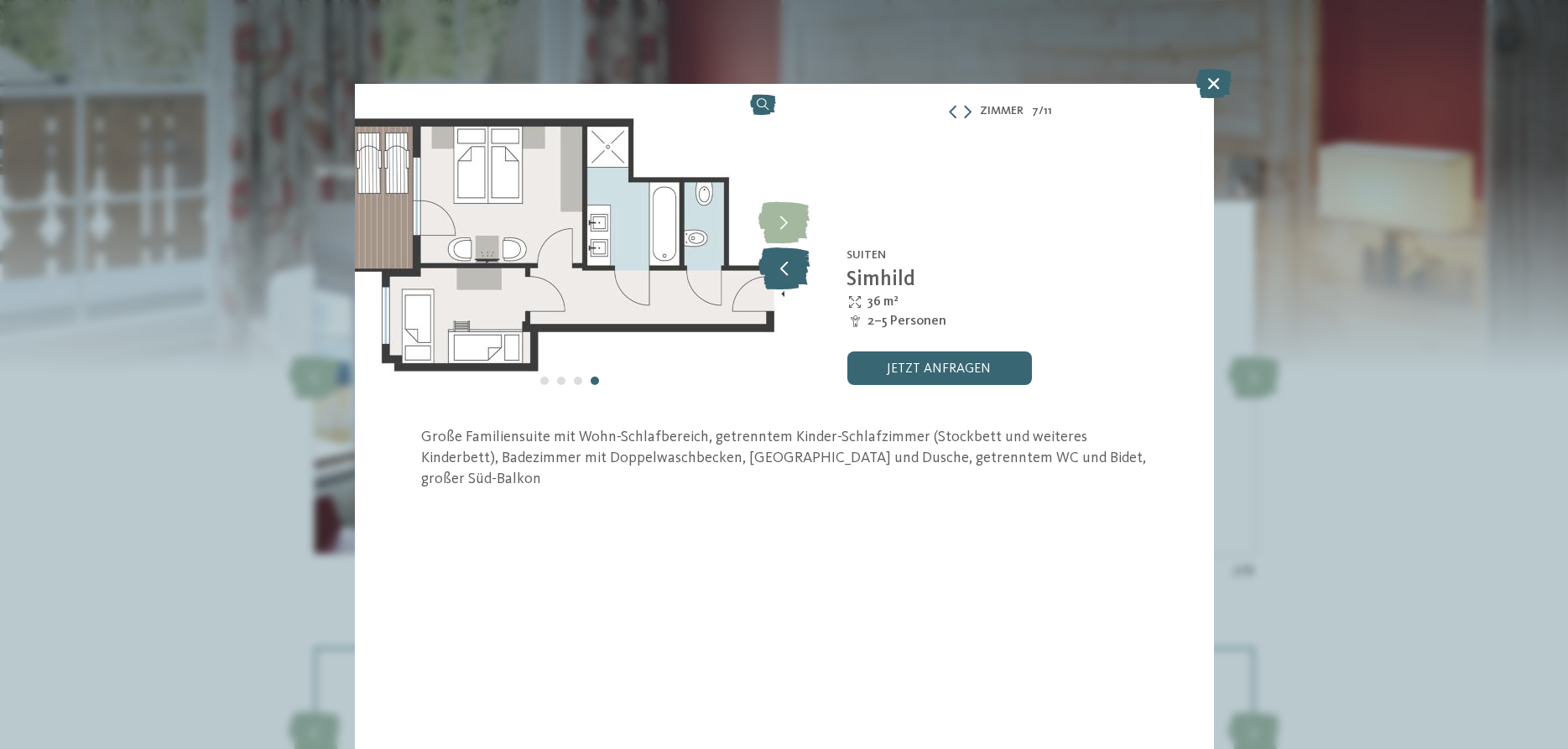
click at [794, 275] on icon at bounding box center [784, 269] width 51 height 42
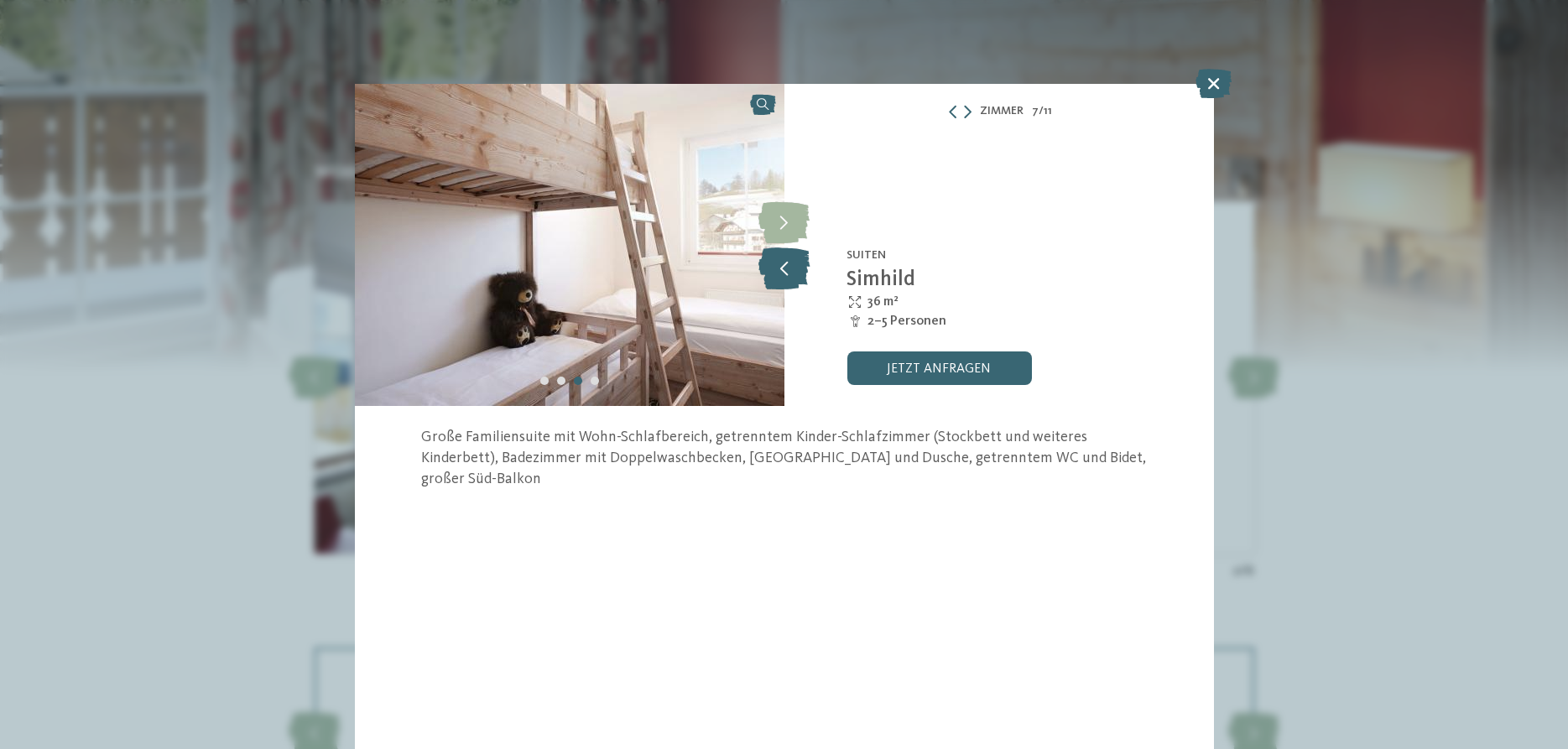
click at [795, 264] on icon at bounding box center [784, 269] width 51 height 42
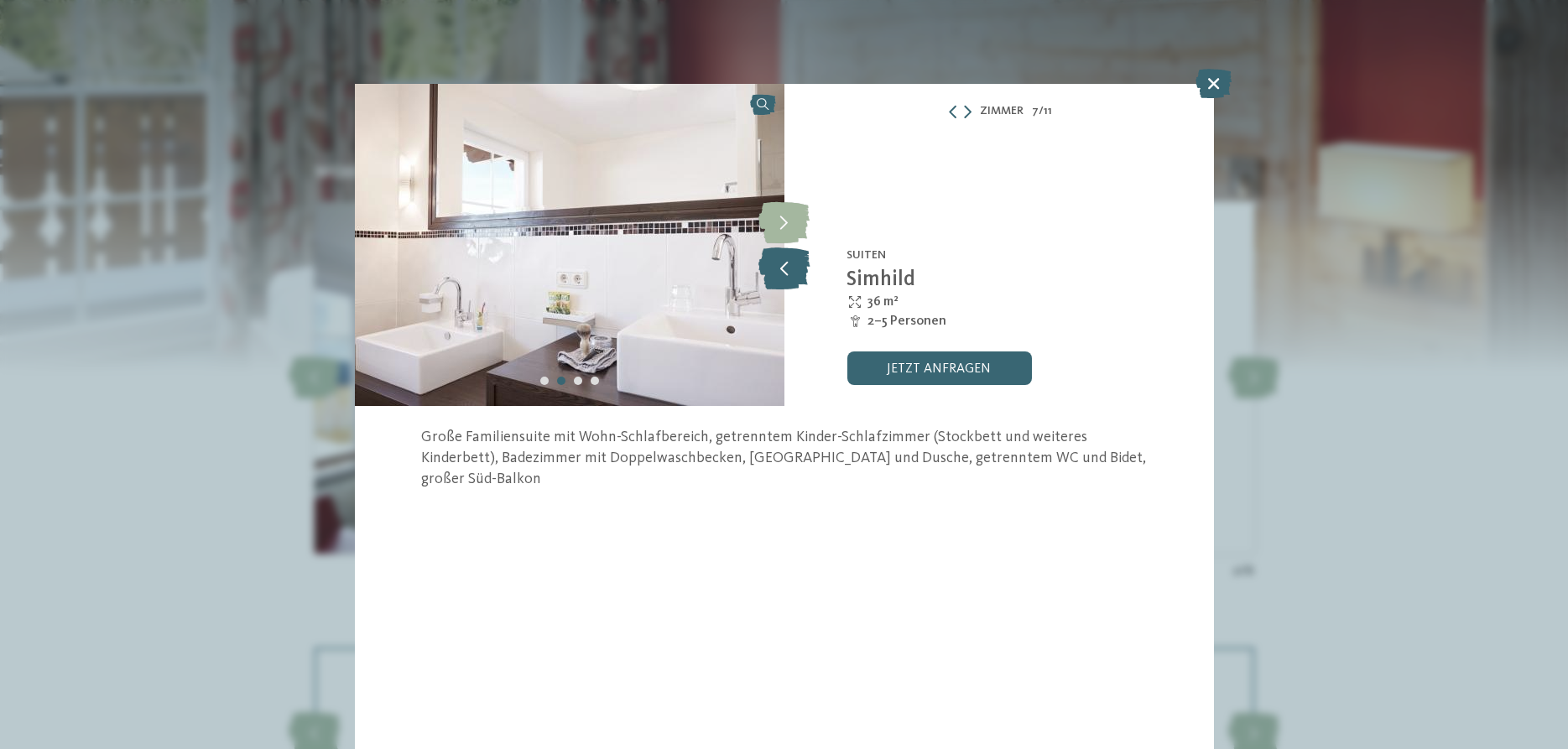
click at [777, 267] on icon at bounding box center [784, 269] width 51 height 42
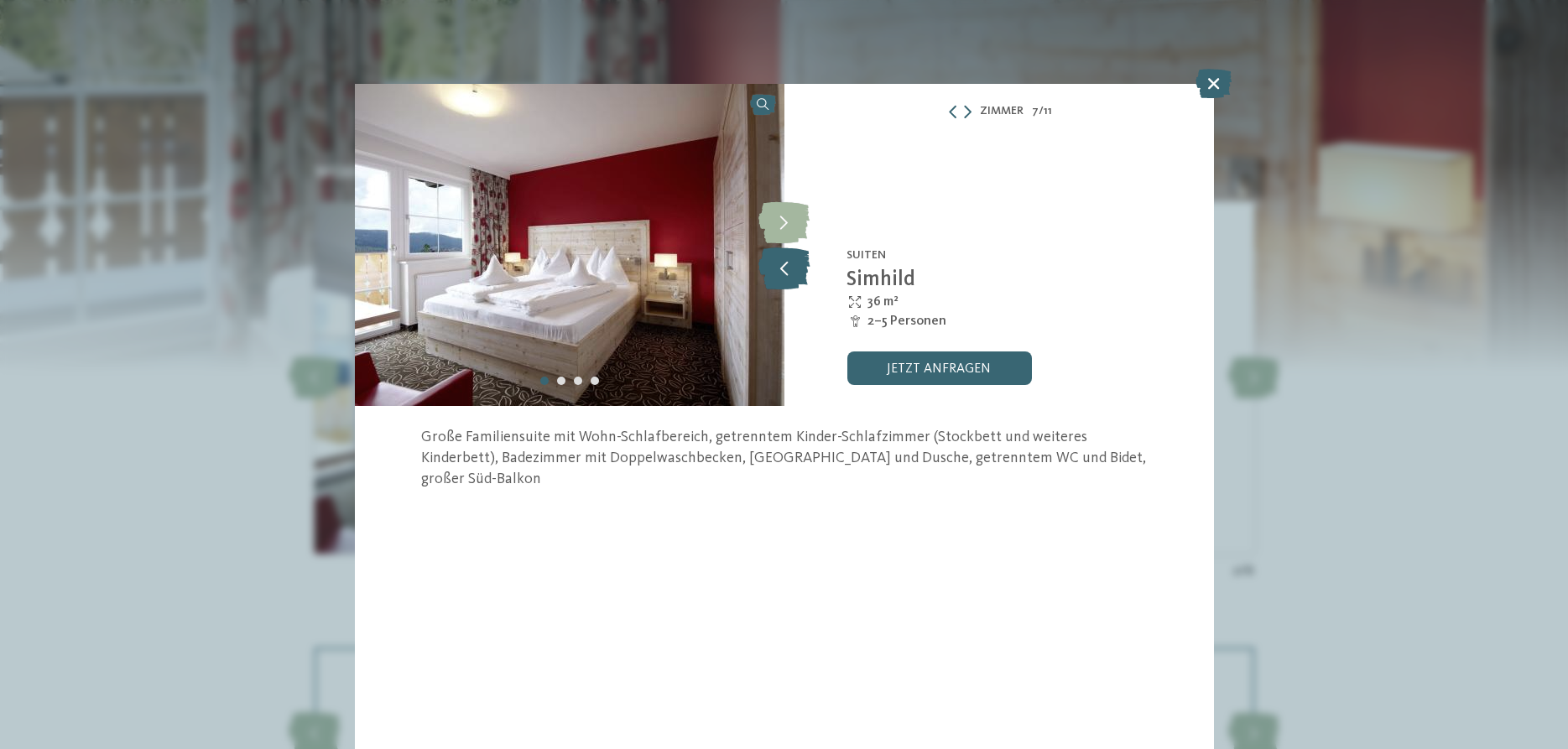
click at [777, 268] on icon at bounding box center [784, 269] width 51 height 42
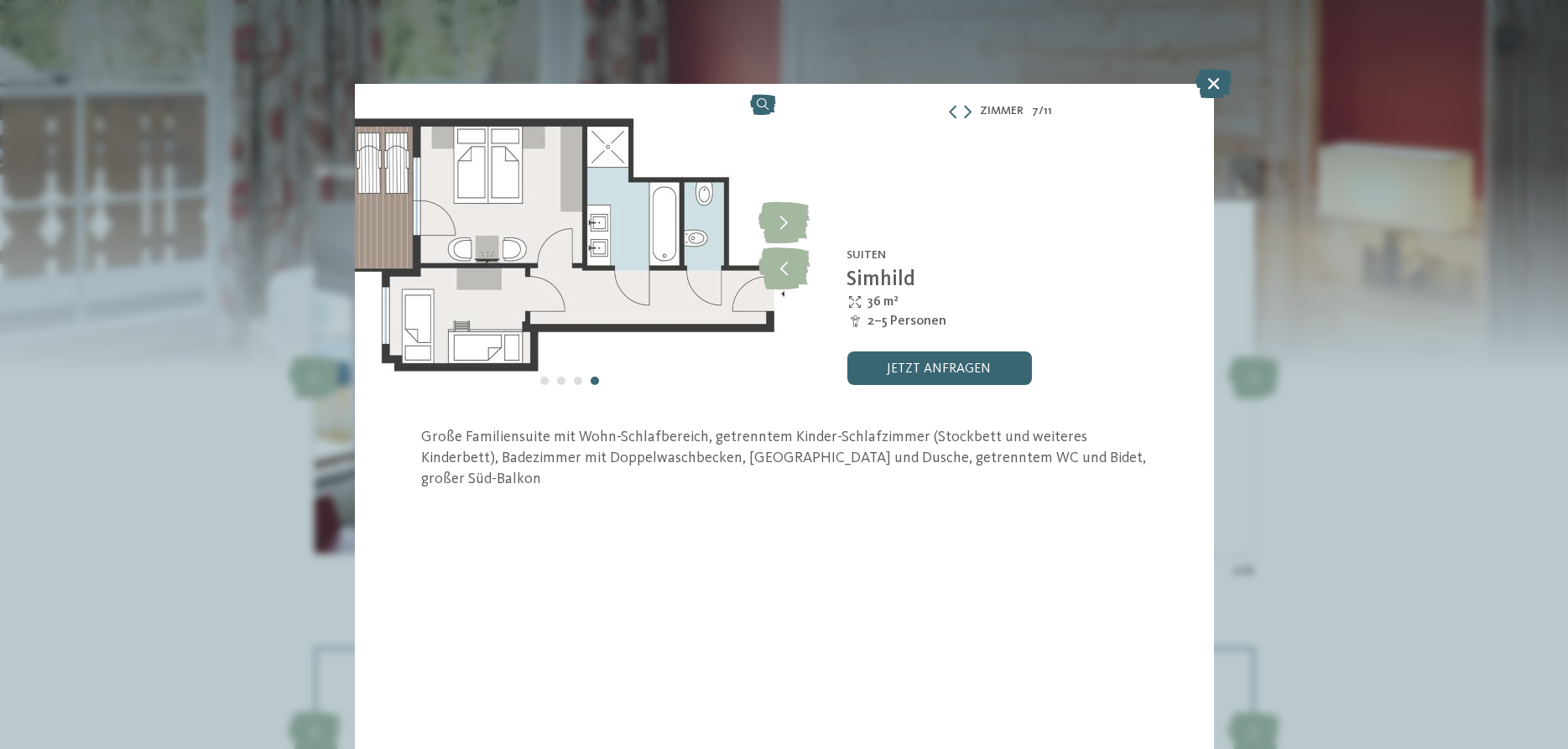
drag, startPoint x: 1212, startPoint y: 92, endPoint x: 1164, endPoint y: 176, distance: 96.7
click at [1213, 92] on icon at bounding box center [1214, 84] width 36 height 30
